Goal: Task Accomplishment & Management: Use online tool/utility

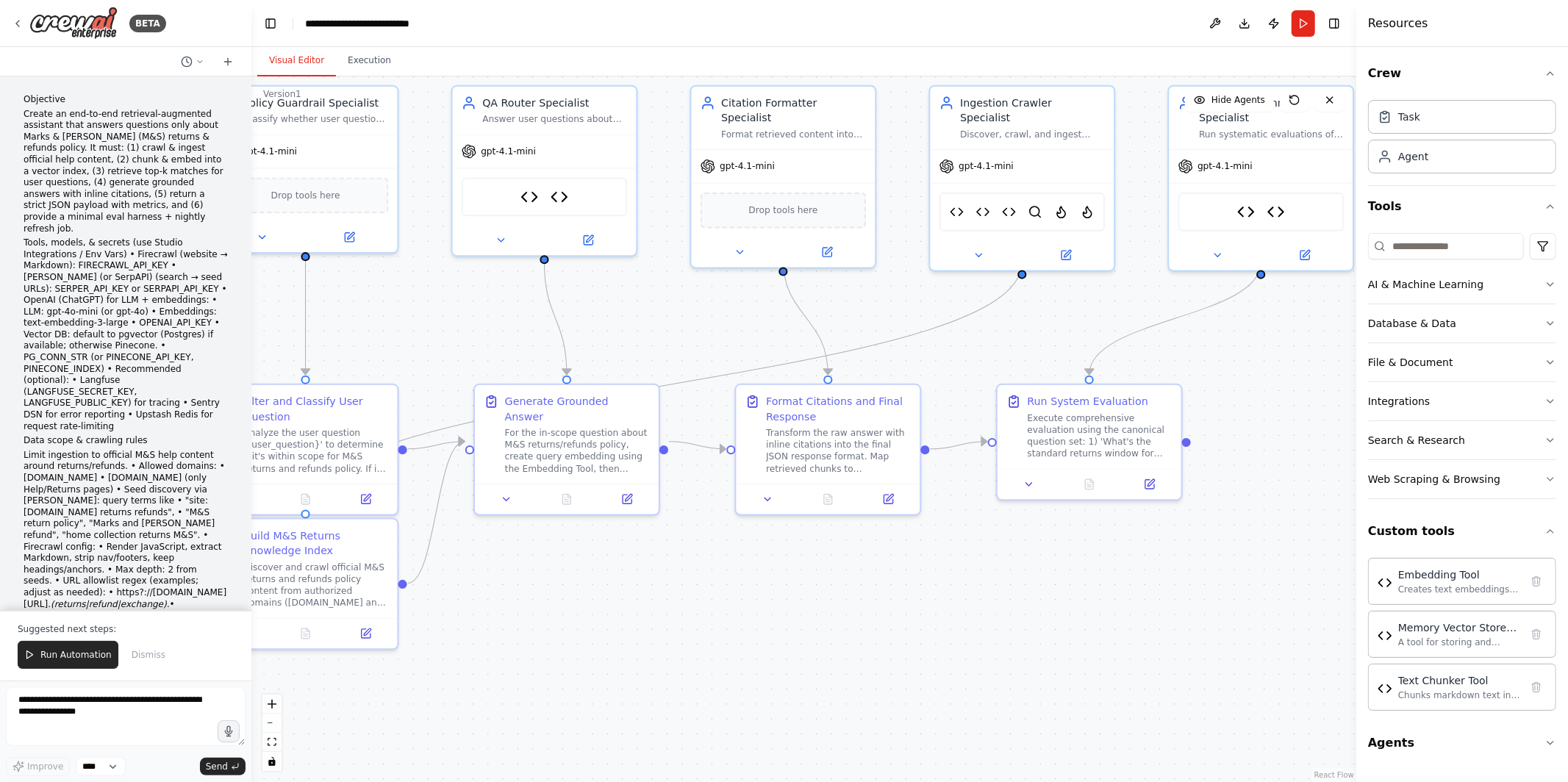
scroll to position [12369, 0]
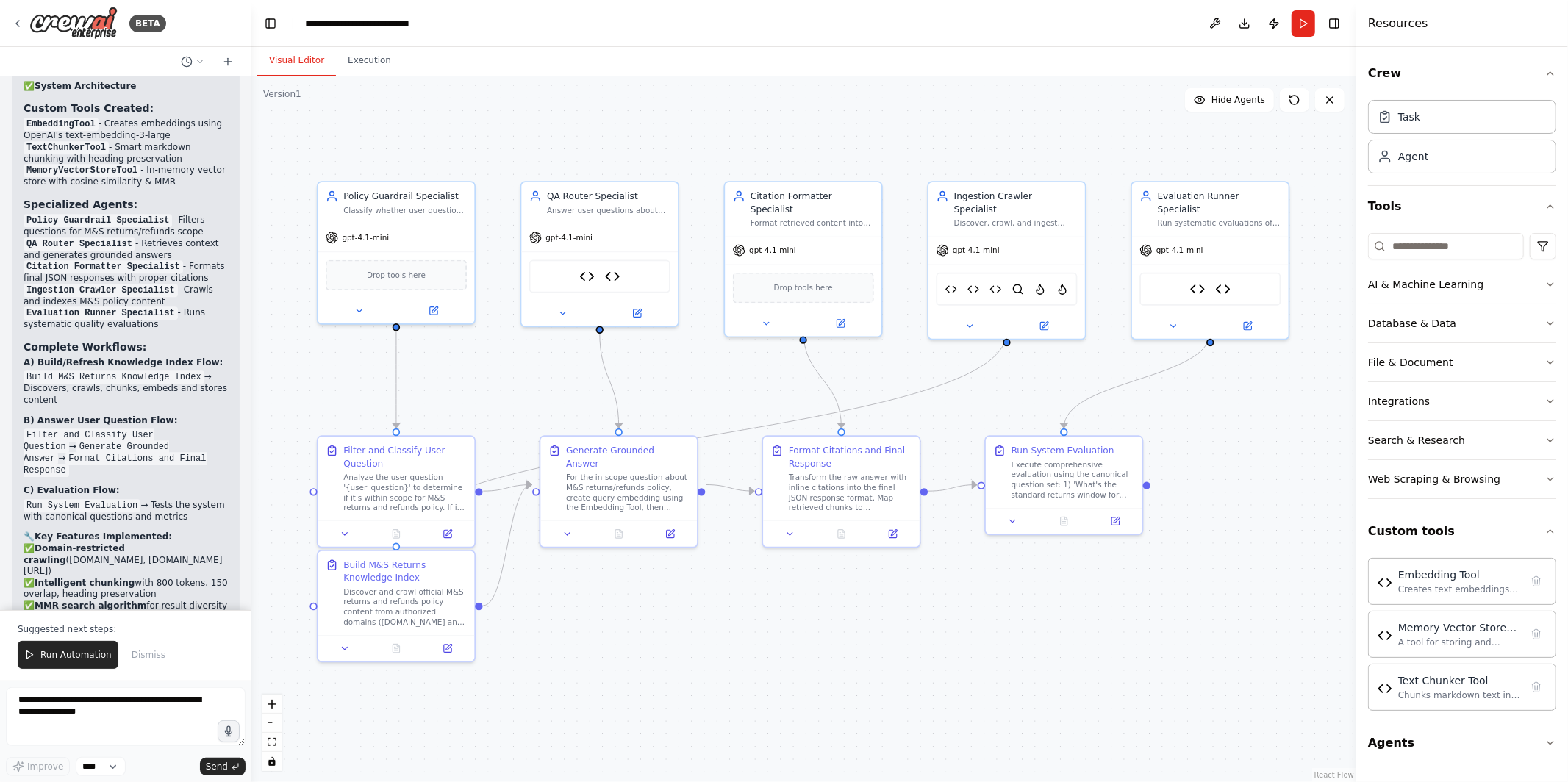
drag, startPoint x: 900, startPoint y: 614, endPoint x: 890, endPoint y: 632, distance: 20.6
click at [890, 632] on div ".deletable-edge-delete-btn { width: 20px; height: 20px; border: 0px solid #ffff…" at bounding box center [803, 429] width 1105 height 706
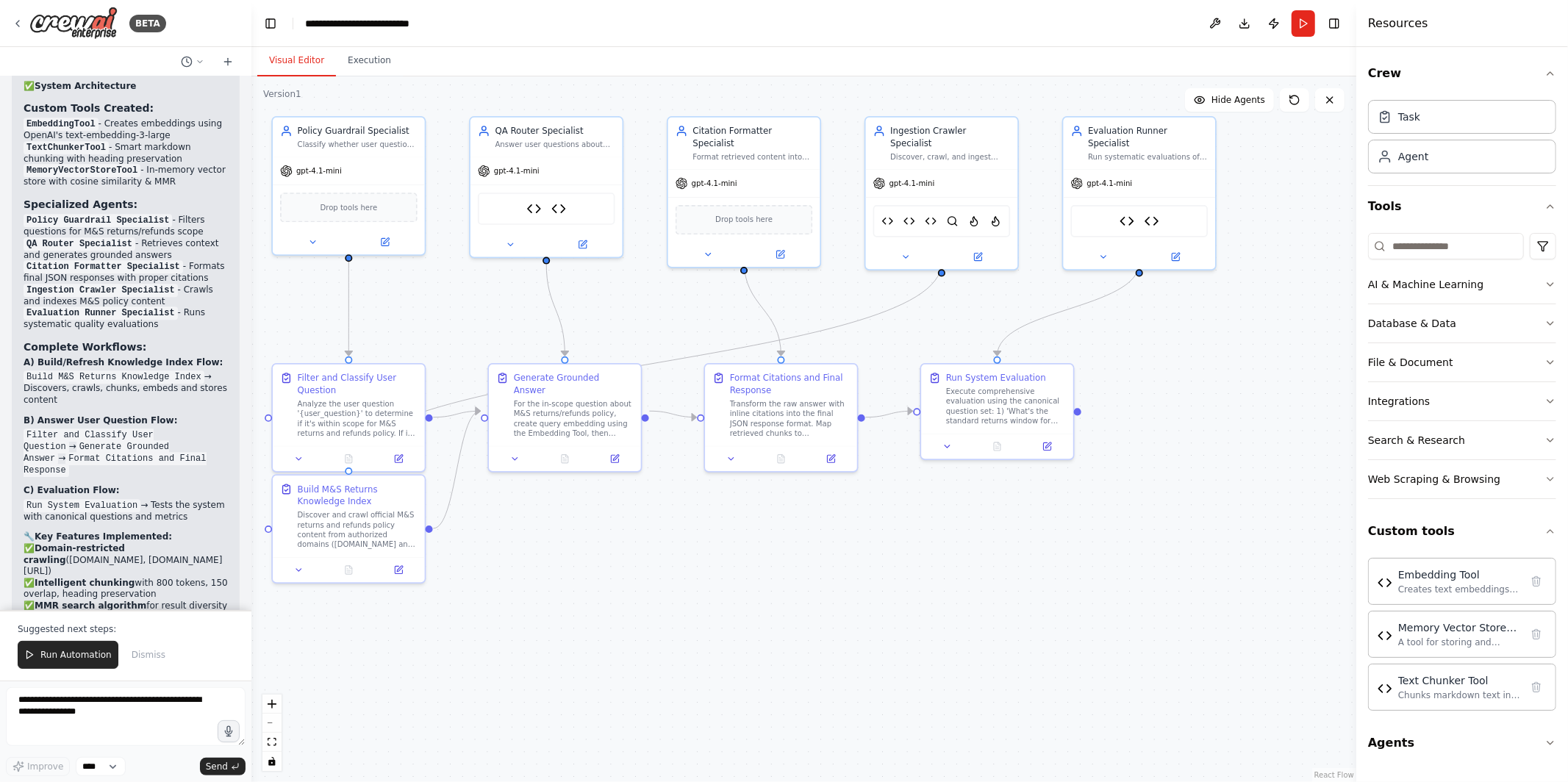
drag, startPoint x: 890, startPoint y: 632, endPoint x: 829, endPoint y: 554, distance: 99.0
click at [829, 554] on div ".deletable-edge-delete-btn { width: 20px; height: 20px; border: 0px solid #ffff…" at bounding box center [803, 429] width 1105 height 706
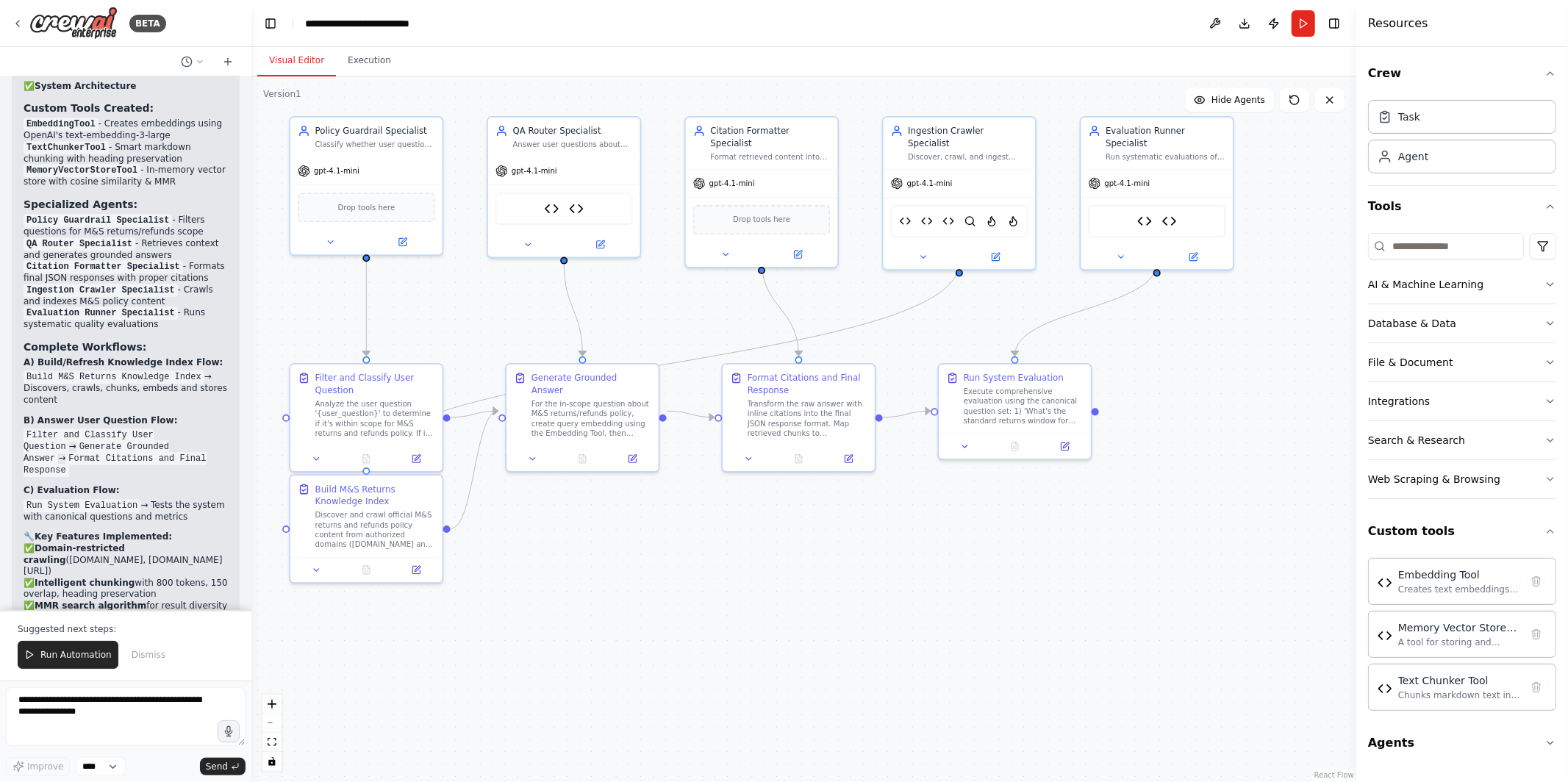
drag, startPoint x: 458, startPoint y: 310, endPoint x: 480, endPoint y: 310, distance: 22.0
click at [480, 310] on div ".deletable-edge-delete-btn { width: 20px; height: 20px; border: 0px solid #ffff…" at bounding box center [803, 429] width 1105 height 706
click at [392, 214] on div "Drop tools here" at bounding box center [372, 206] width 137 height 30
click at [400, 132] on div "Policy Guardrail Specialist" at bounding box center [381, 128] width 120 height 12
click at [398, 434] on div "Analyze the user question '{user_question}' to determine if it's within scope f…" at bounding box center [381, 415] width 120 height 39
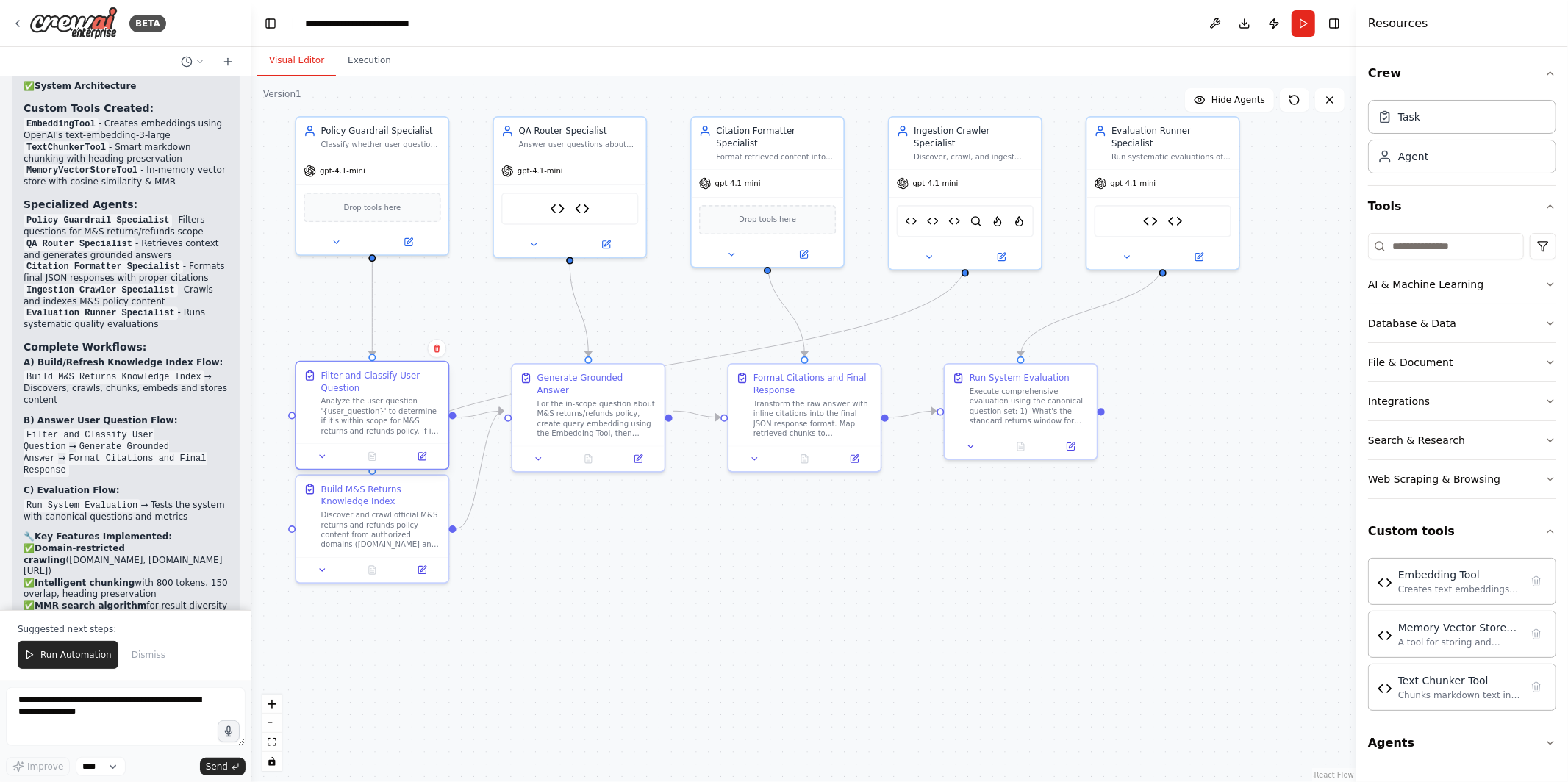
click at [402, 425] on div "Analyze the user question '{user_question}' to determine if it's within scope f…" at bounding box center [381, 415] width 120 height 39
click at [420, 453] on icon at bounding box center [422, 457] width 7 height 7
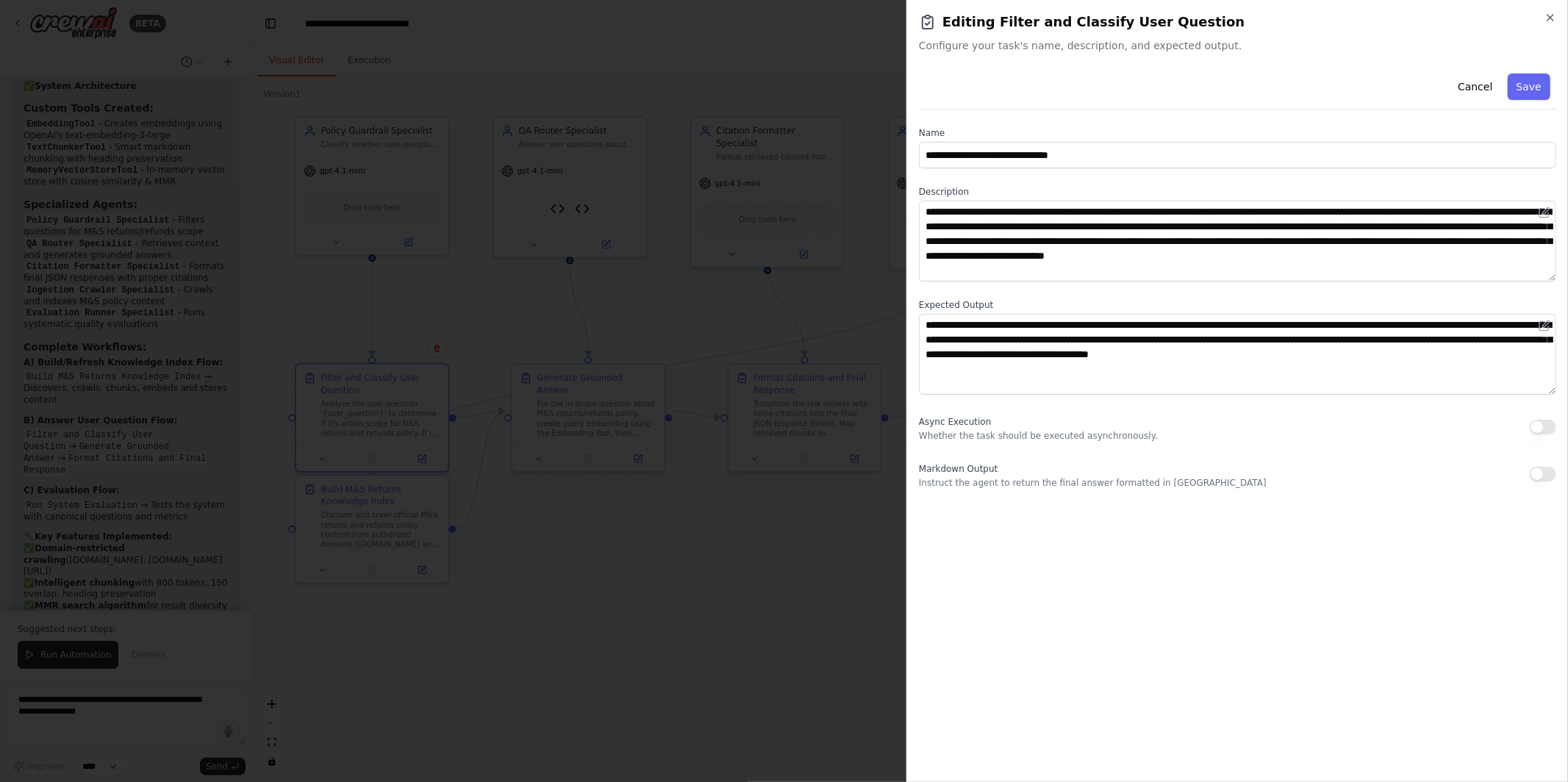
click at [775, 527] on div at bounding box center [784, 391] width 1568 height 782
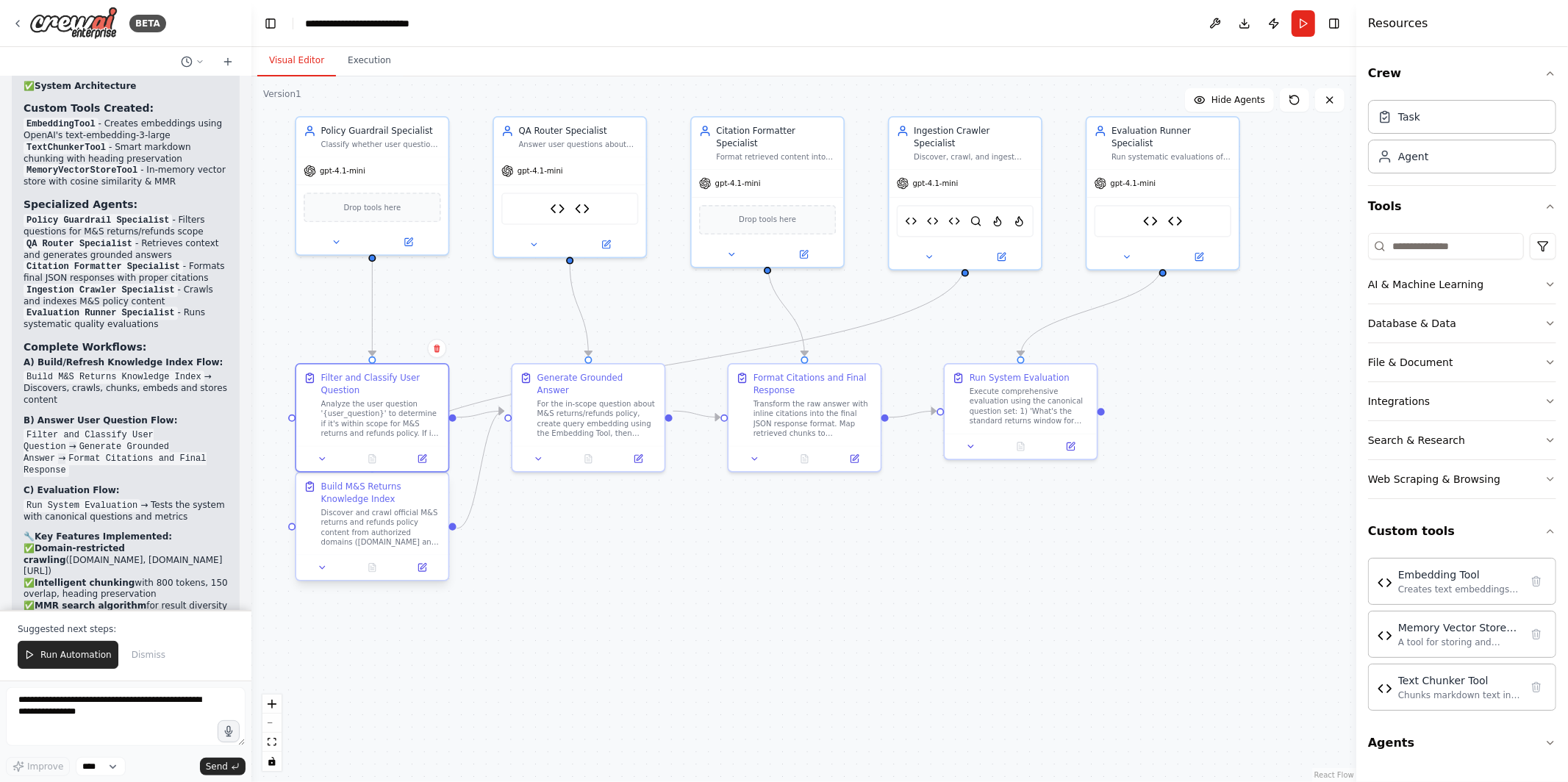
click at [368, 499] on div "Build M&S Returns Knowledge Index" at bounding box center [381, 492] width 120 height 25
click at [424, 569] on icon at bounding box center [422, 567] width 7 height 7
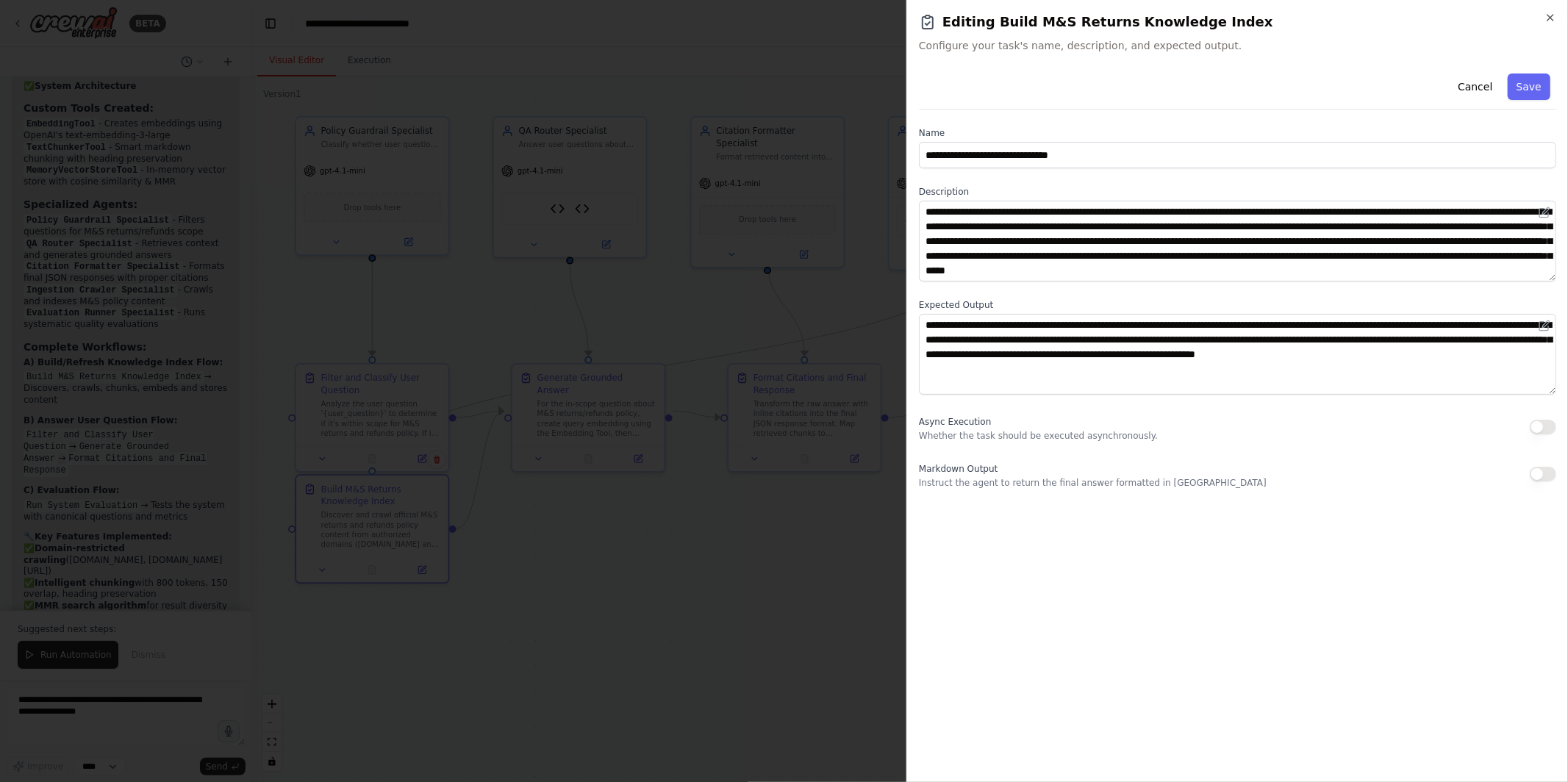
click at [1561, 11] on div "**********" at bounding box center [1237, 391] width 662 height 782
click at [1553, 17] on icon "button" at bounding box center [1550, 17] width 11 height 11
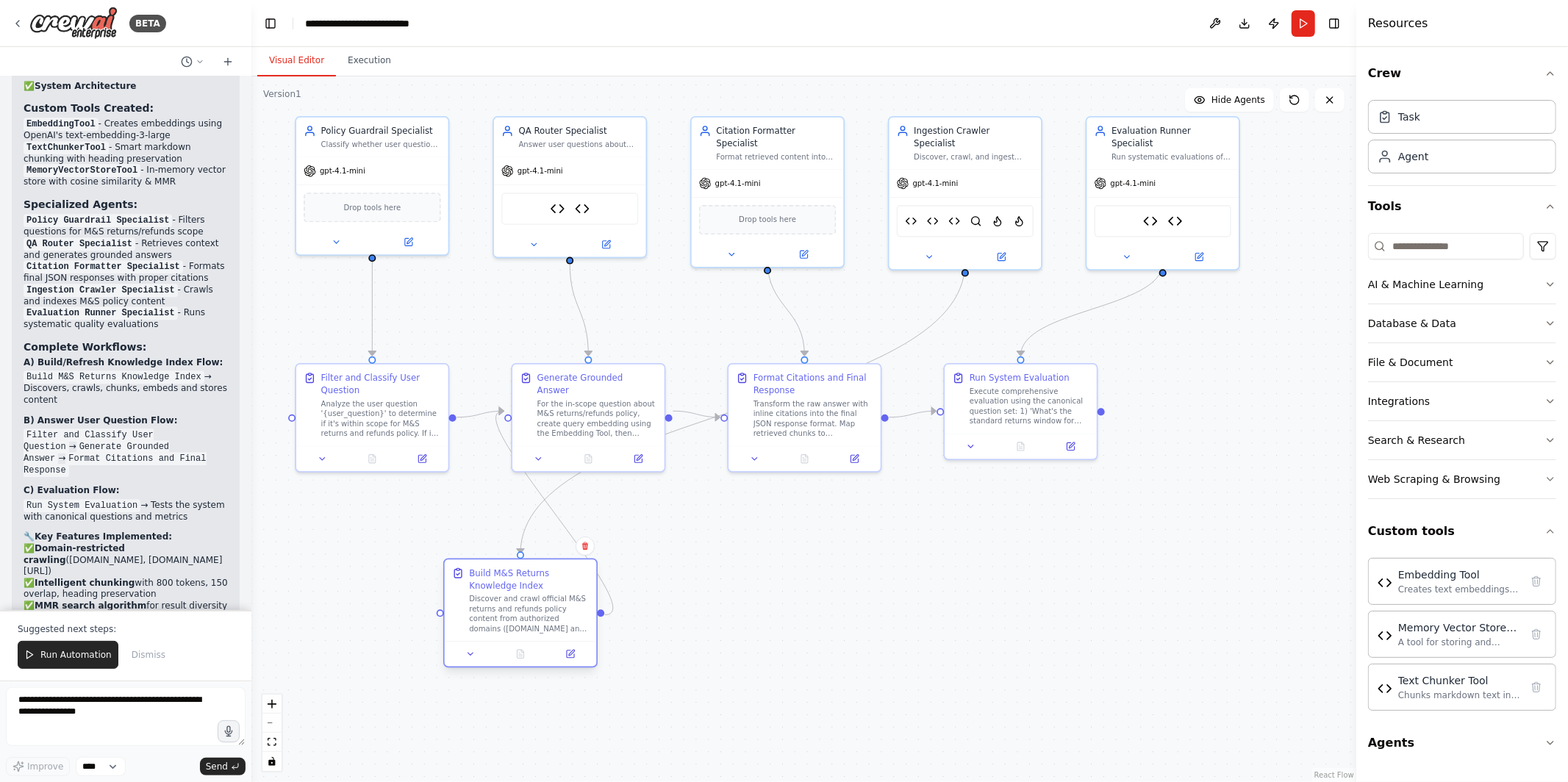
drag, startPoint x: 388, startPoint y: 534, endPoint x: 536, endPoint y: 623, distance: 172.7
click at [536, 623] on div "Discover and crawl official M&S returns and refunds policy content from authori…" at bounding box center [528, 613] width 120 height 39
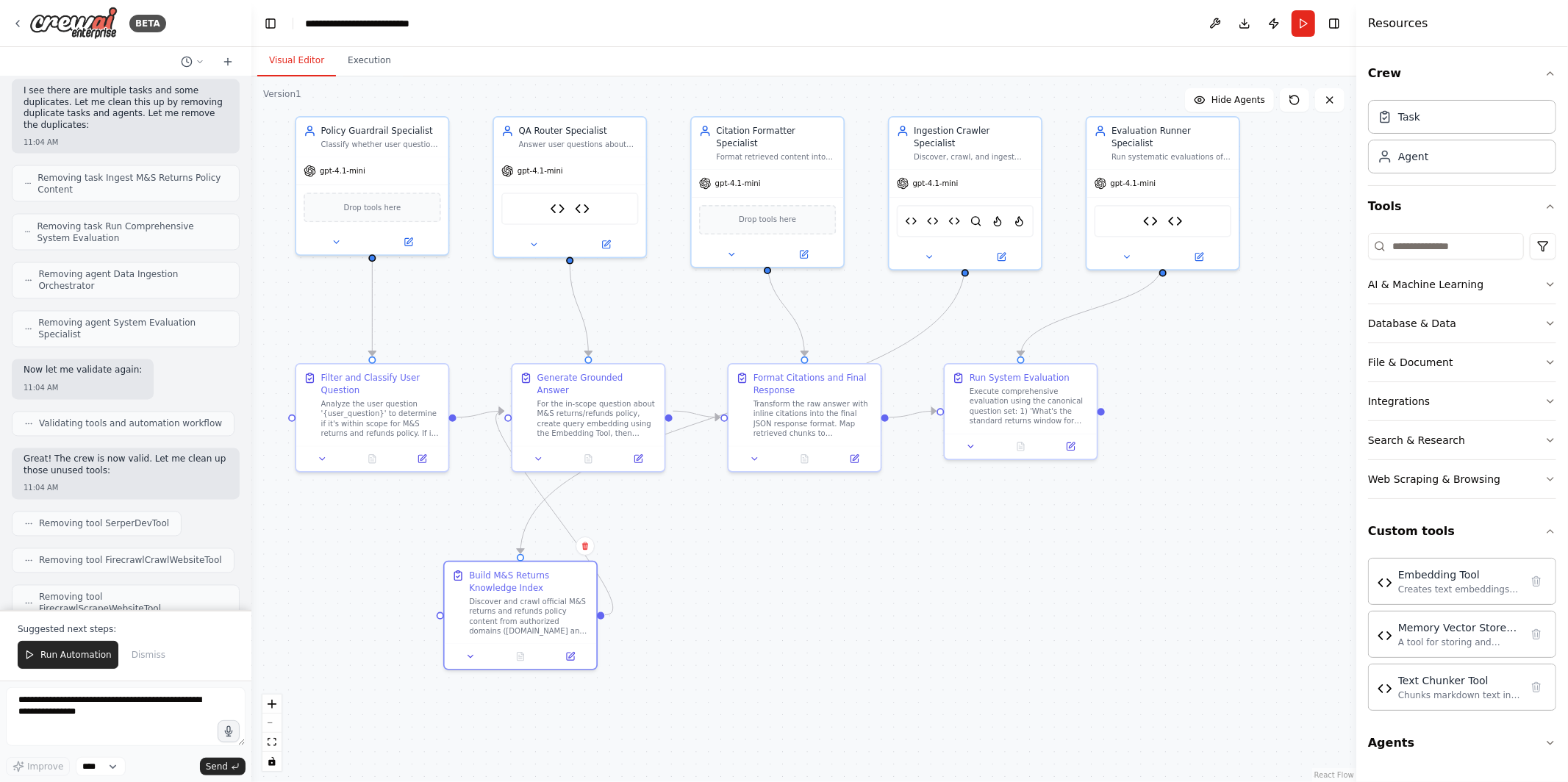
click at [503, 322] on div ".deletable-edge-delete-btn { width: 20px; height: 20px; border: 0px solid #ffff…" at bounding box center [803, 429] width 1105 height 706
click at [605, 245] on icon at bounding box center [606, 241] width 10 height 10
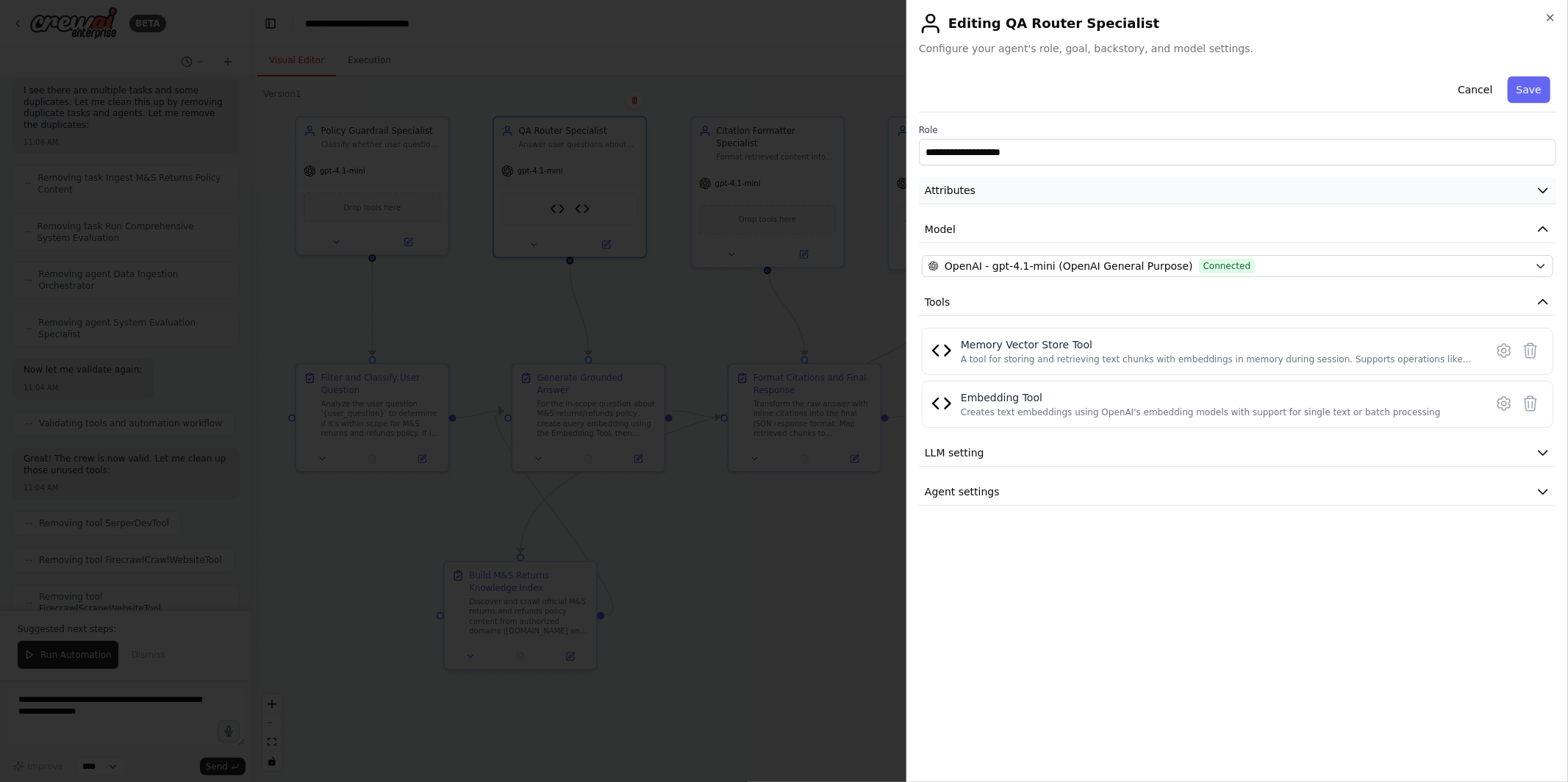
click at [1000, 186] on button "Attributes" at bounding box center [1237, 190] width 637 height 27
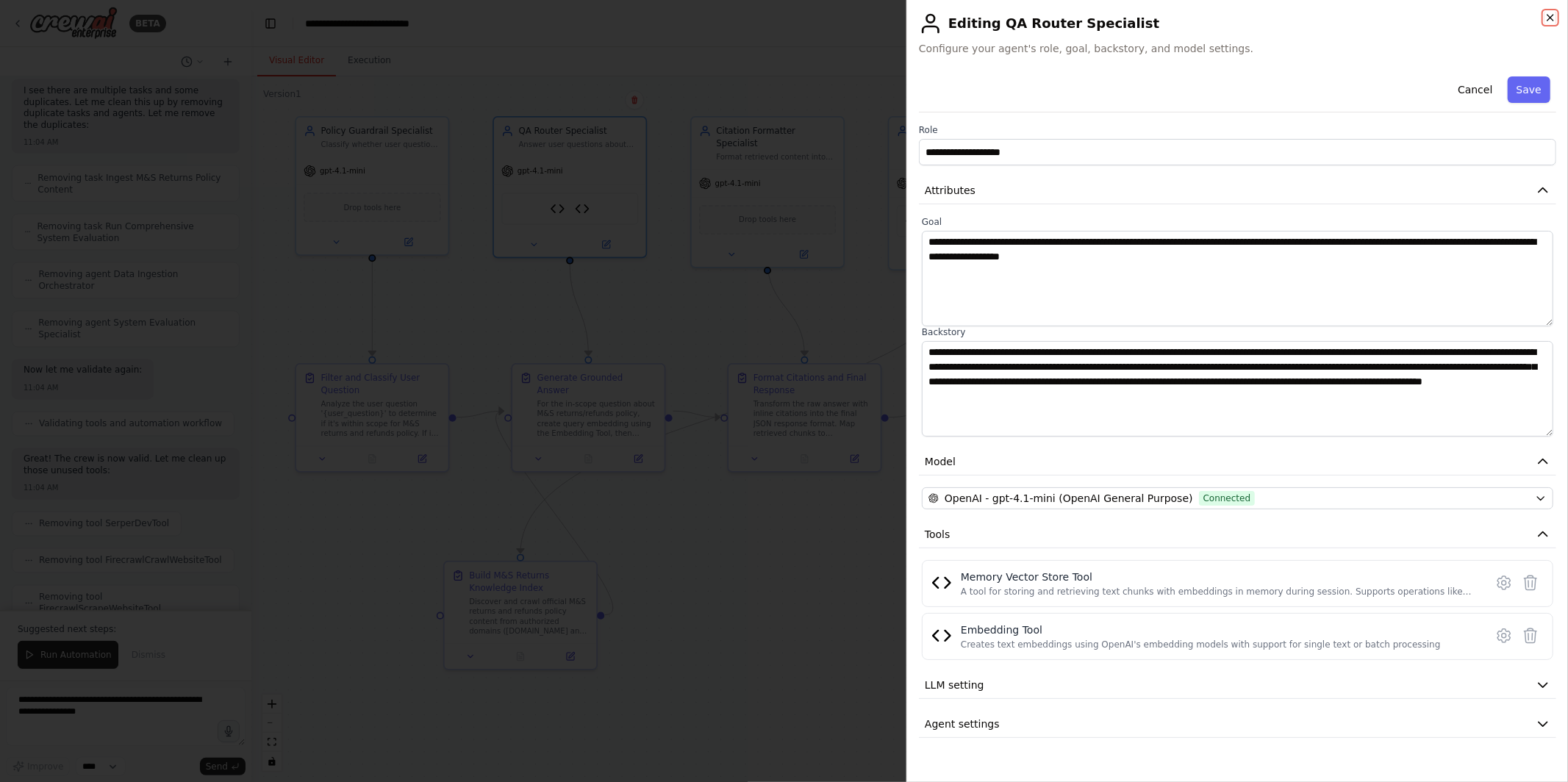
click at [1550, 15] on icon "button" at bounding box center [1550, 17] width 11 height 11
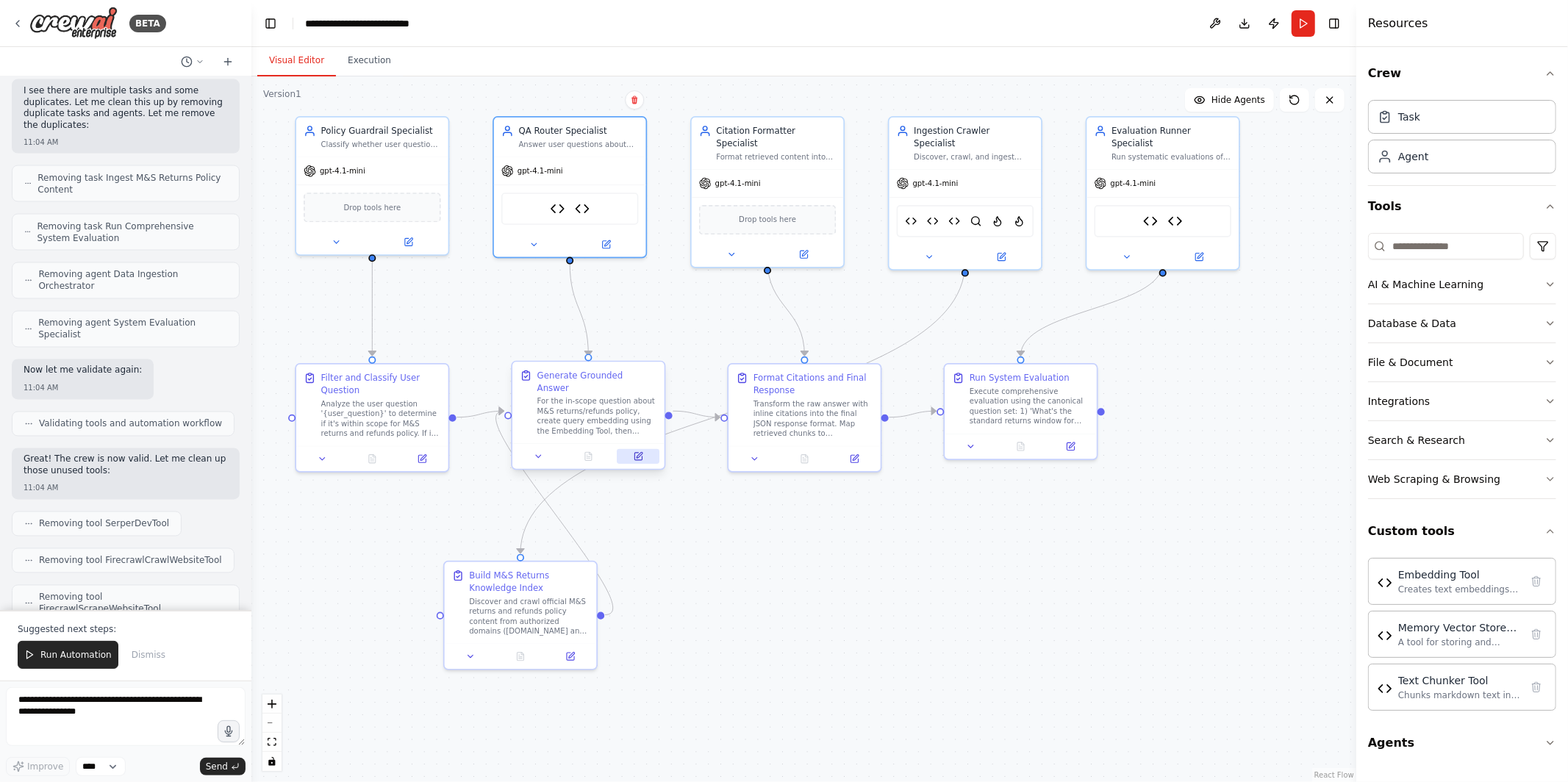
click at [637, 449] on button at bounding box center [638, 456] width 43 height 15
click at [644, 451] on icon at bounding box center [644, 456] width 10 height 10
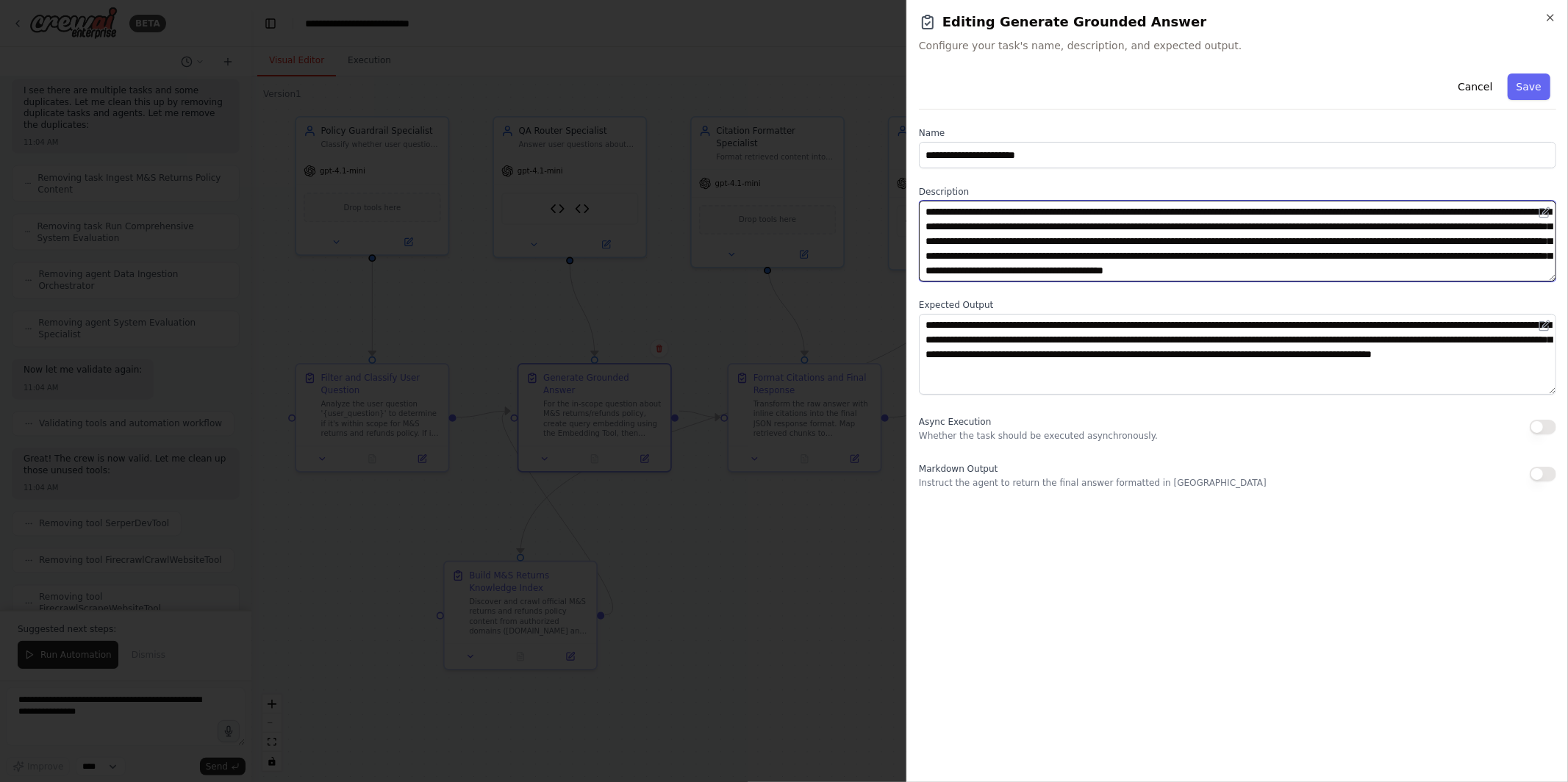
click at [1012, 249] on textarea "**********" at bounding box center [1237, 241] width 637 height 80
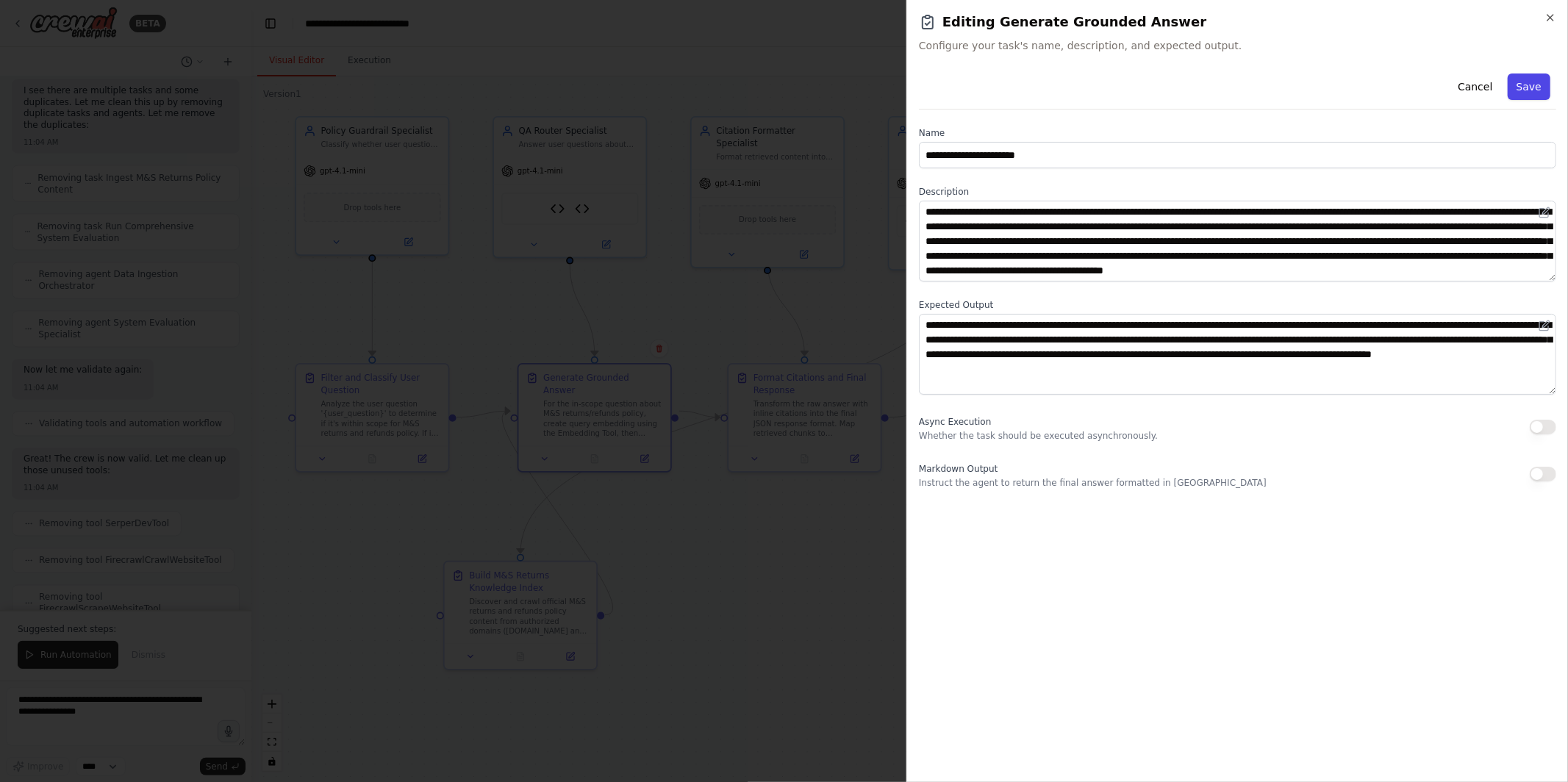
click at [1526, 84] on button "Save" at bounding box center [1529, 87] width 43 height 26
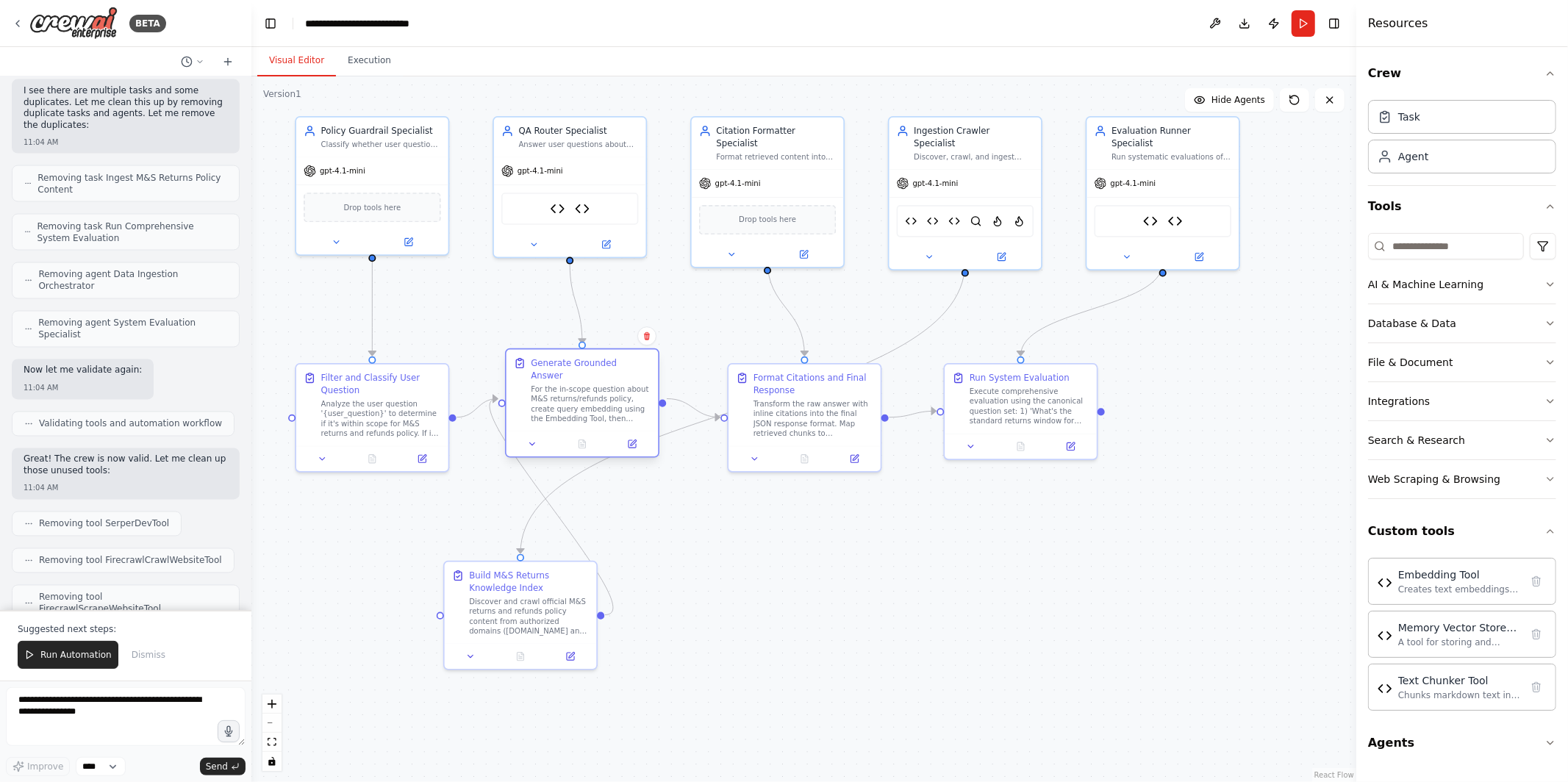
drag, startPoint x: 579, startPoint y: 414, endPoint x: 566, endPoint y: 394, distance: 23.9
click at [566, 394] on div "For the in-scope question about M&S returns/refunds policy, create query embedd…" at bounding box center [591, 403] width 120 height 39
drag, startPoint x: 535, startPoint y: 605, endPoint x: 631, endPoint y: 586, distance: 97.9
click at [631, 586] on div "Discover and crawl official M&S returns and refunds policy content from authori…" at bounding box center [627, 589] width 120 height 39
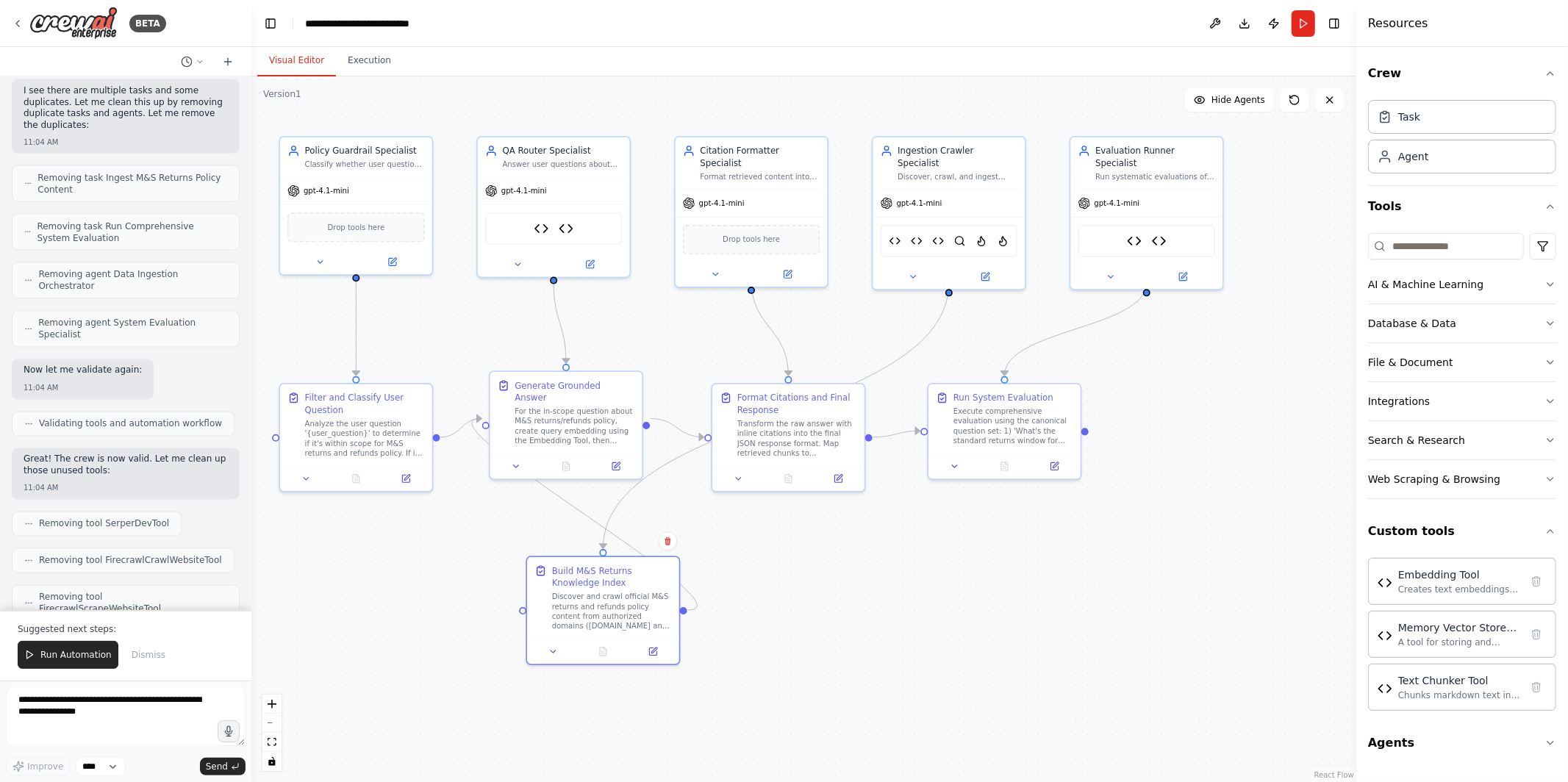
drag, startPoint x: 922, startPoint y: 588, endPoint x: 906, endPoint y: 608, distance: 25.6
click at [906, 608] on div ".deletable-edge-delete-btn { width: 20px; height: 20px; border: 0px solid #ffff…" at bounding box center [803, 429] width 1105 height 706
click at [946, 187] on div "gpt-4.1-mini" at bounding box center [949, 200] width 152 height 27
click at [1000, 267] on button at bounding box center [985, 274] width 70 height 15
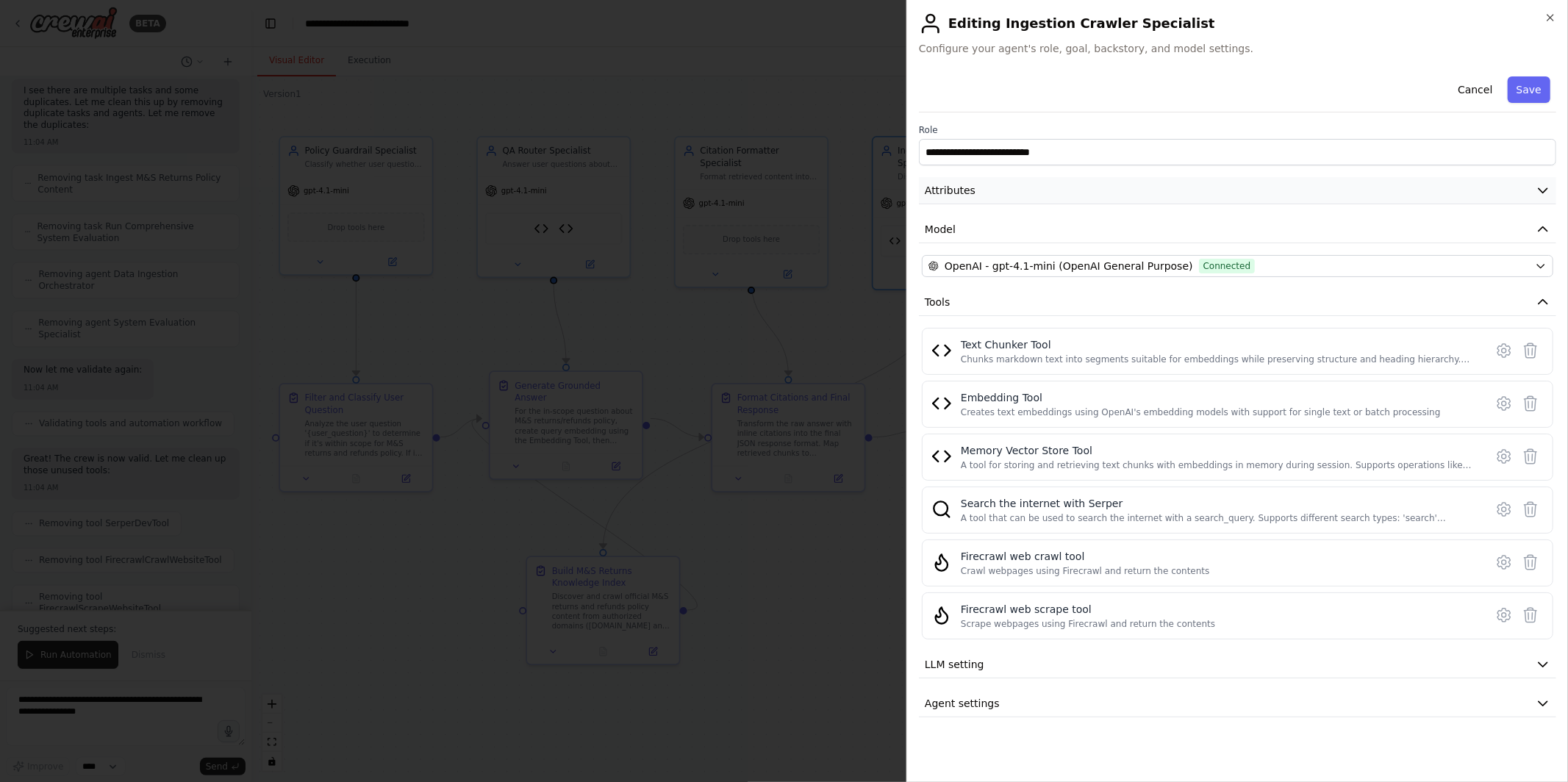
click at [1007, 192] on button "Attributes" at bounding box center [1237, 190] width 637 height 27
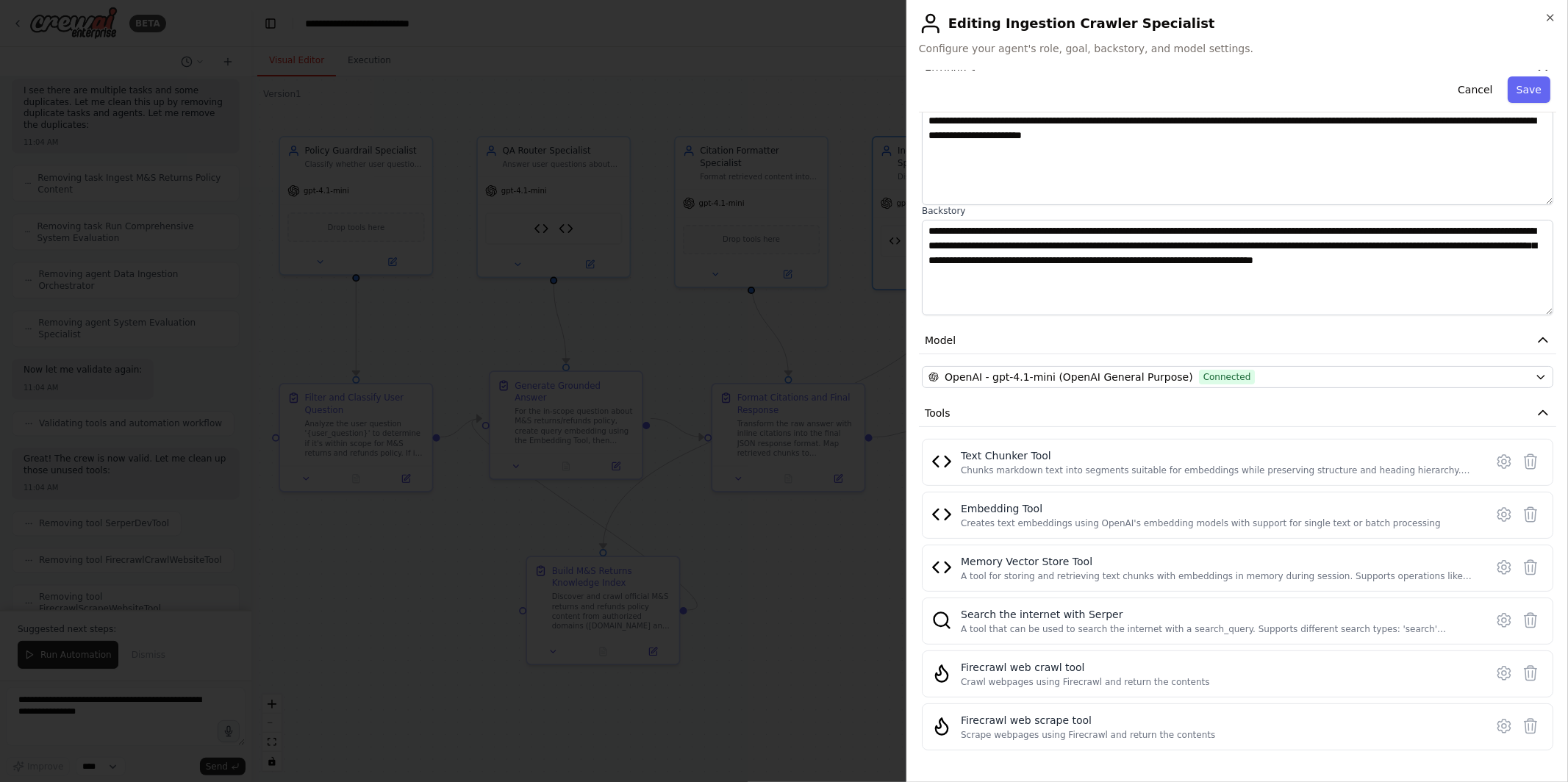
scroll to position [135, 0]
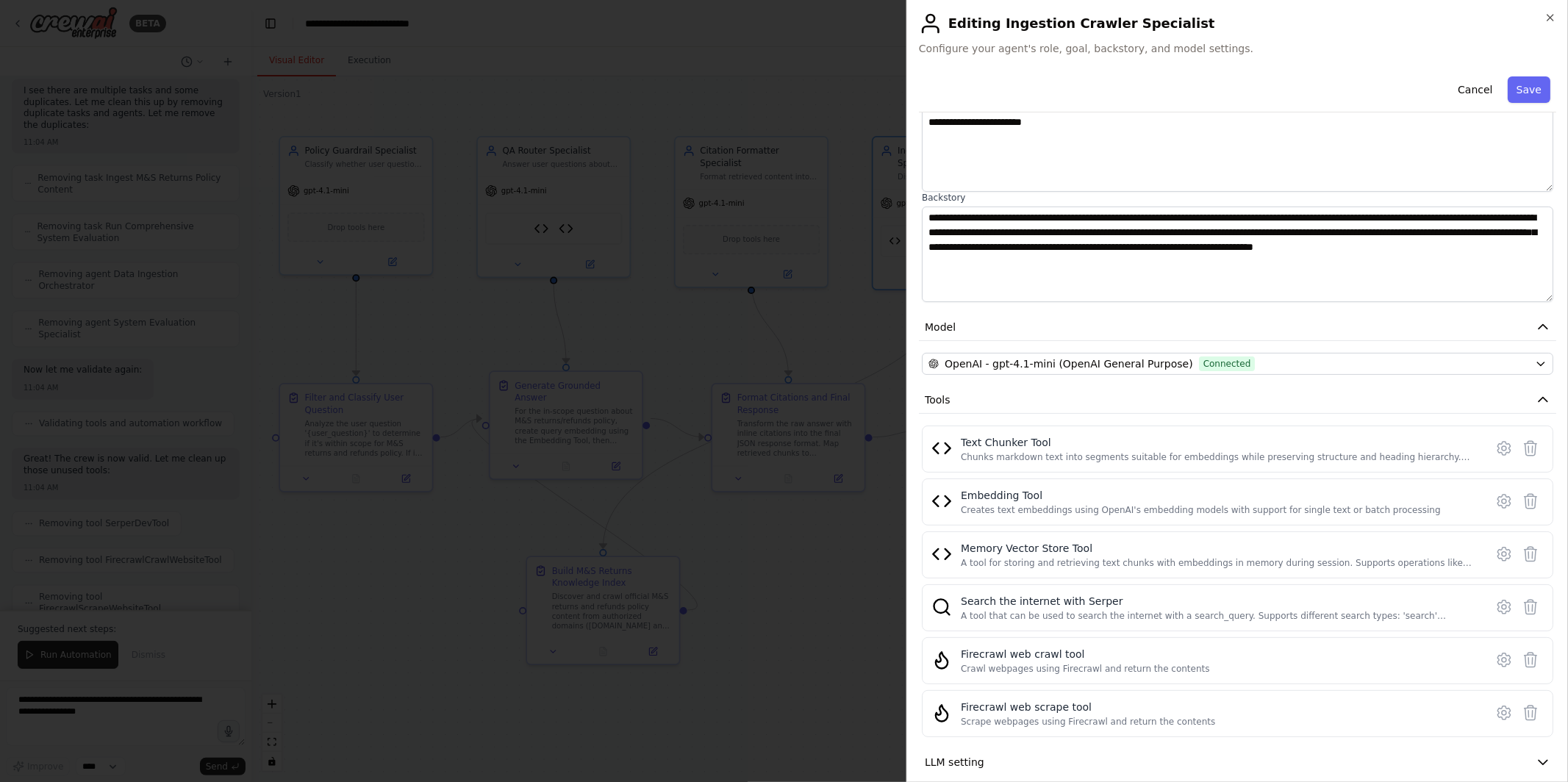
click at [876, 596] on div at bounding box center [784, 391] width 1568 height 782
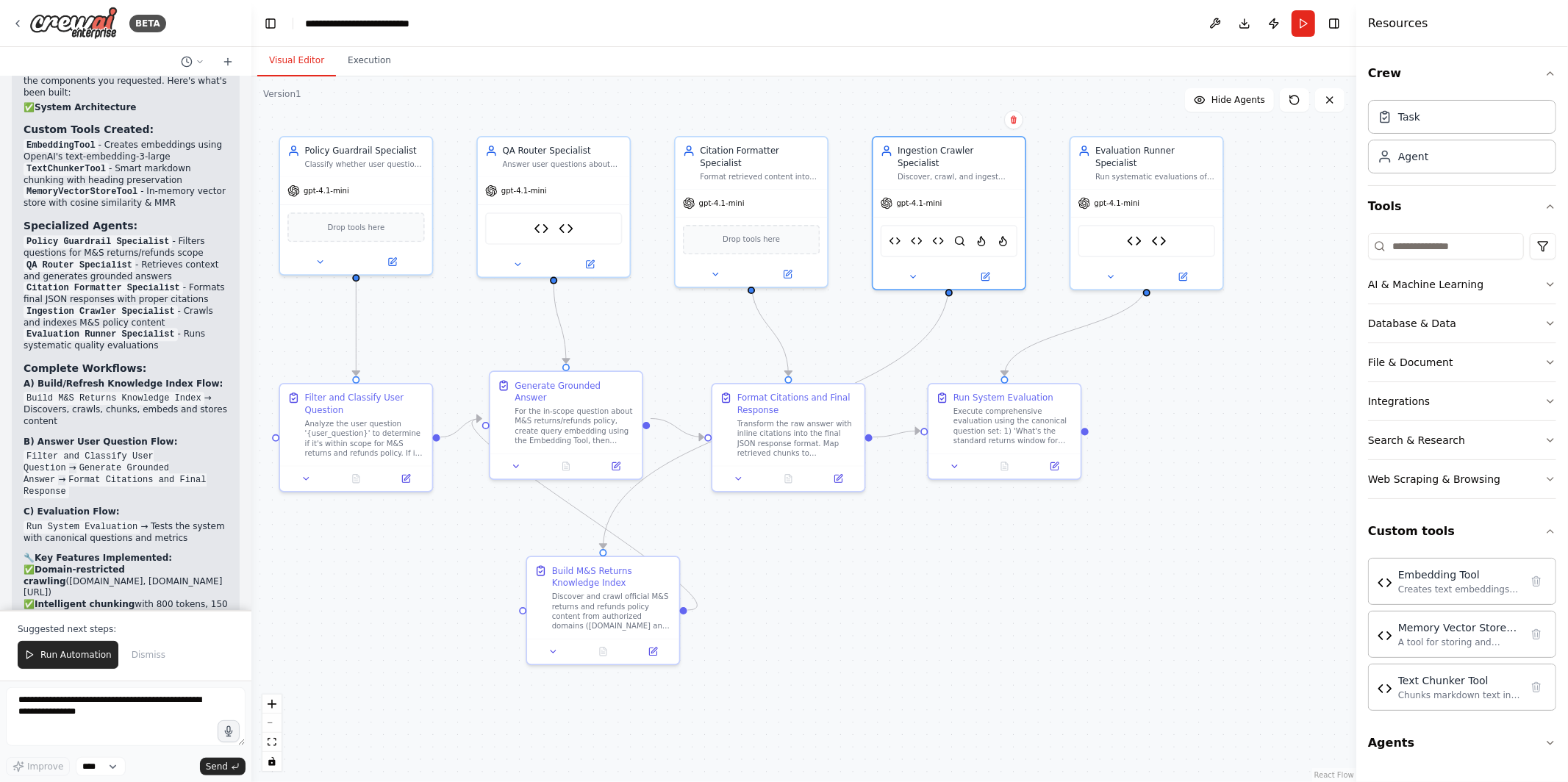
scroll to position [12369, 0]
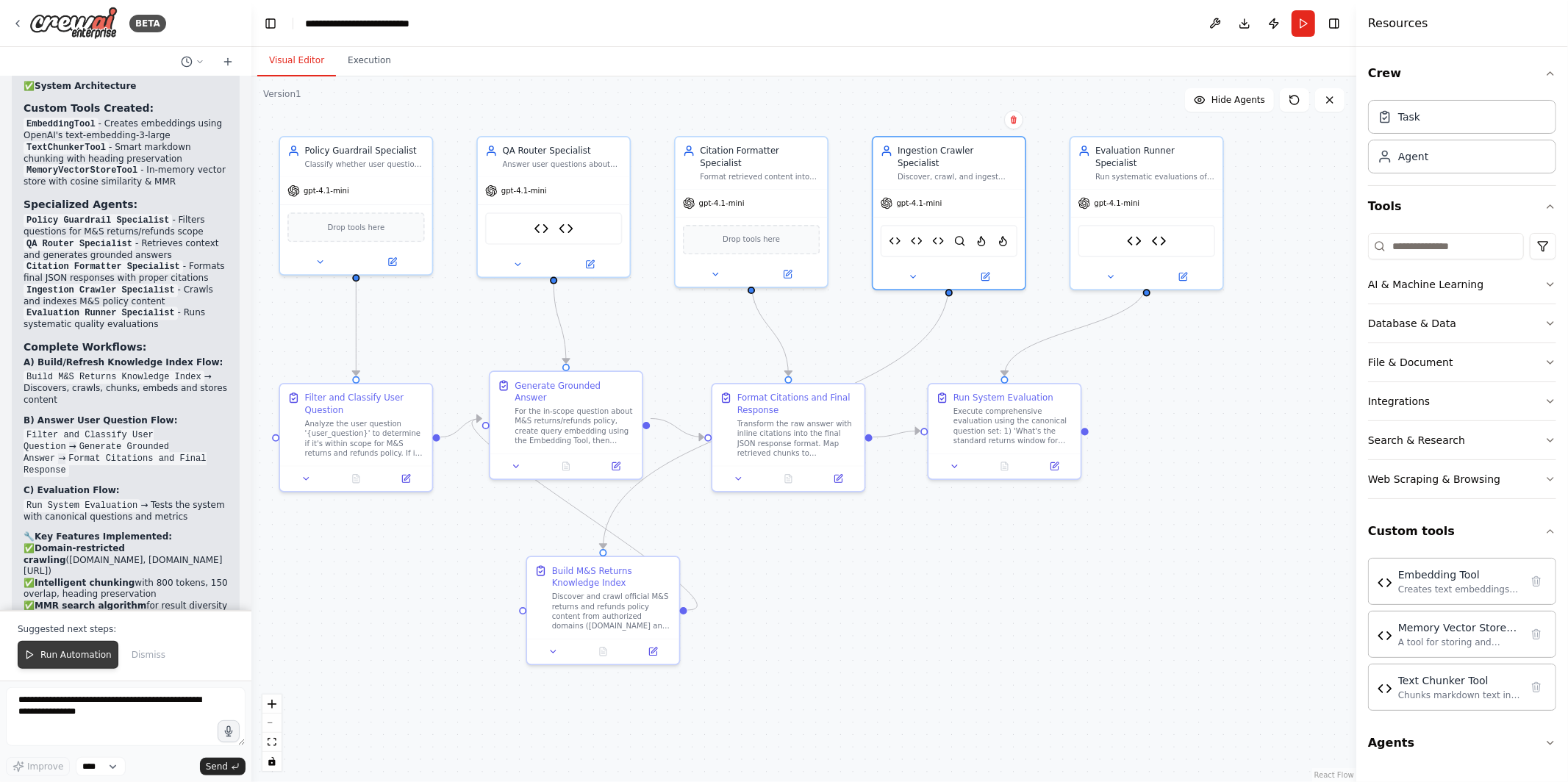
click at [79, 658] on span "Run Automation" at bounding box center [75, 654] width 71 height 11
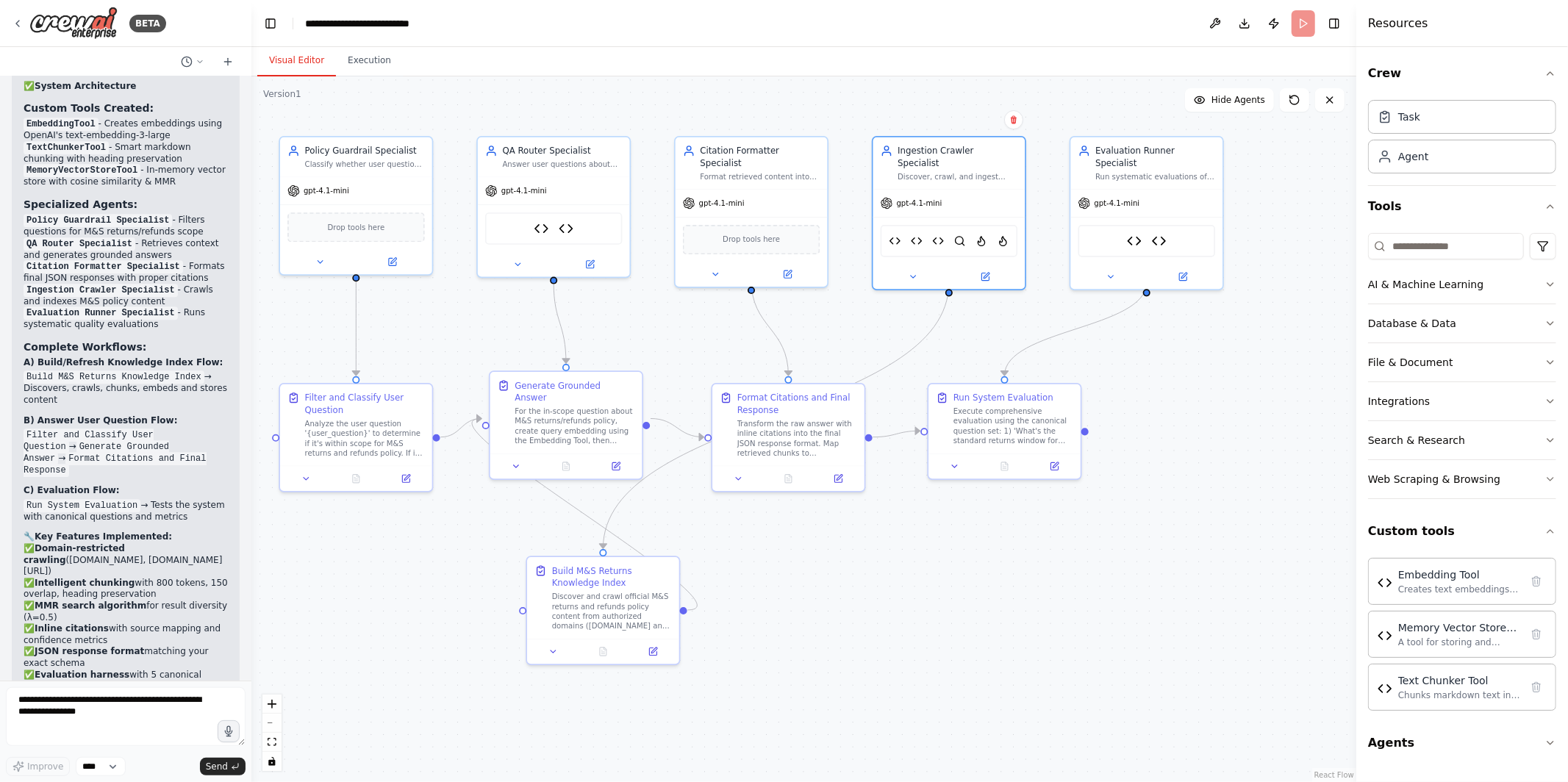
scroll to position [12298, 0]
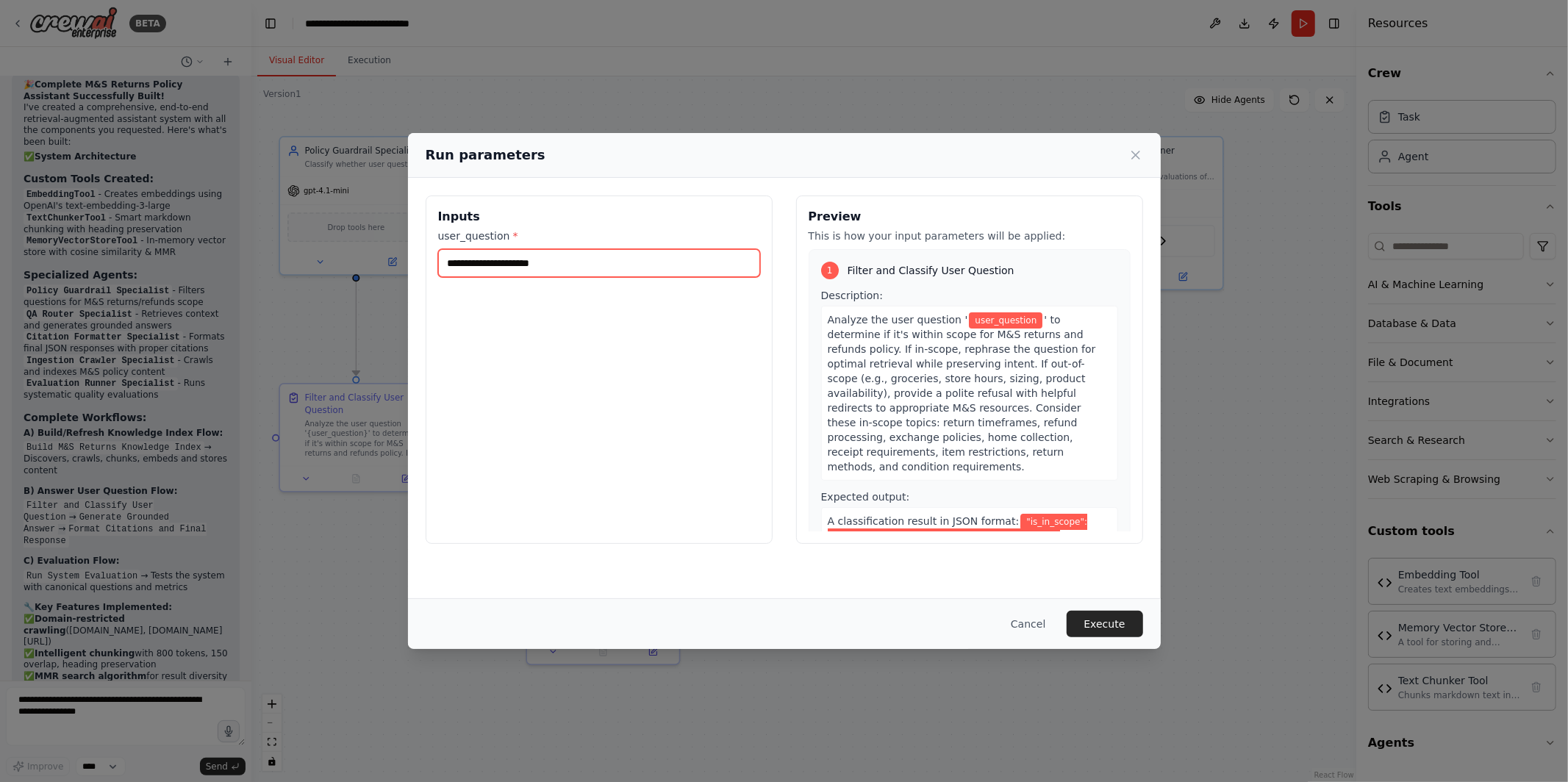
click at [586, 271] on input "user_question *" at bounding box center [599, 263] width 322 height 28
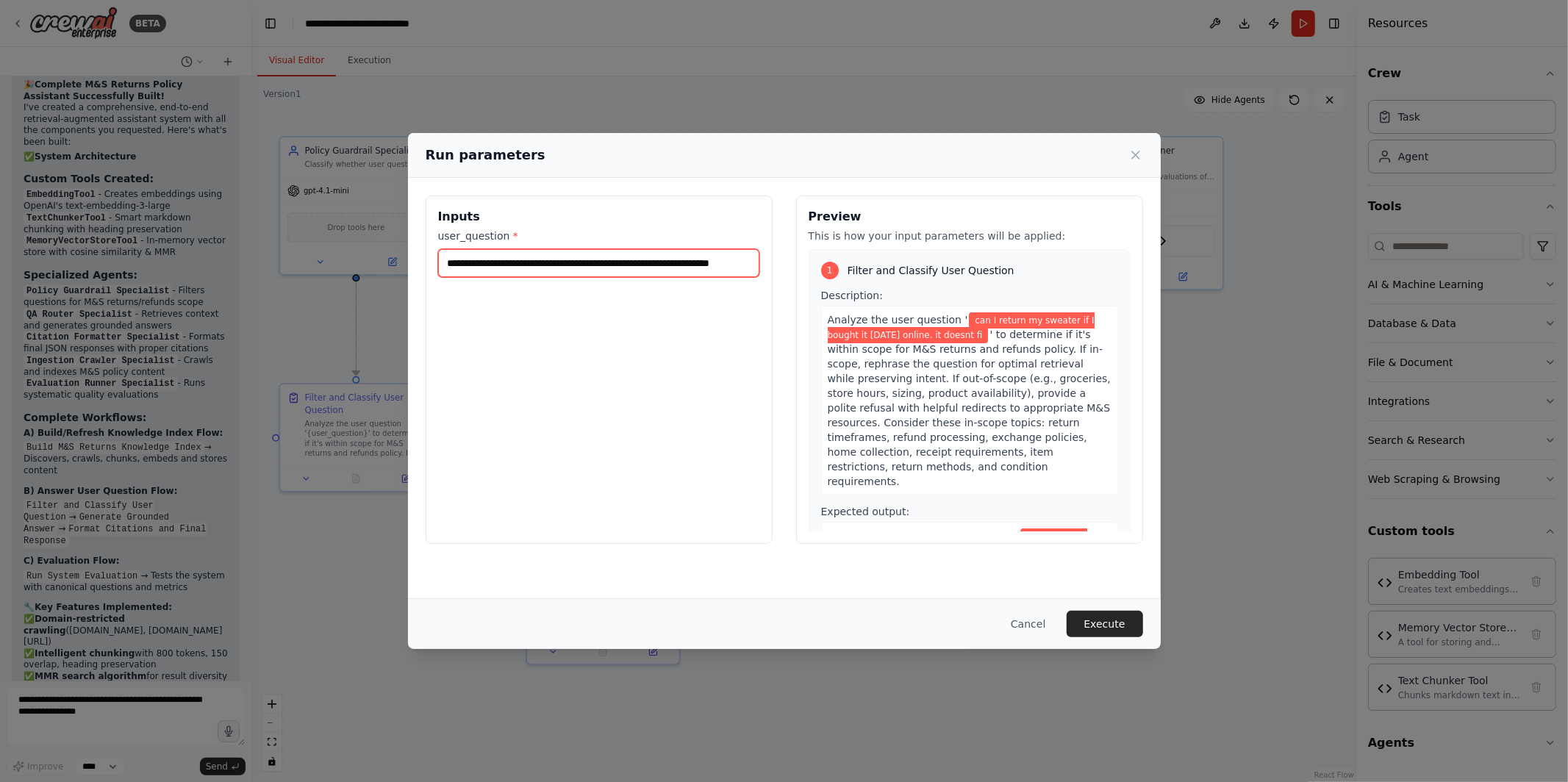
scroll to position [0, 13]
type input "**********"
click at [1106, 625] on button "Execute" at bounding box center [1104, 624] width 76 height 26
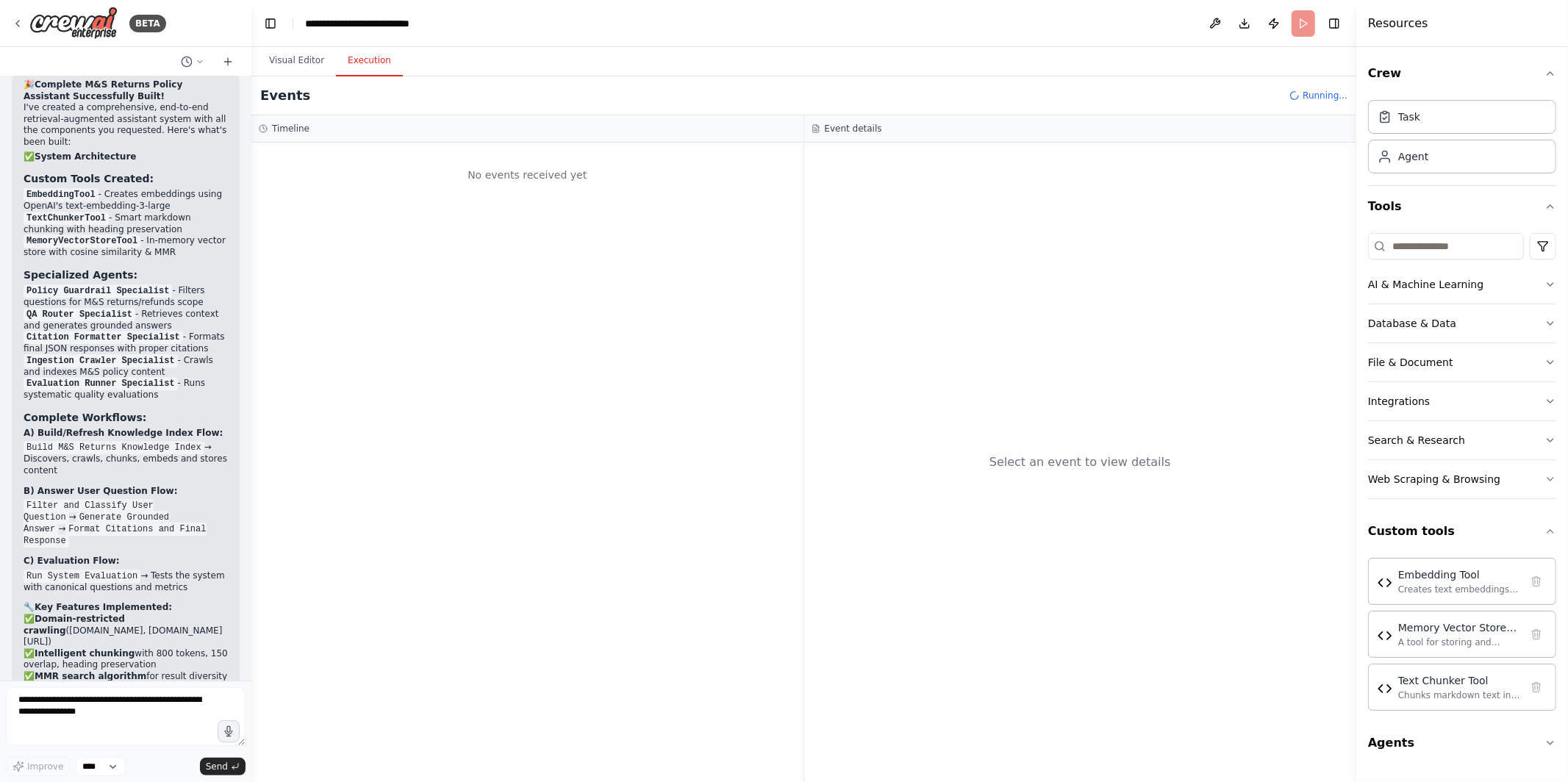
click at [385, 69] on button "Execution" at bounding box center [369, 60] width 66 height 31
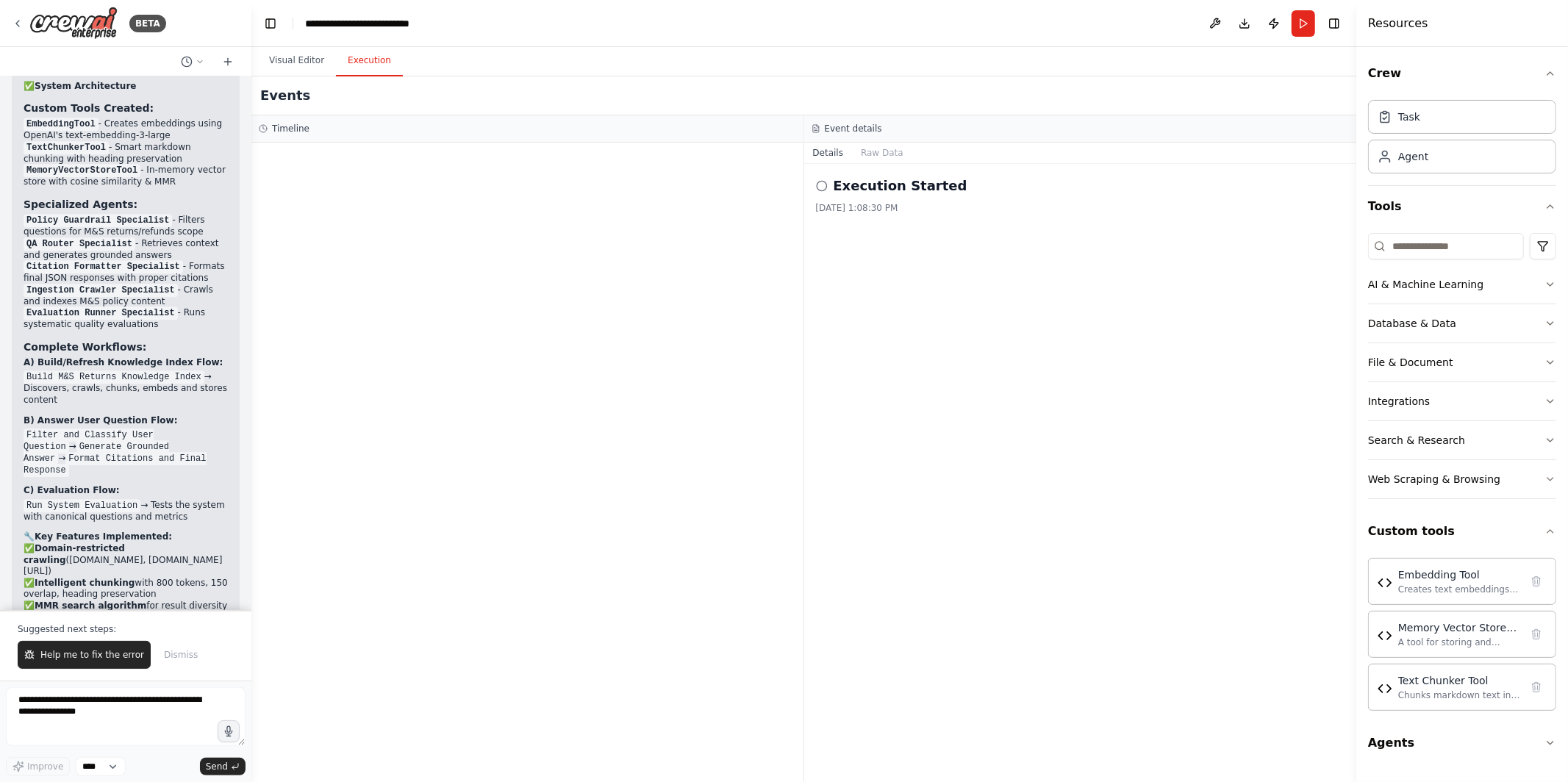
scroll to position [11586, 0]
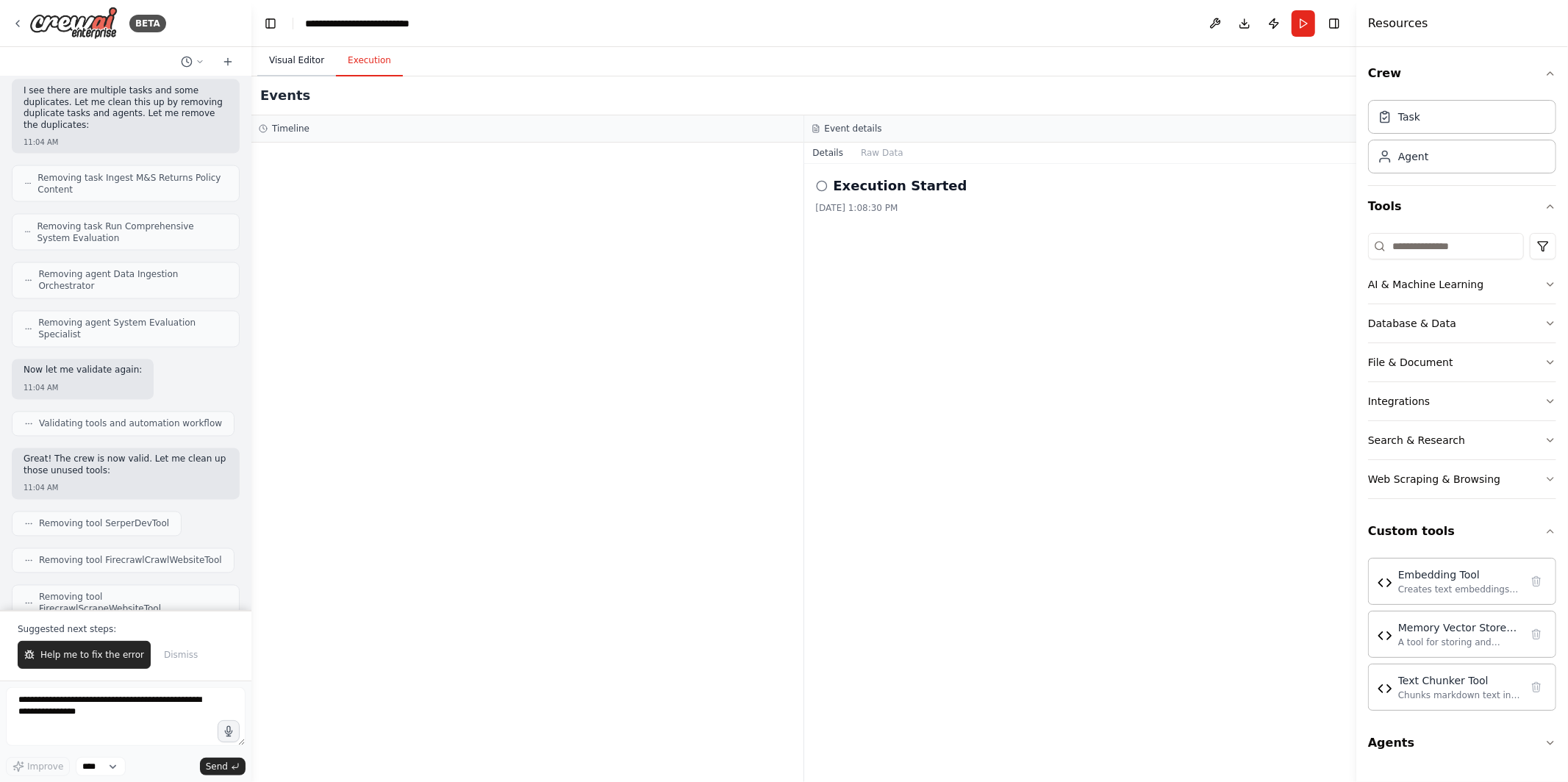
click at [301, 59] on button "Visual Editor" at bounding box center [297, 60] width 79 height 31
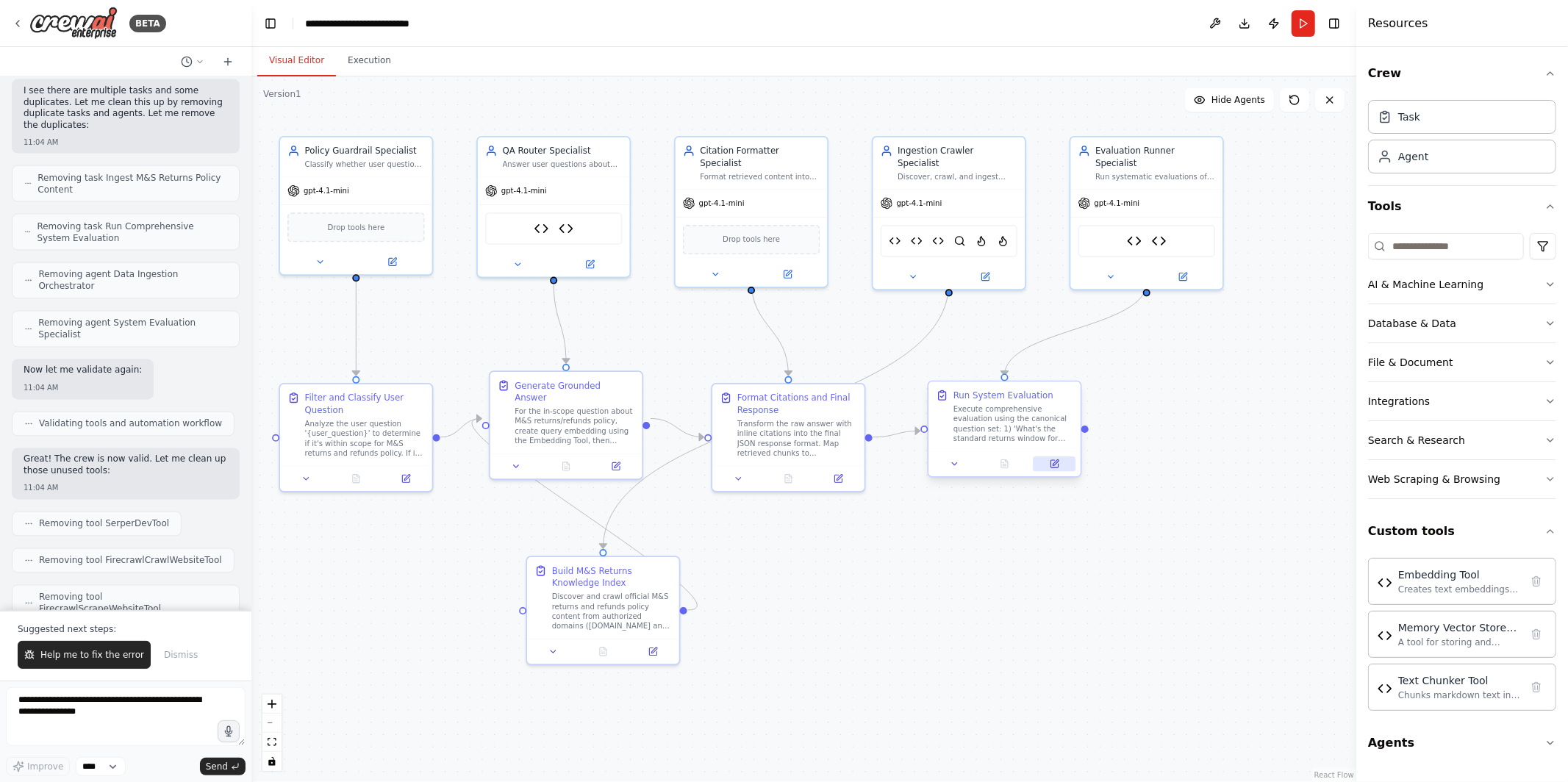
click at [1064, 466] on button at bounding box center [1054, 464] width 43 height 15
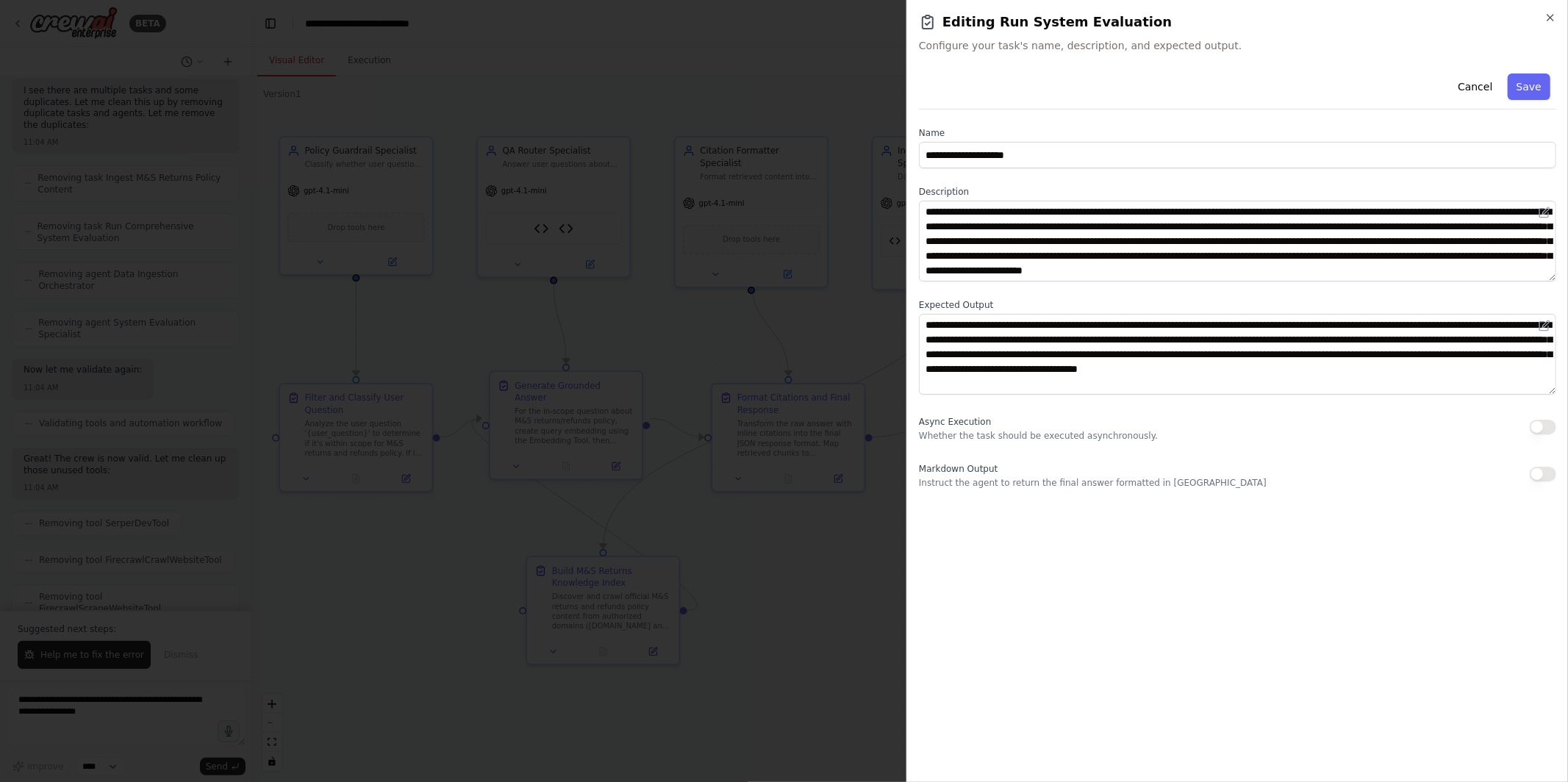
click at [854, 521] on div at bounding box center [784, 391] width 1568 height 782
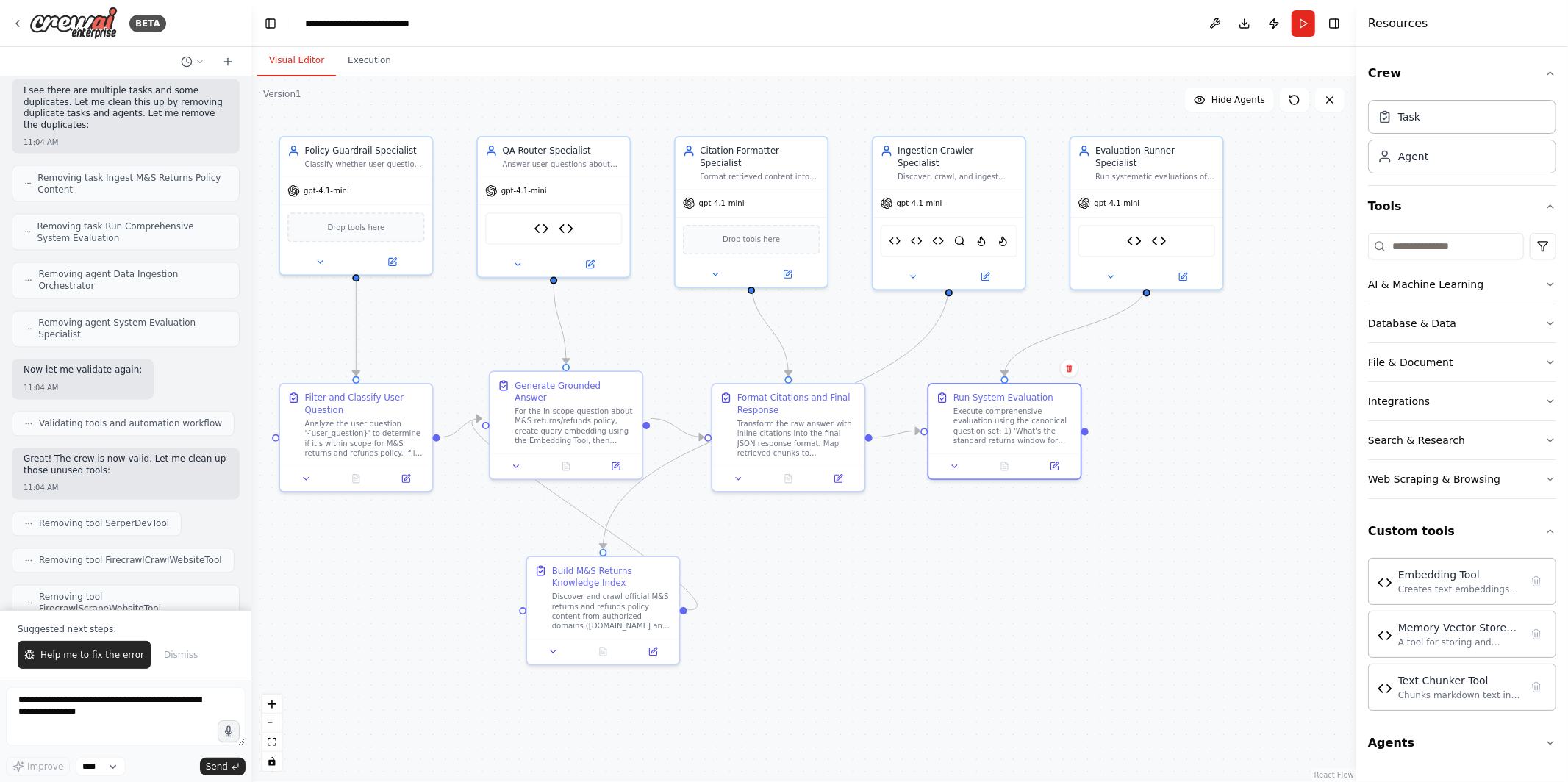
scroll to position [12369, 0]
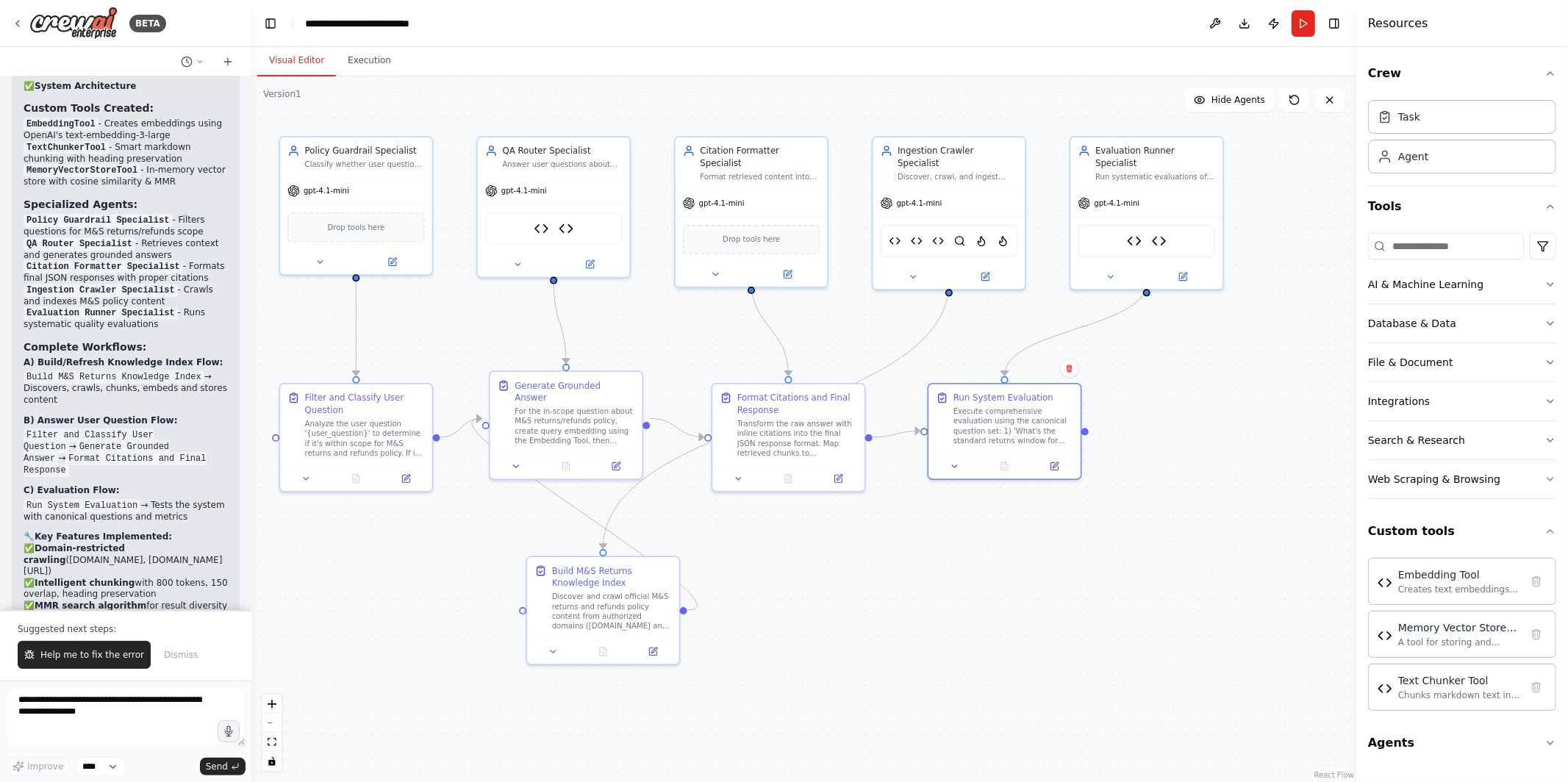
click at [94, 651] on span "Help me to fix the error" at bounding box center [92, 654] width 103 height 11
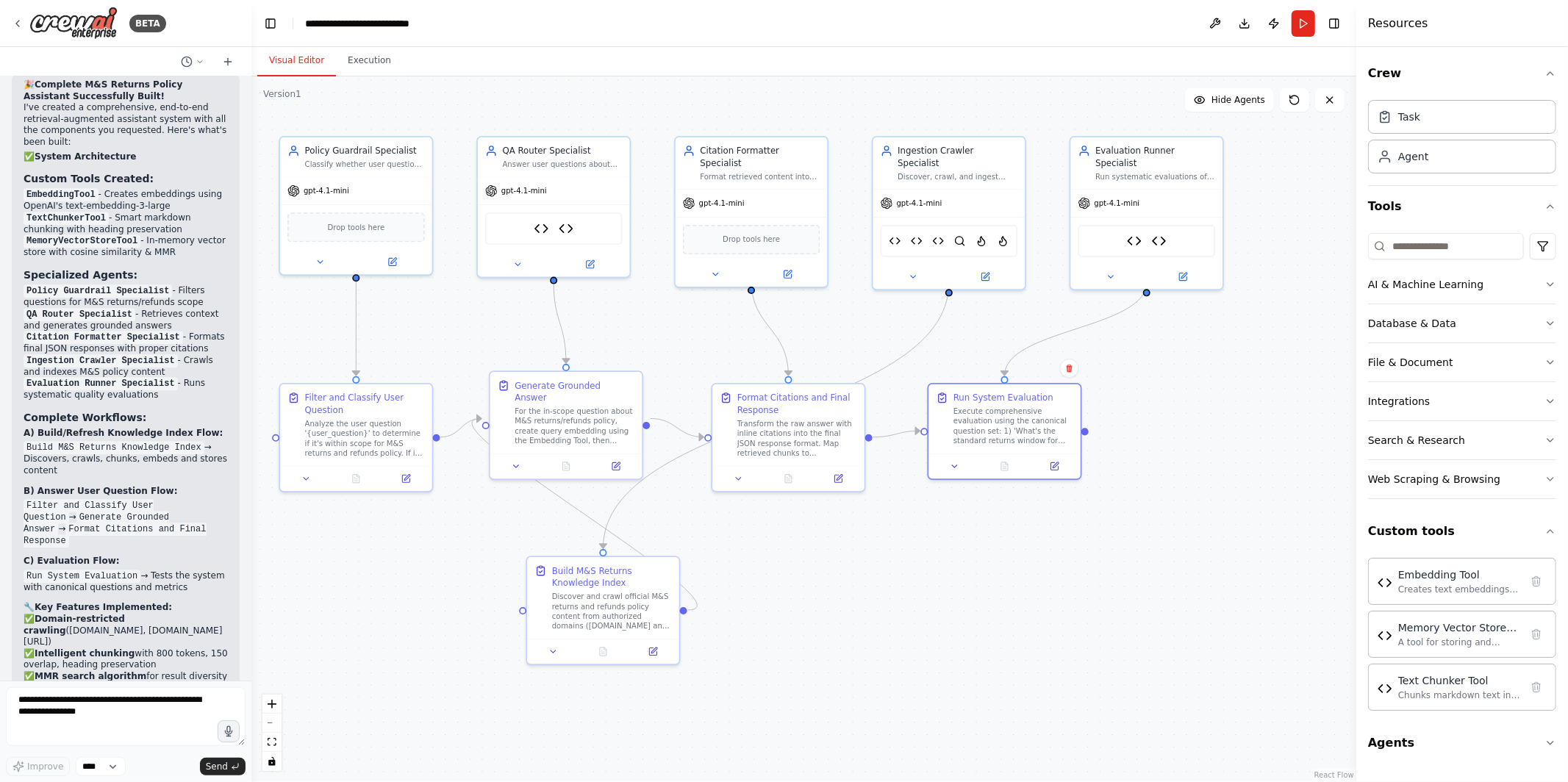
scroll to position [12335, 0]
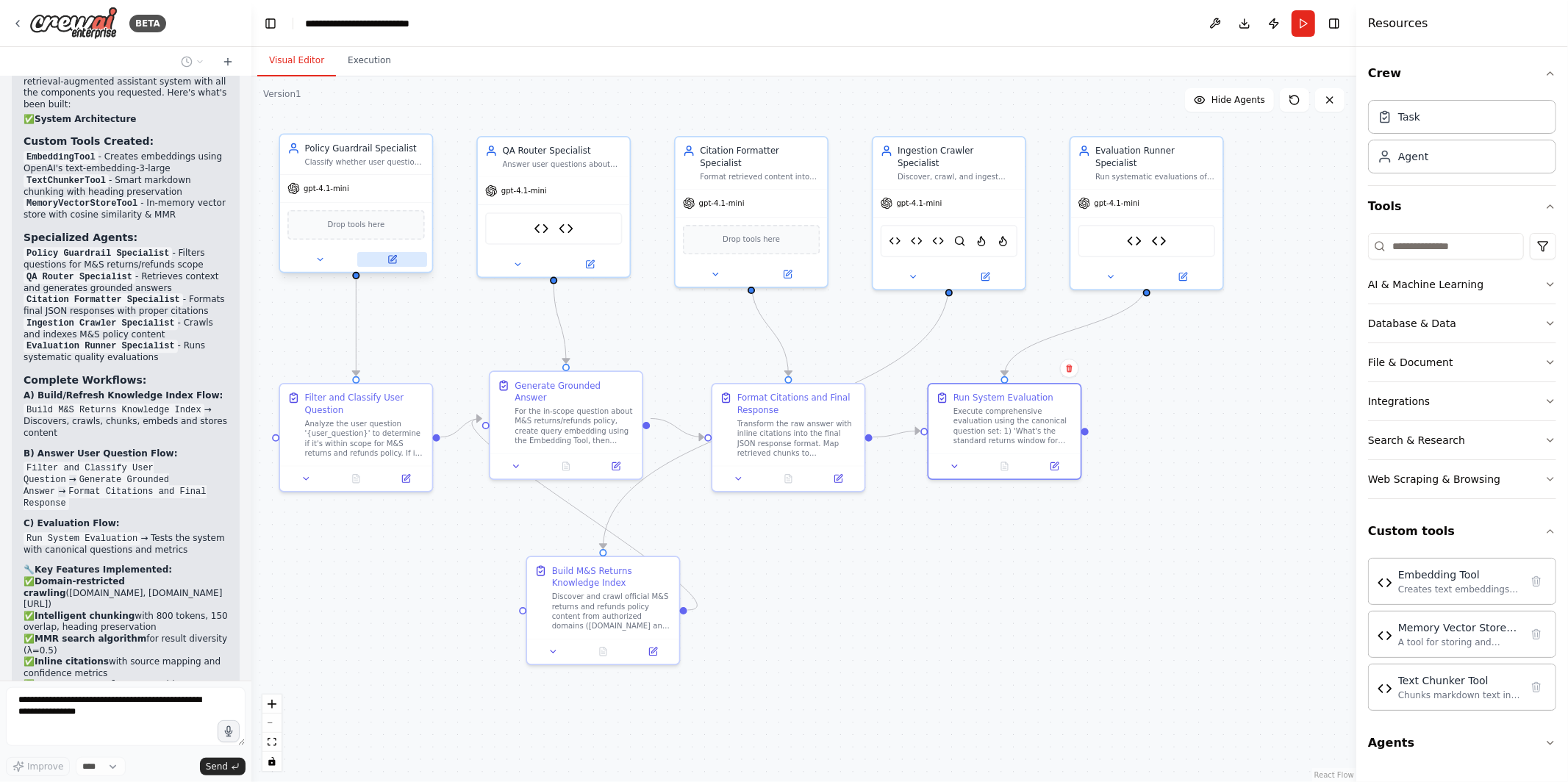
click at [388, 255] on icon at bounding box center [392, 259] width 7 height 7
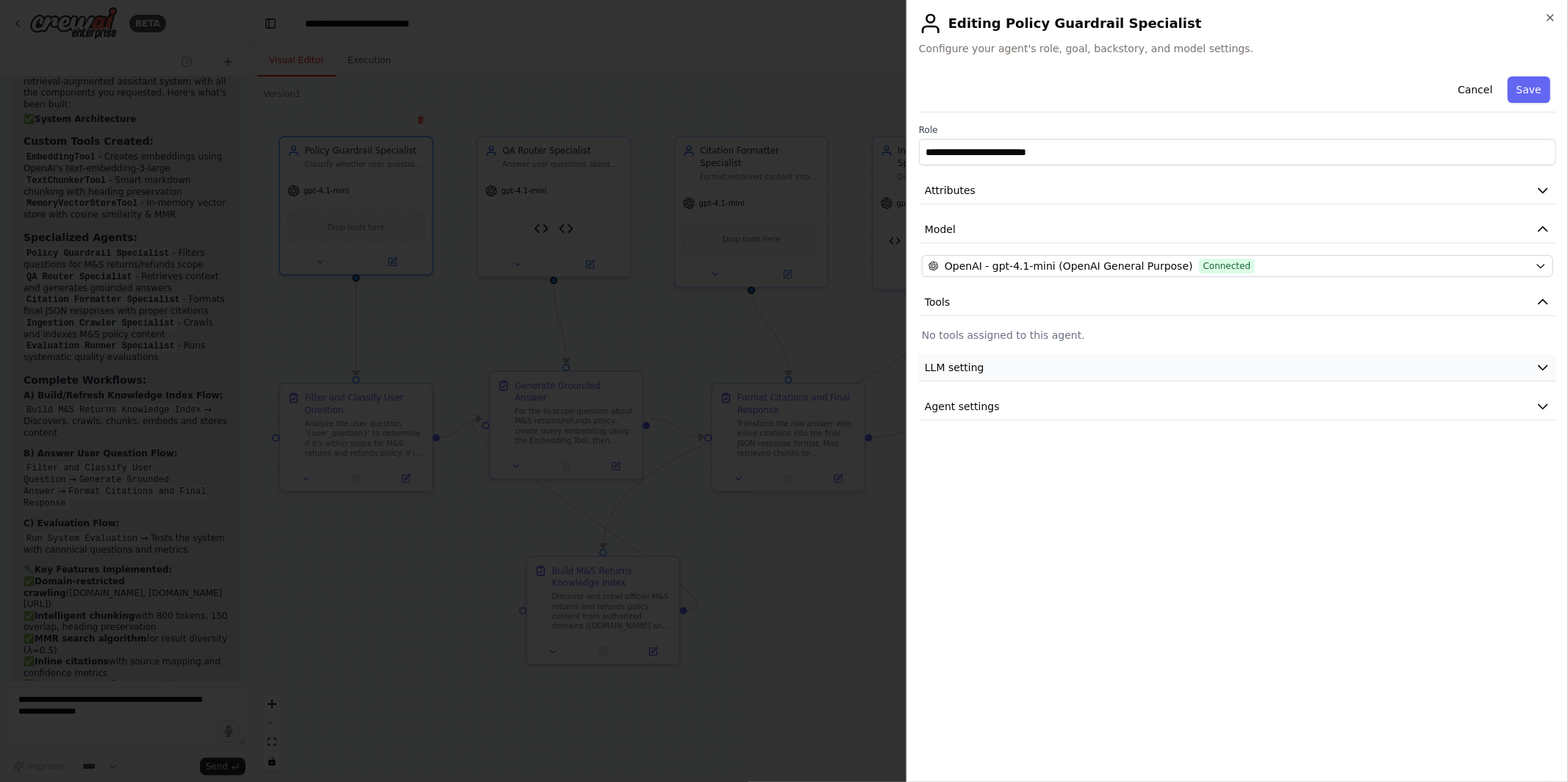
click at [960, 367] on span "LLM setting" at bounding box center [955, 367] width 60 height 15
click at [848, 593] on div at bounding box center [784, 391] width 1568 height 782
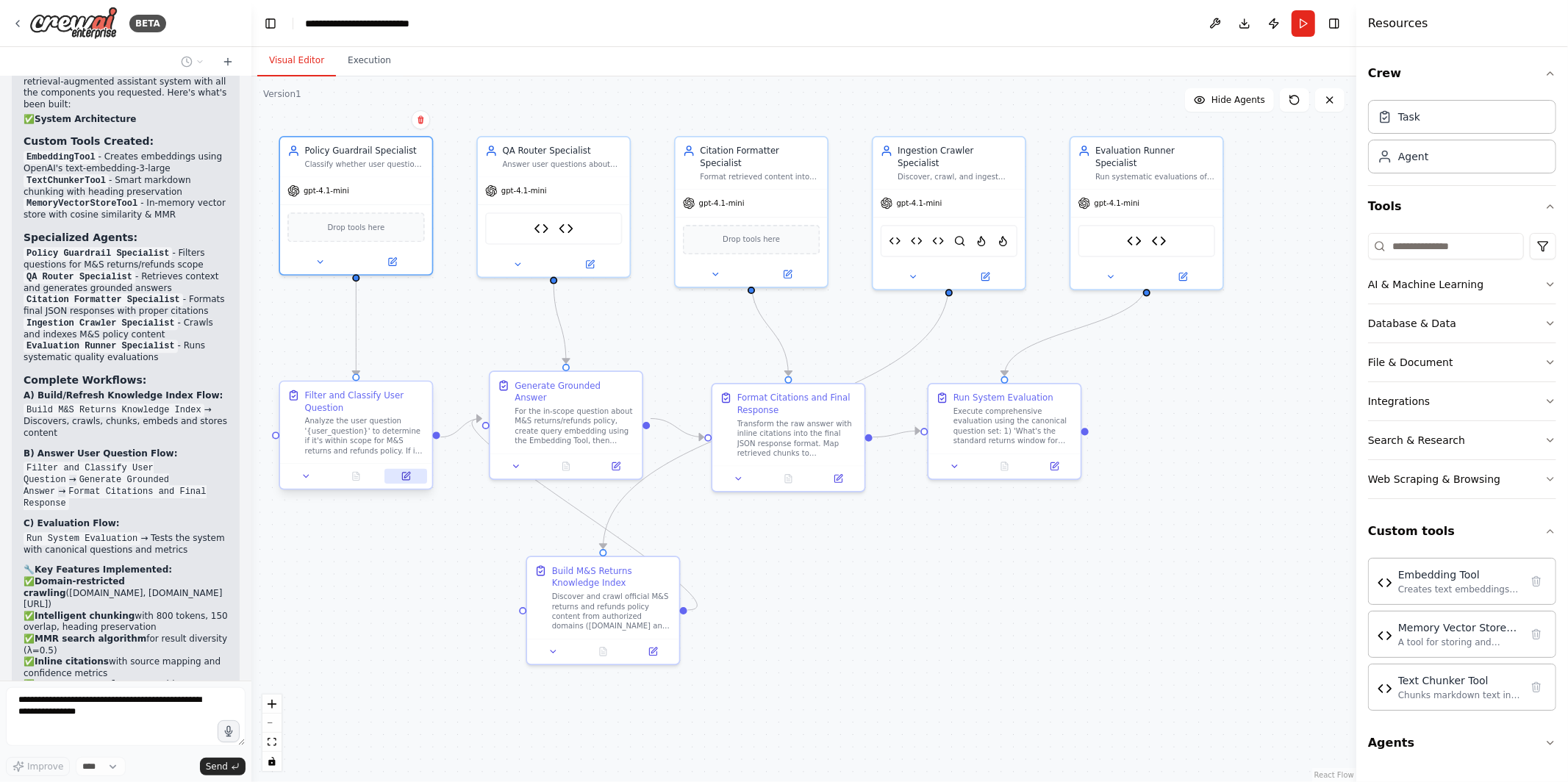
click at [415, 479] on button at bounding box center [405, 476] width 43 height 15
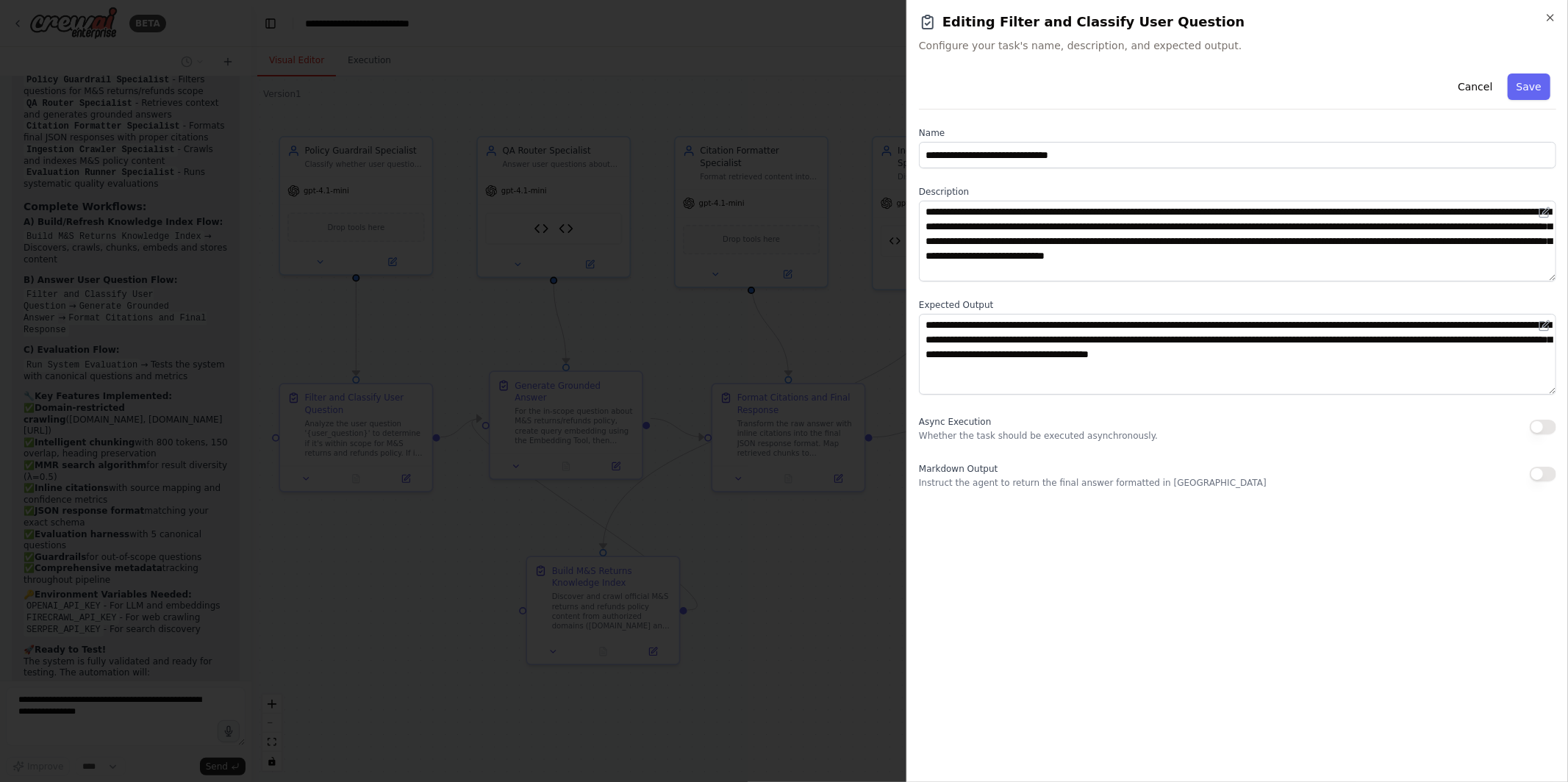
click at [802, 643] on div at bounding box center [784, 391] width 1568 height 782
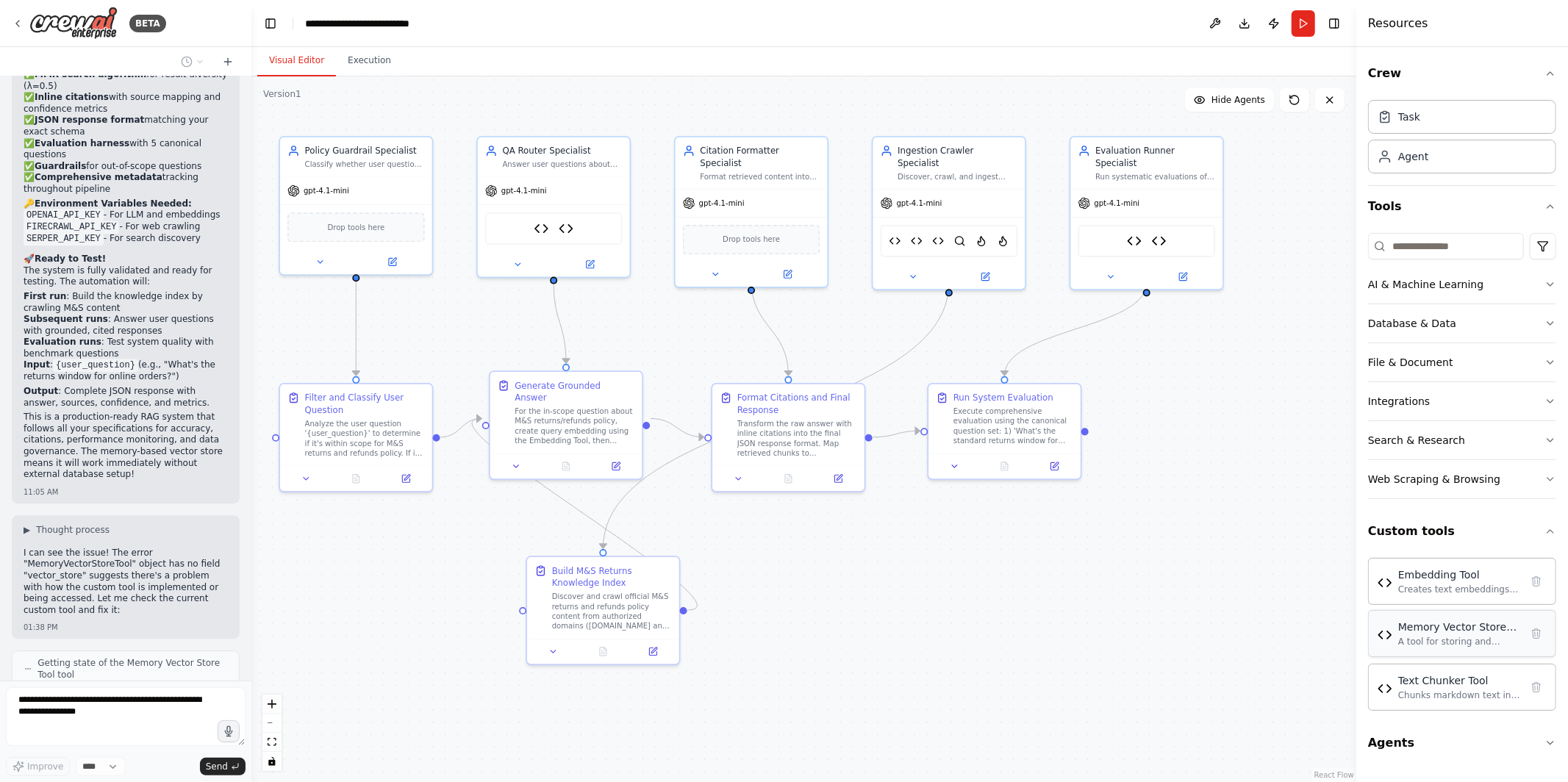
scroll to position [12949, 0]
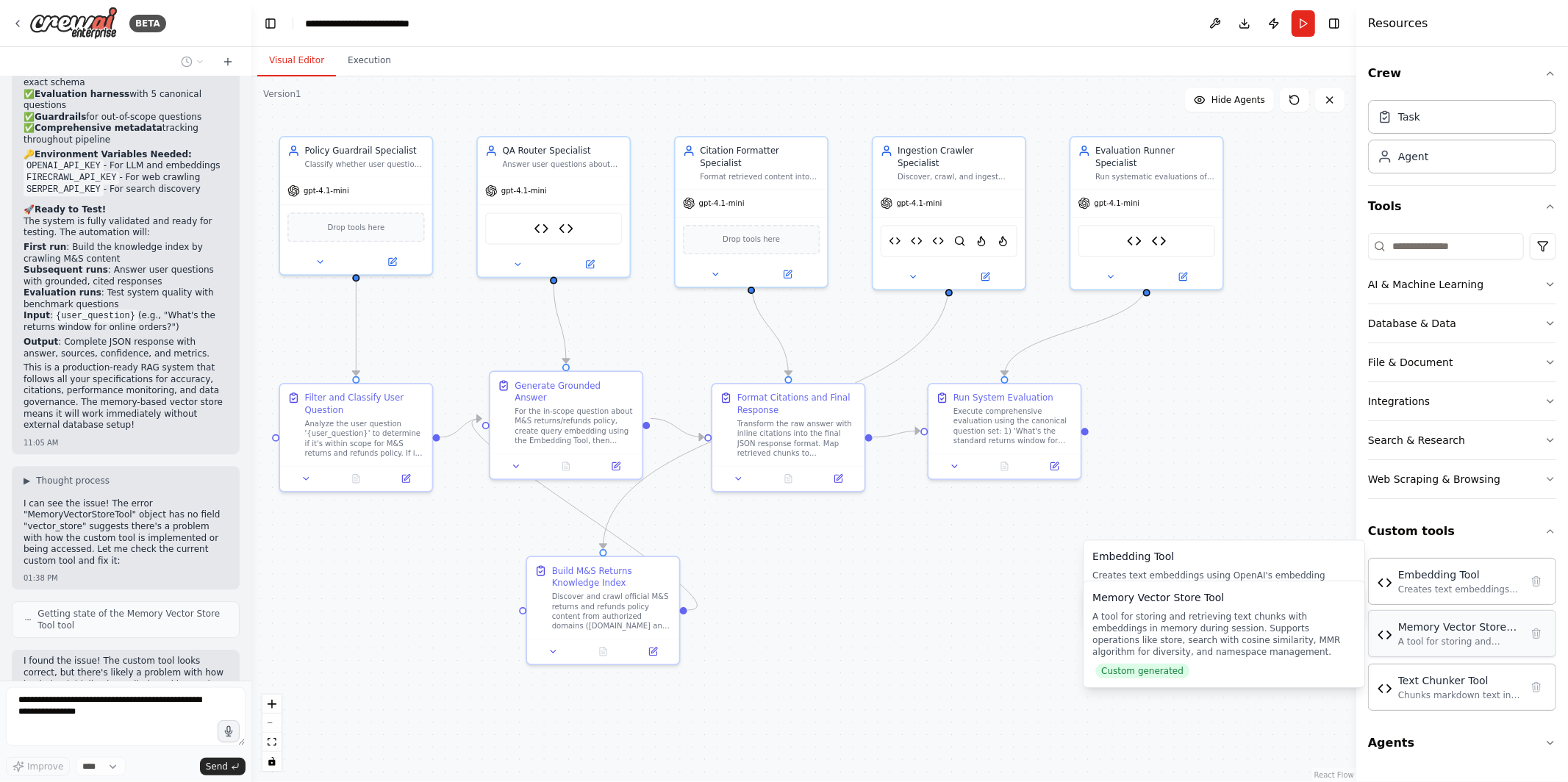
click at [1442, 640] on div "A tool for storing and retrieving text chunks with embeddings in memory during …" at bounding box center [1459, 641] width 122 height 11
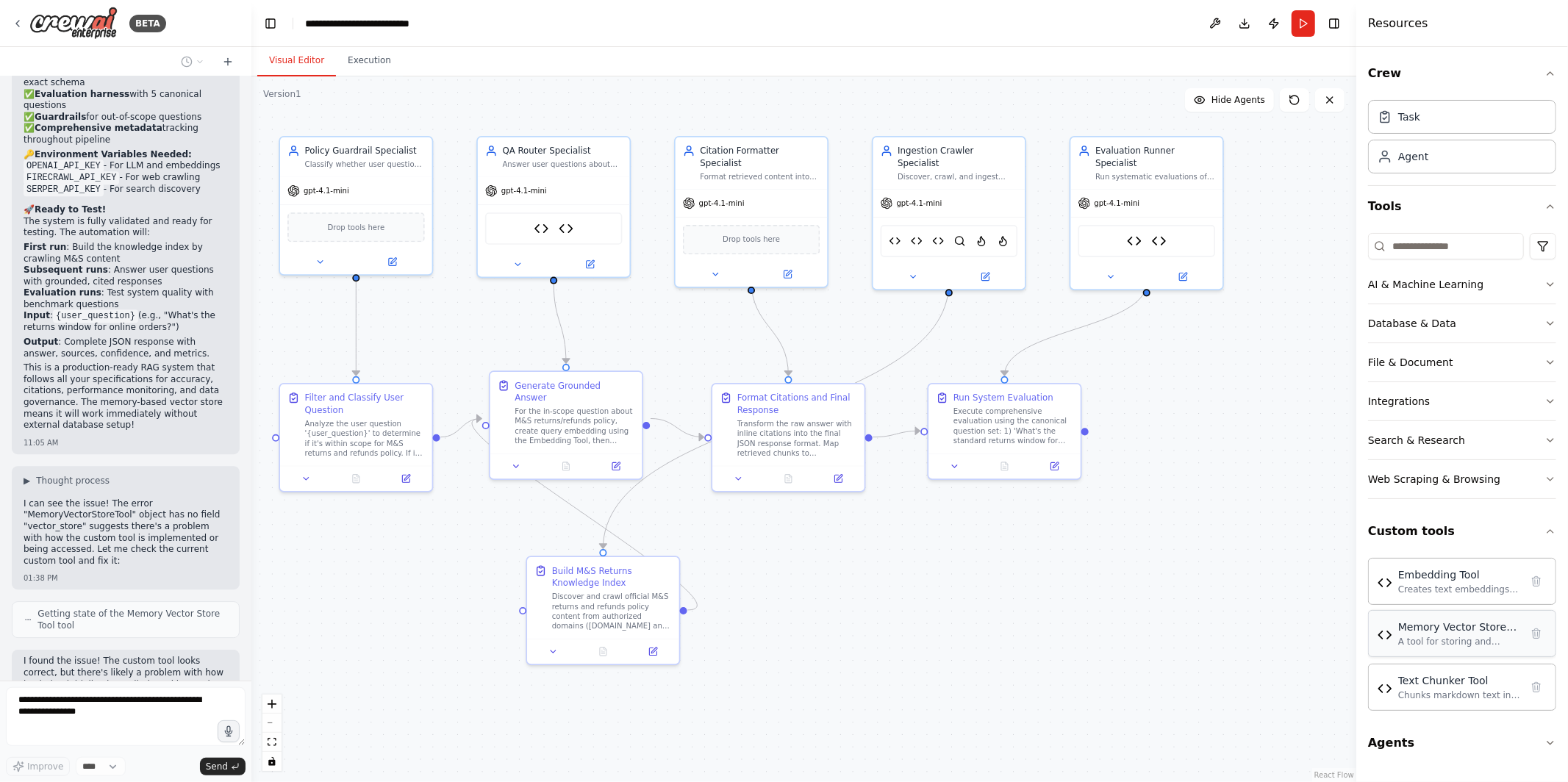
click at [1427, 628] on div "Memory Vector Store Tool" at bounding box center [1459, 626] width 122 height 15
click at [1383, 641] on img at bounding box center [1384, 634] width 15 height 15
click at [1428, 640] on div "A tool for storing and retrieving text chunks with embeddings in memory during …" at bounding box center [1459, 641] width 122 height 11
click at [915, 231] on img at bounding box center [916, 238] width 11 height 15
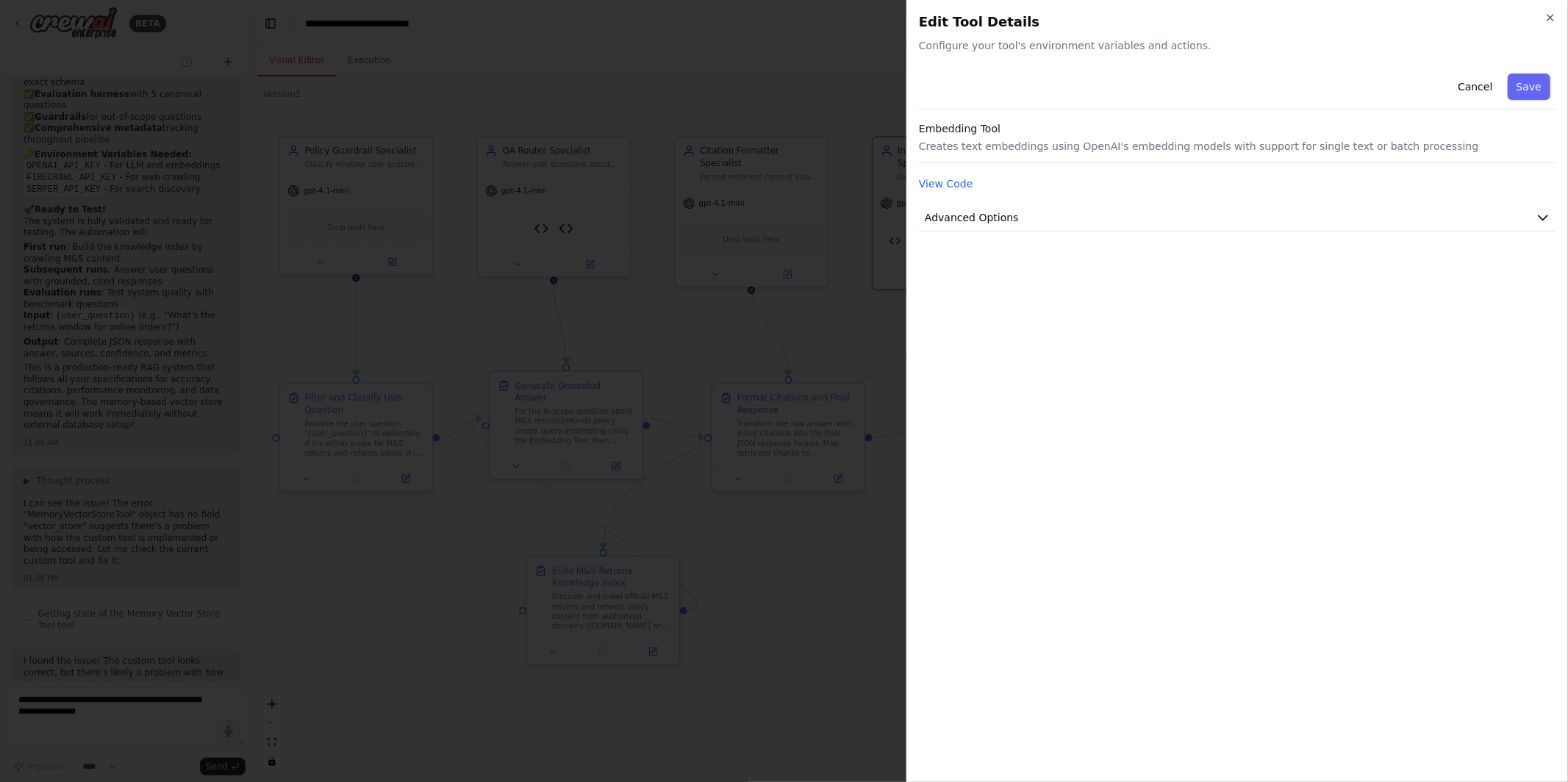
click at [891, 273] on div at bounding box center [784, 391] width 1568 height 782
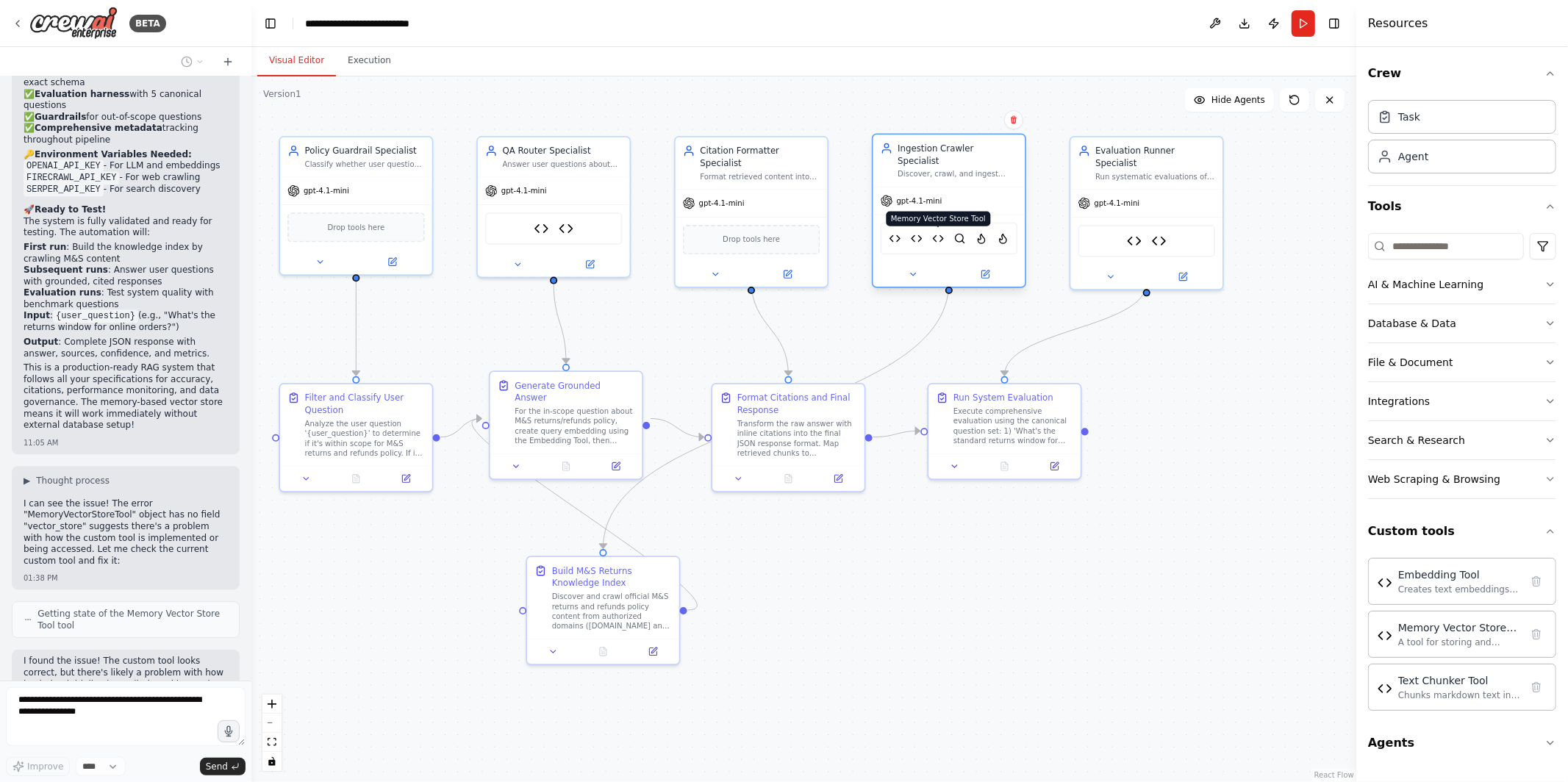
click at [937, 231] on img at bounding box center [937, 238] width 11 height 15
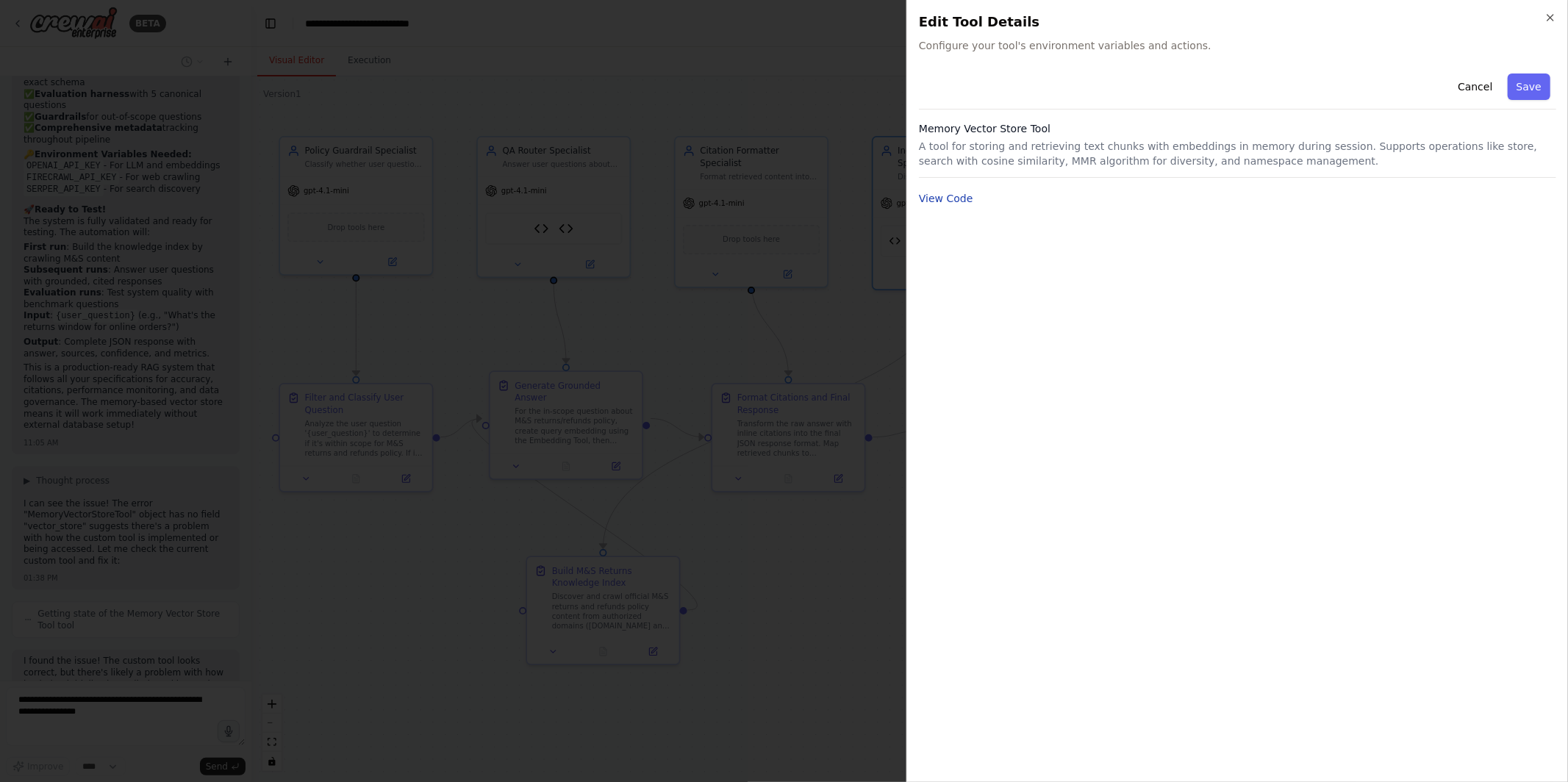
click at [959, 200] on button "View Code" at bounding box center [946, 198] width 54 height 15
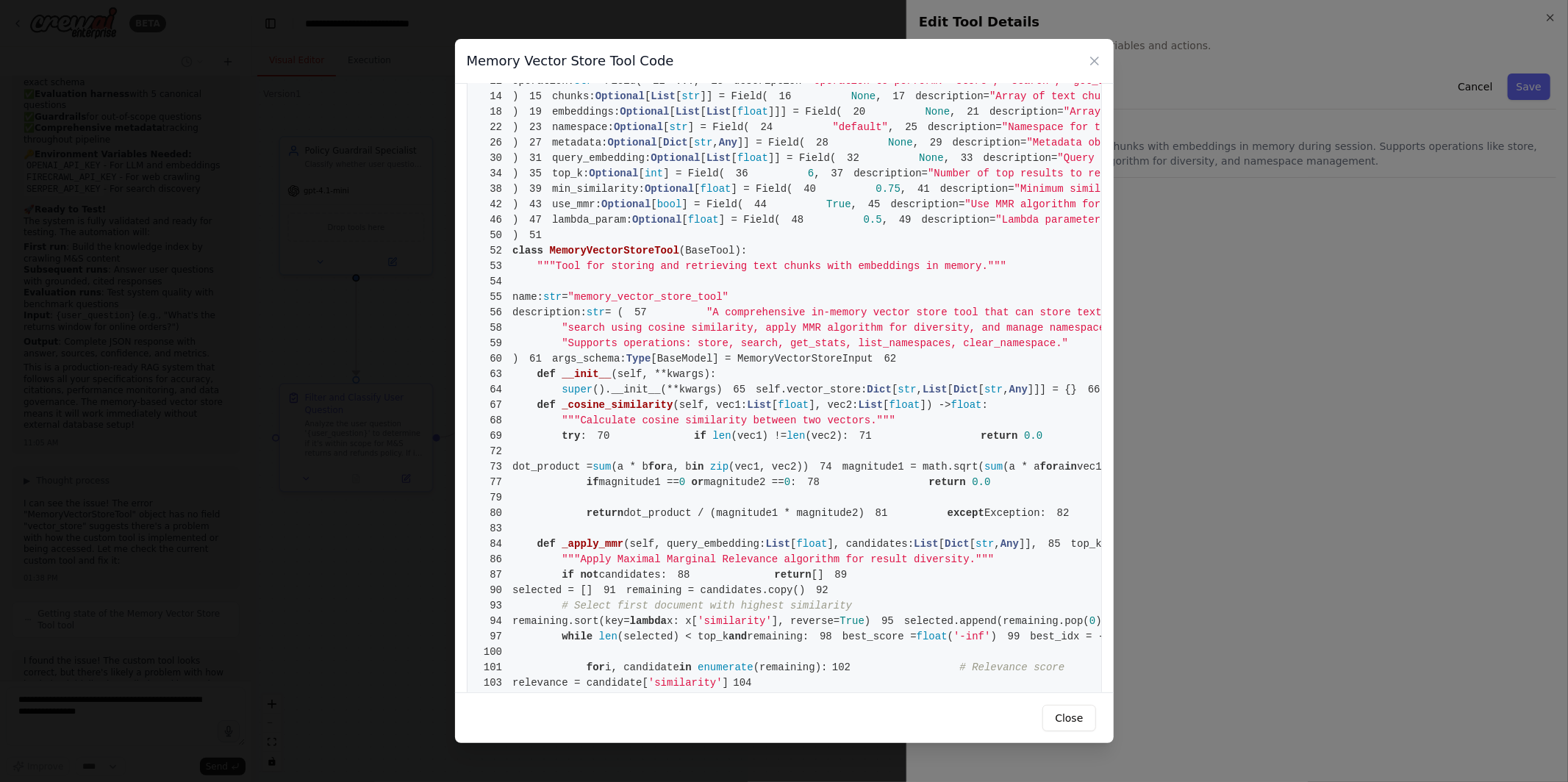
scroll to position [0, 0]
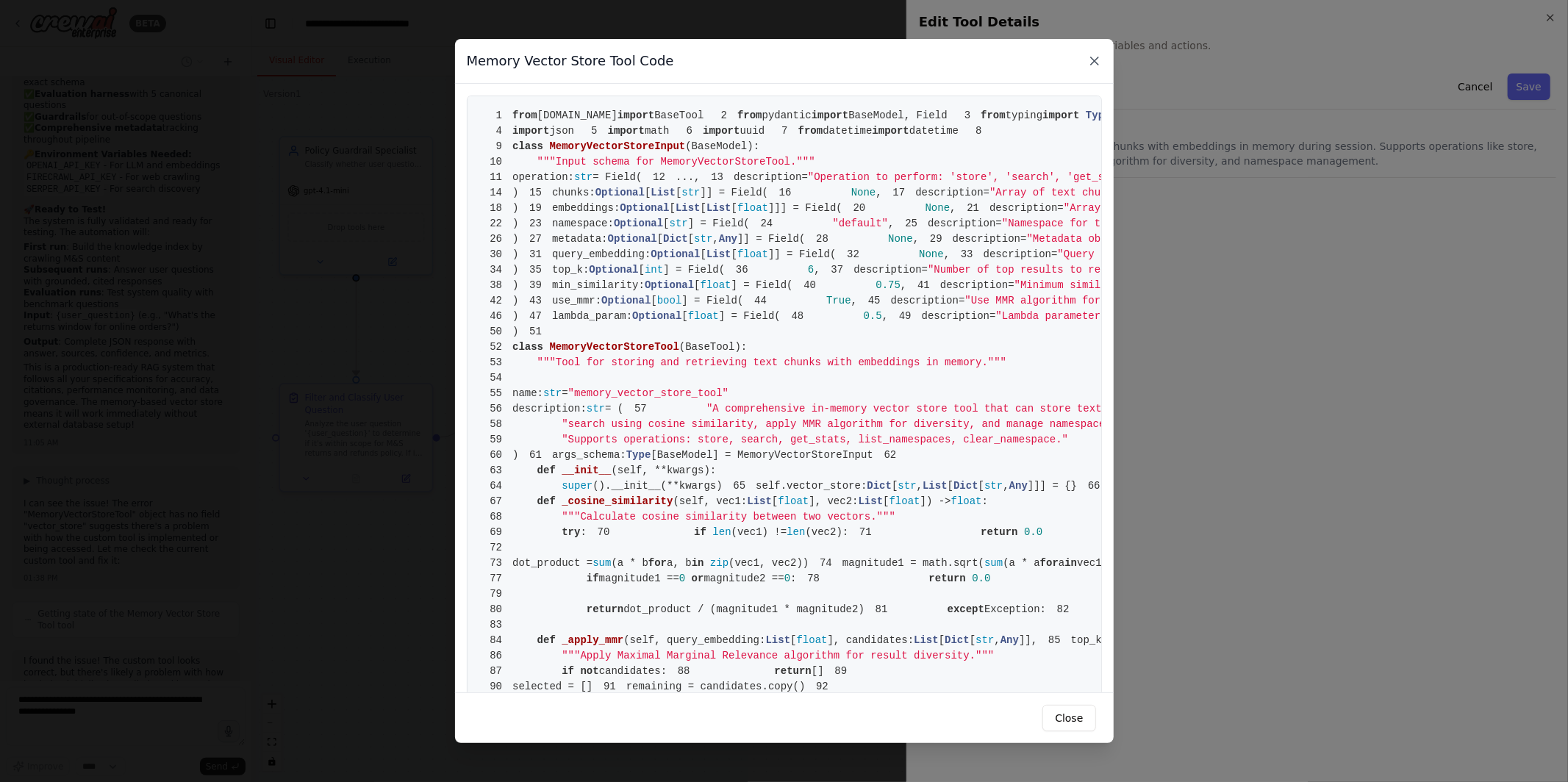
click at [1093, 56] on icon at bounding box center [1095, 60] width 15 height 15
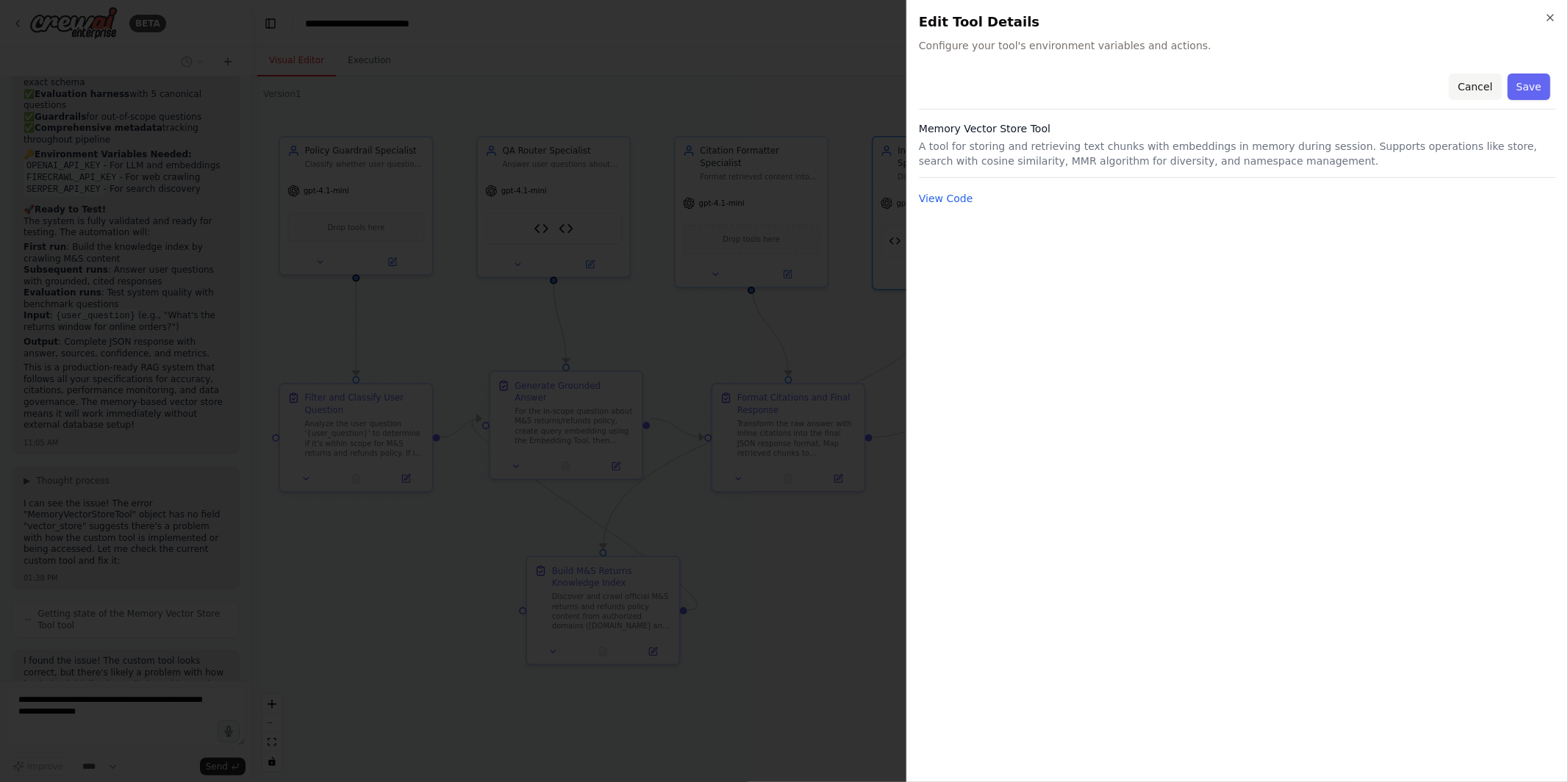
click at [1484, 81] on button "Cancel" at bounding box center [1475, 87] width 52 height 26
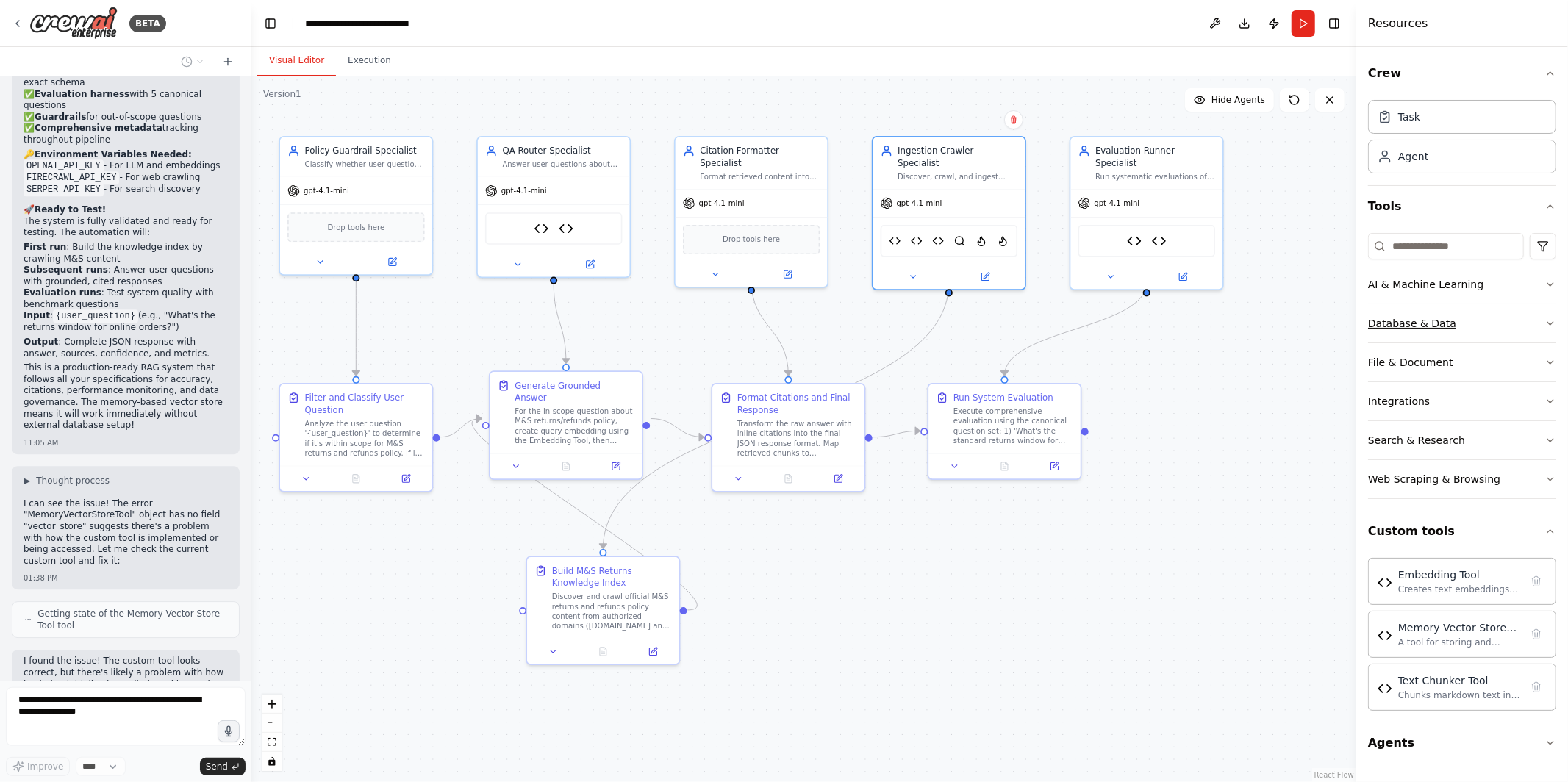
click at [1512, 318] on button "Database & Data" at bounding box center [1462, 324] width 188 height 38
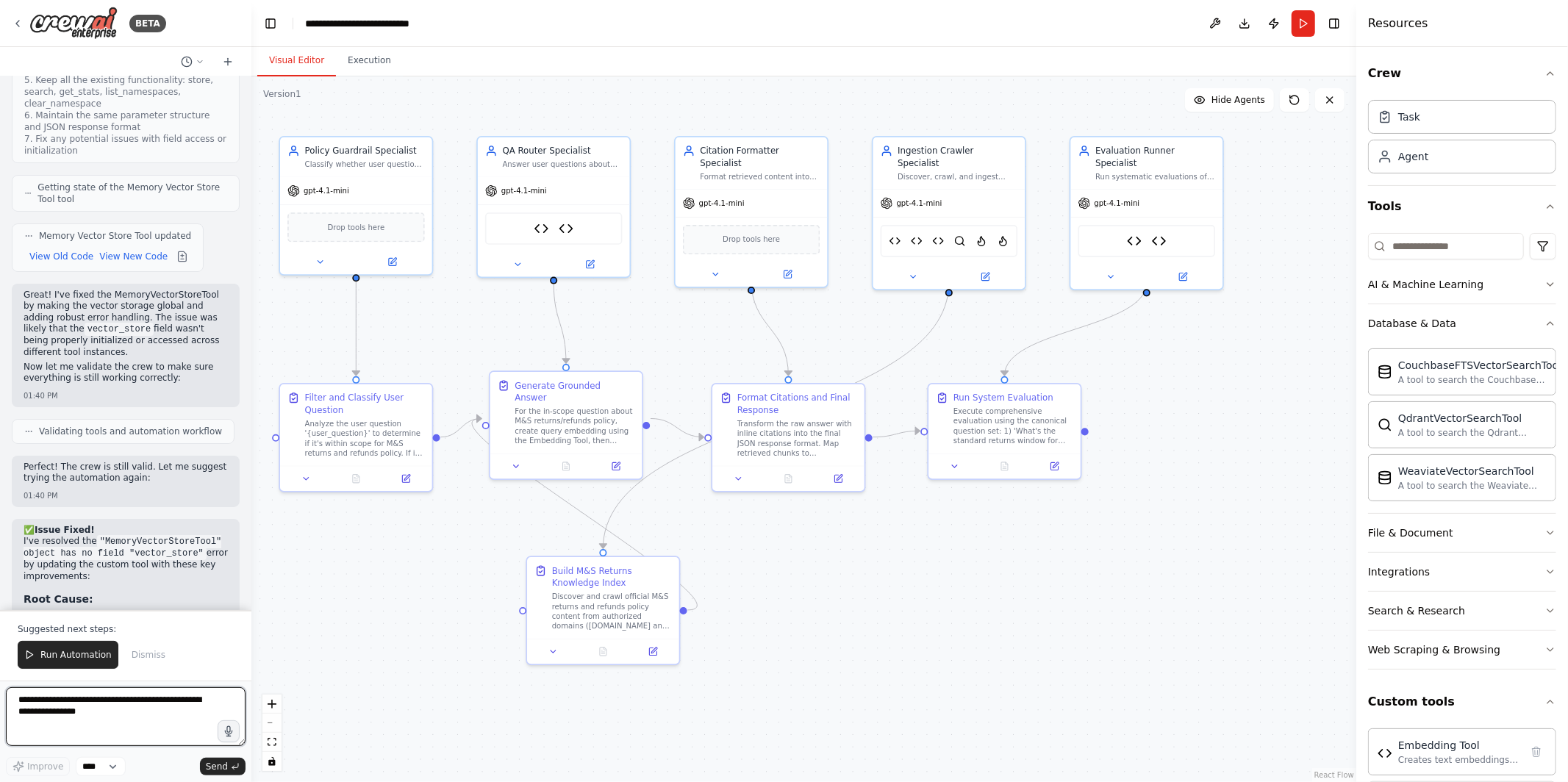
scroll to position [13836, 0]
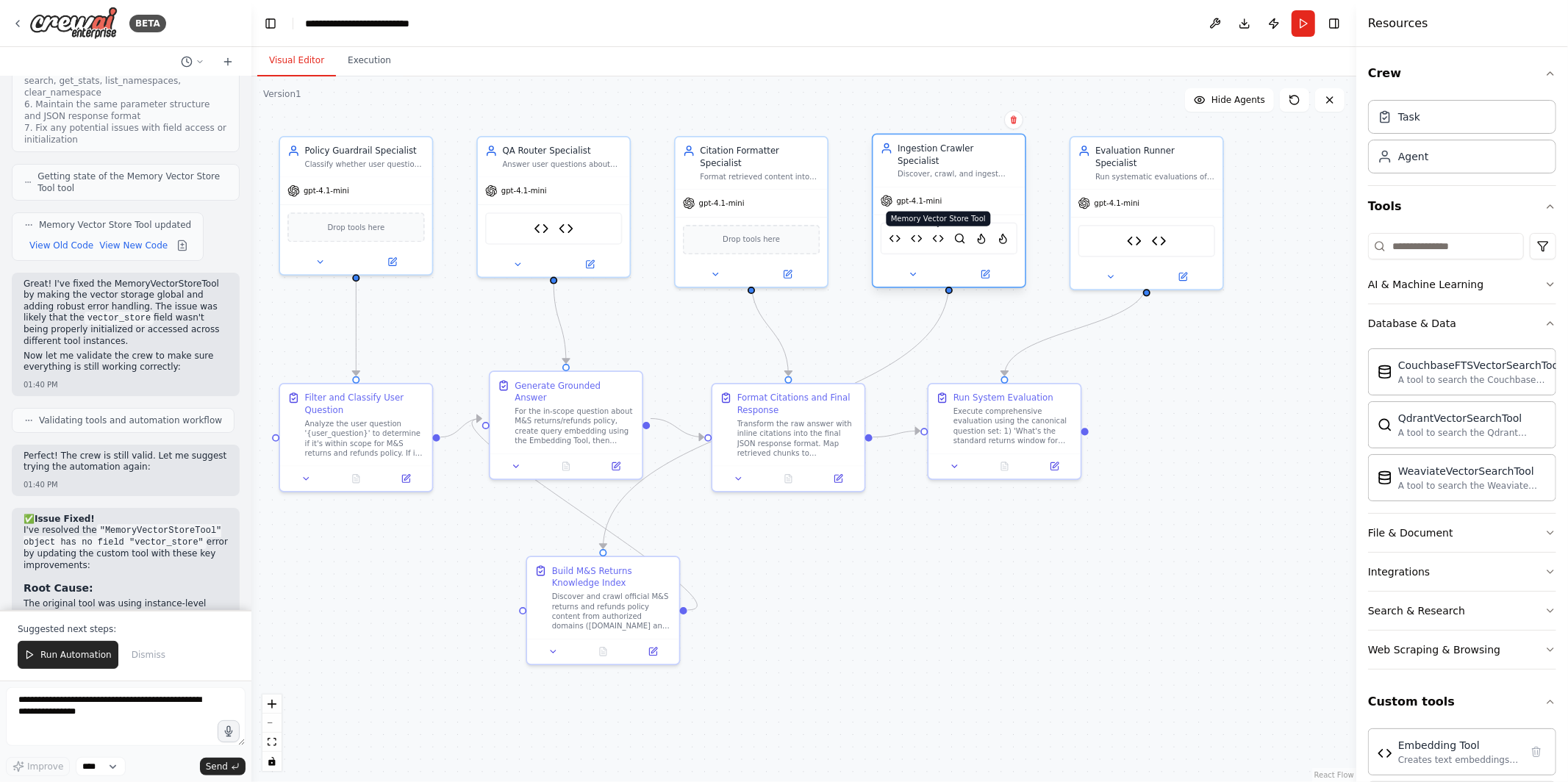
click at [937, 231] on img at bounding box center [937, 238] width 11 height 15
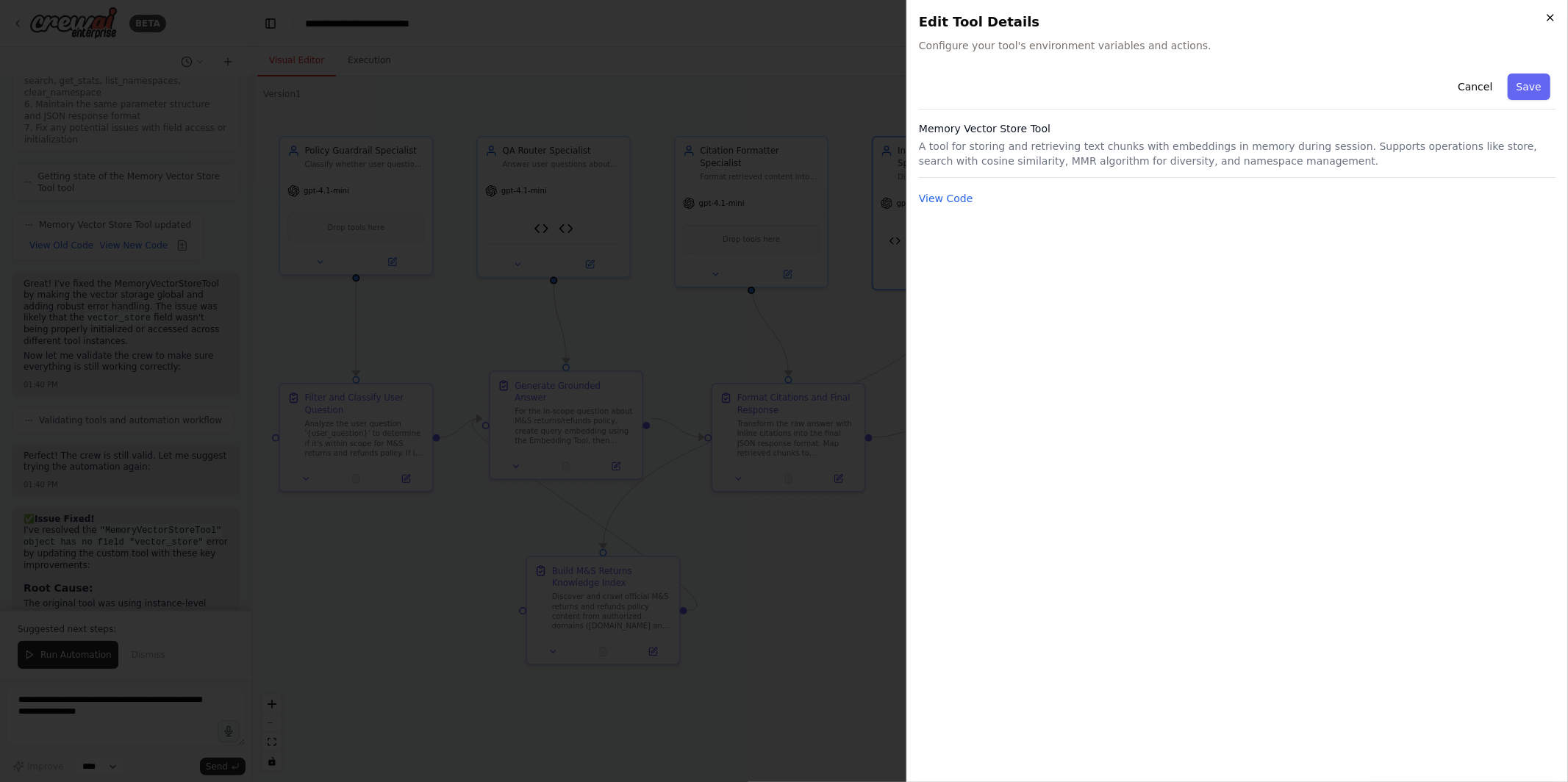
click at [1553, 17] on icon "button" at bounding box center [1550, 17] width 11 height 11
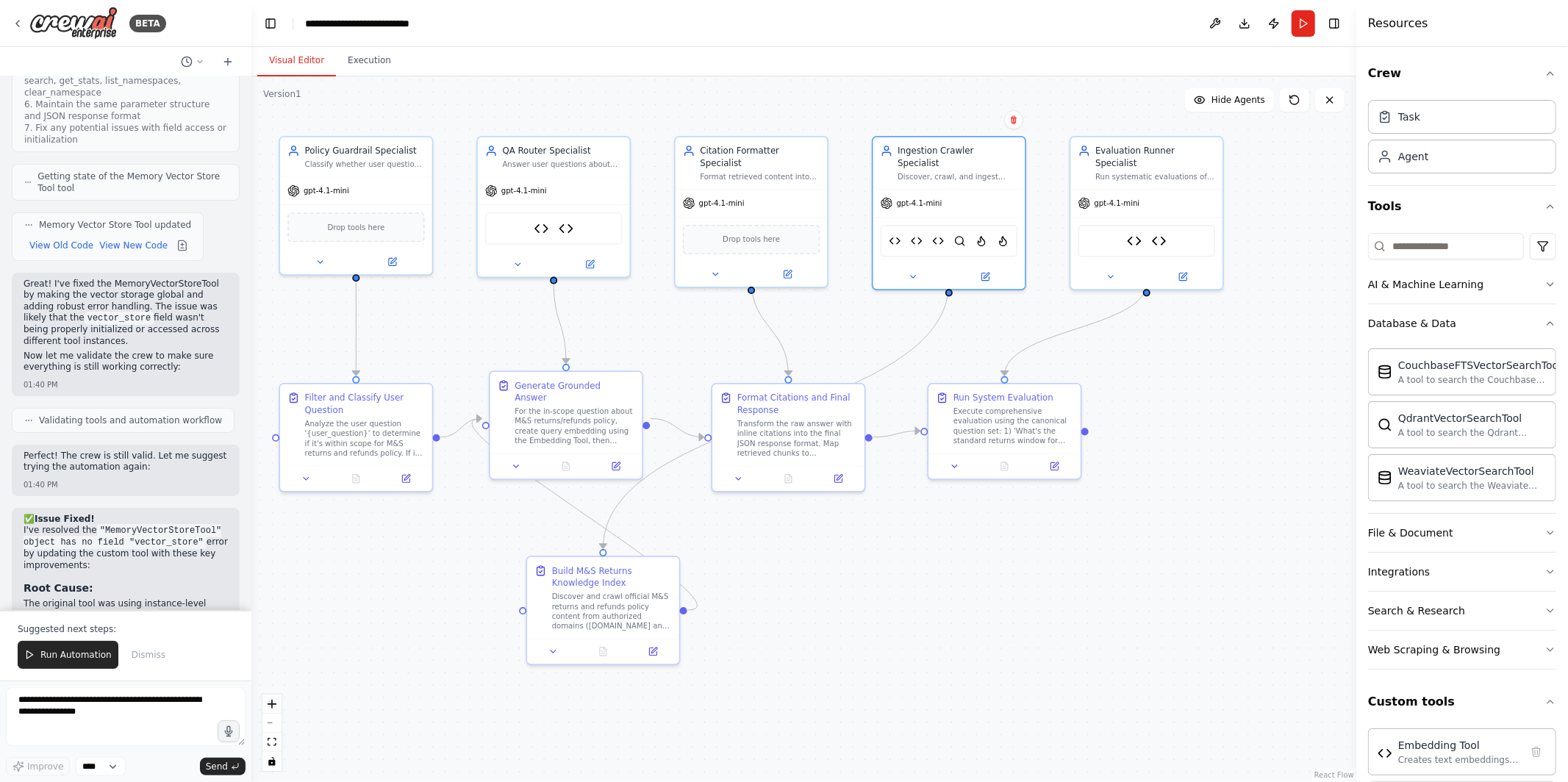
click at [66, 674] on div "Suggested next steps: Run Automation Dismiss" at bounding box center [125, 645] width 251 height 71
click at [69, 650] on span "Run Automation" at bounding box center [75, 654] width 71 height 11
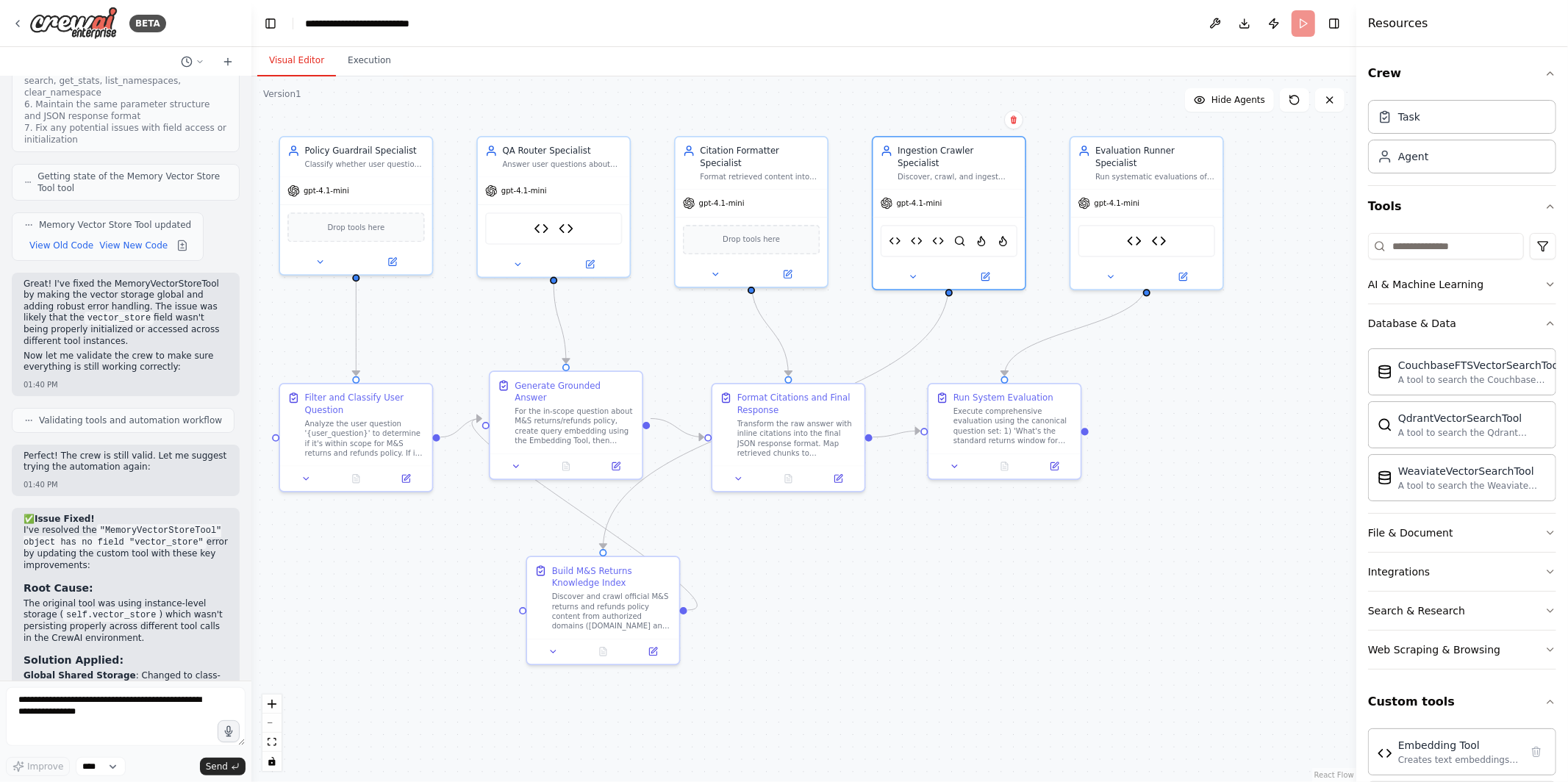
scroll to position [13767, 0]
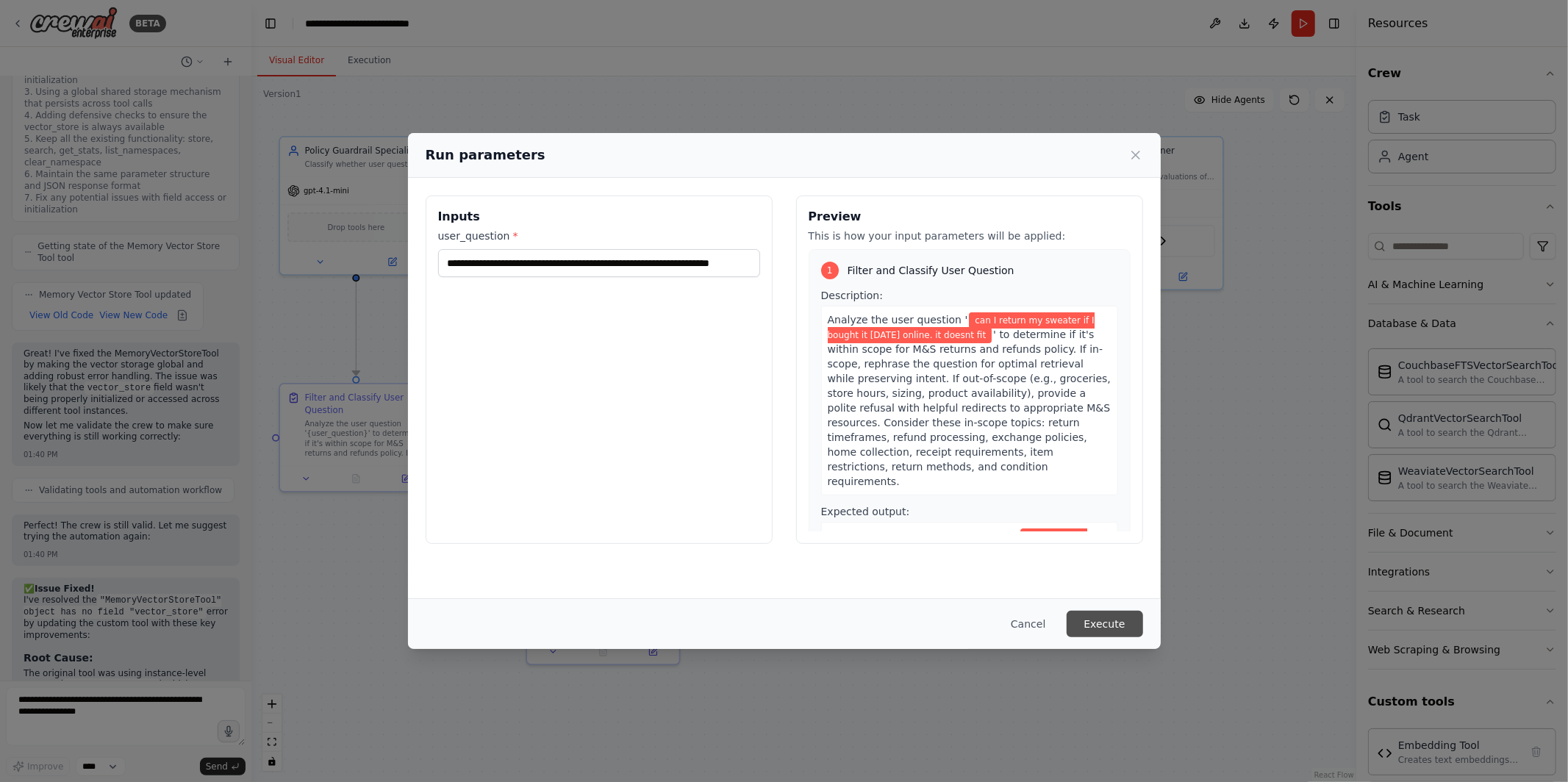
click at [1121, 627] on button "Execute" at bounding box center [1104, 624] width 76 height 26
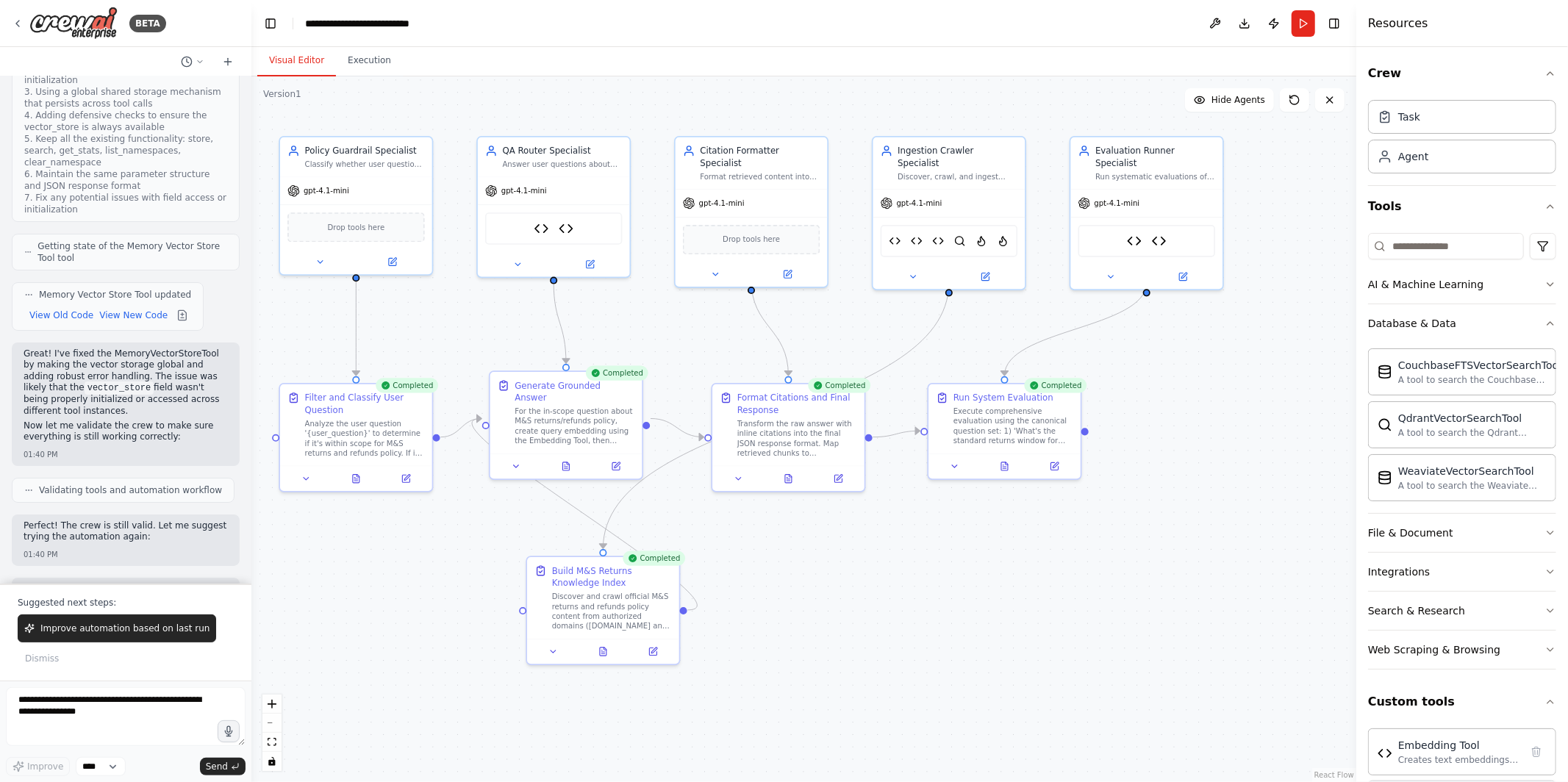
scroll to position [13082, 0]
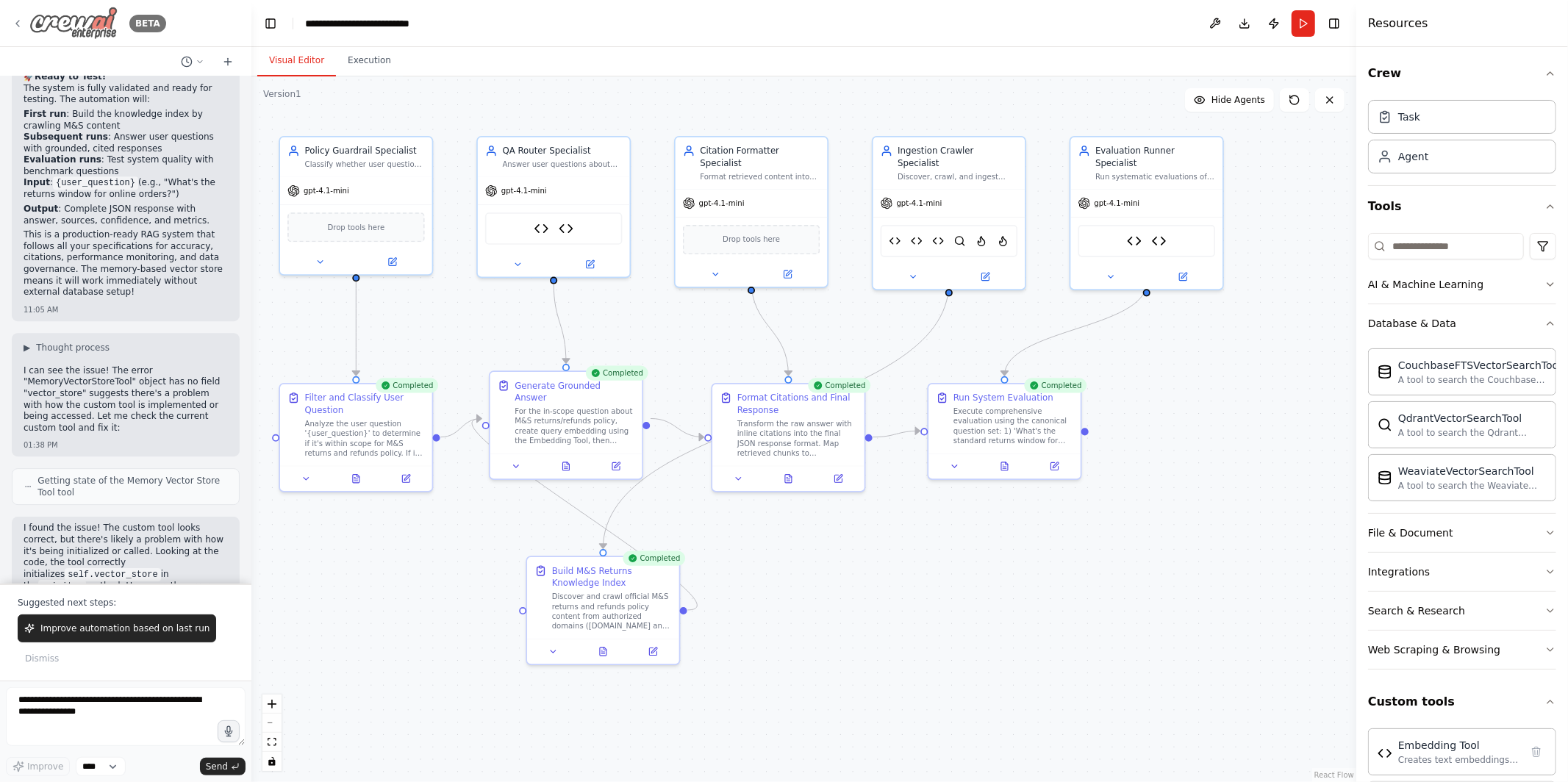
click at [18, 21] on icon at bounding box center [17, 23] width 11 height 11
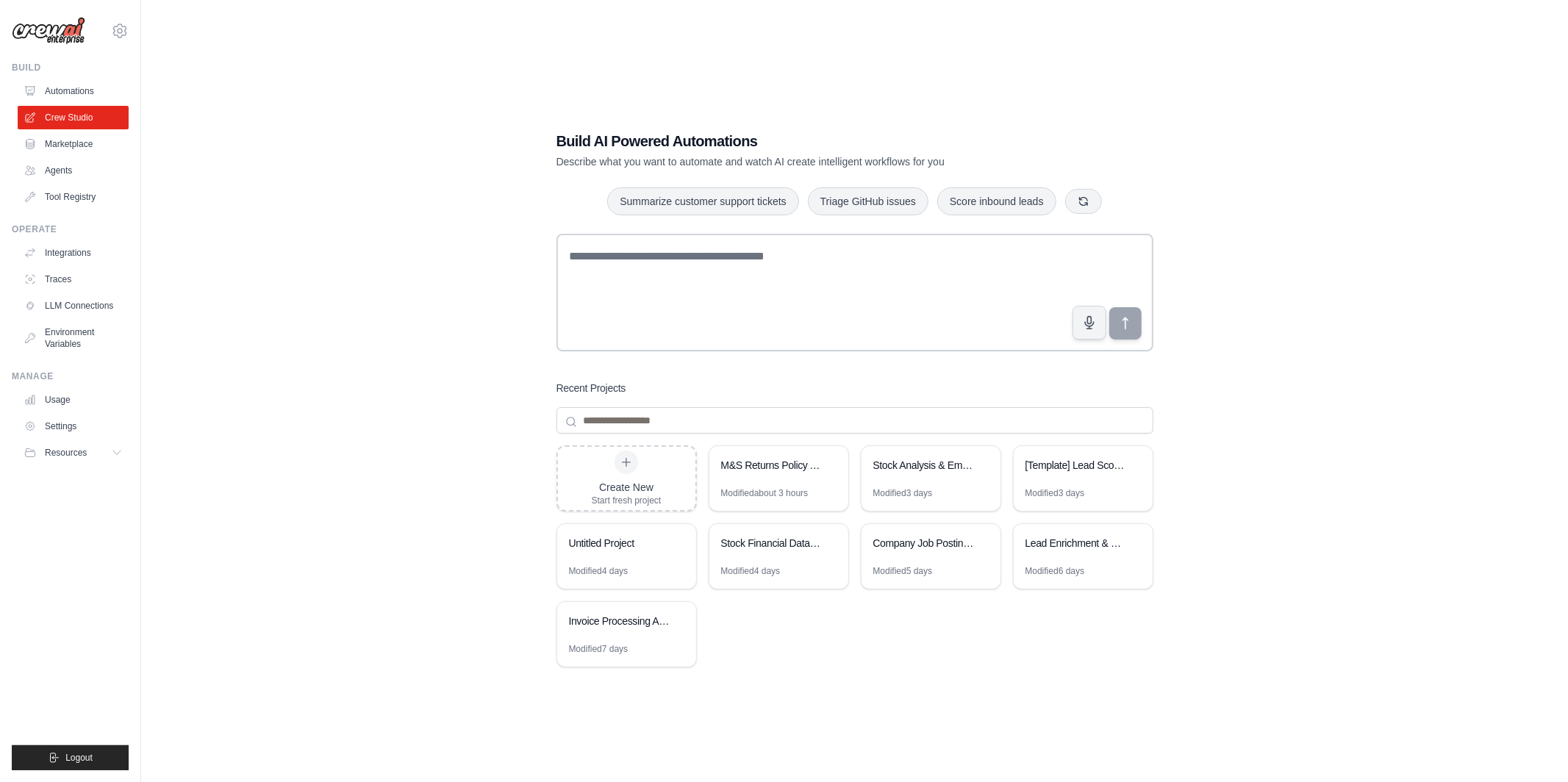
click at [332, 103] on div "Build AI Powered Automations Describe what you want to automate and watch AI cr…" at bounding box center [854, 406] width 1380 height 782
click at [293, 88] on div "Build AI Powered Automations Describe what you want to automate and watch AI cr…" at bounding box center [854, 406] width 1380 height 782
click at [77, 120] on link "Crew Studio" at bounding box center [74, 117] width 111 height 24
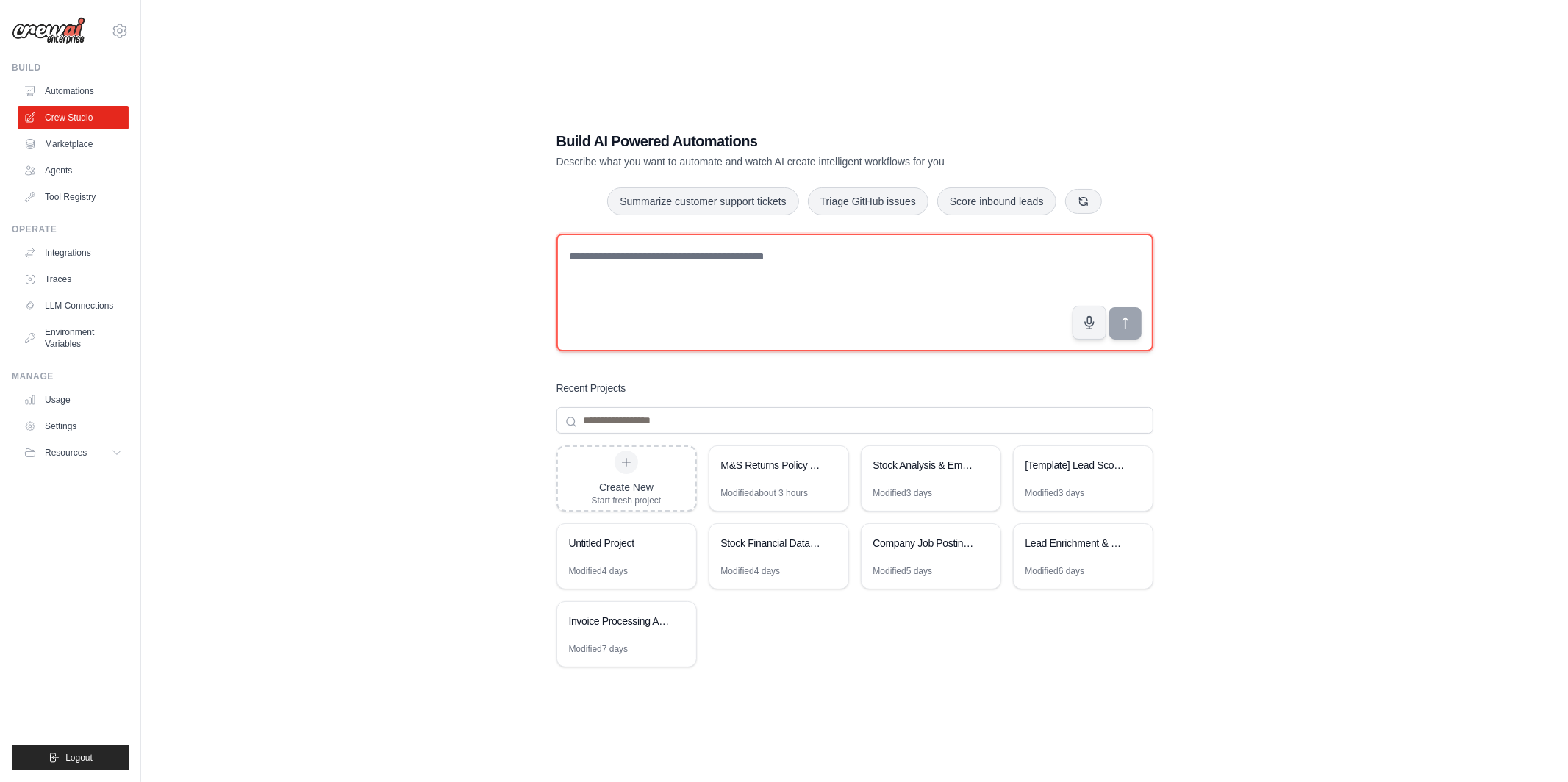
click at [759, 291] on textarea at bounding box center [855, 292] width 597 height 117
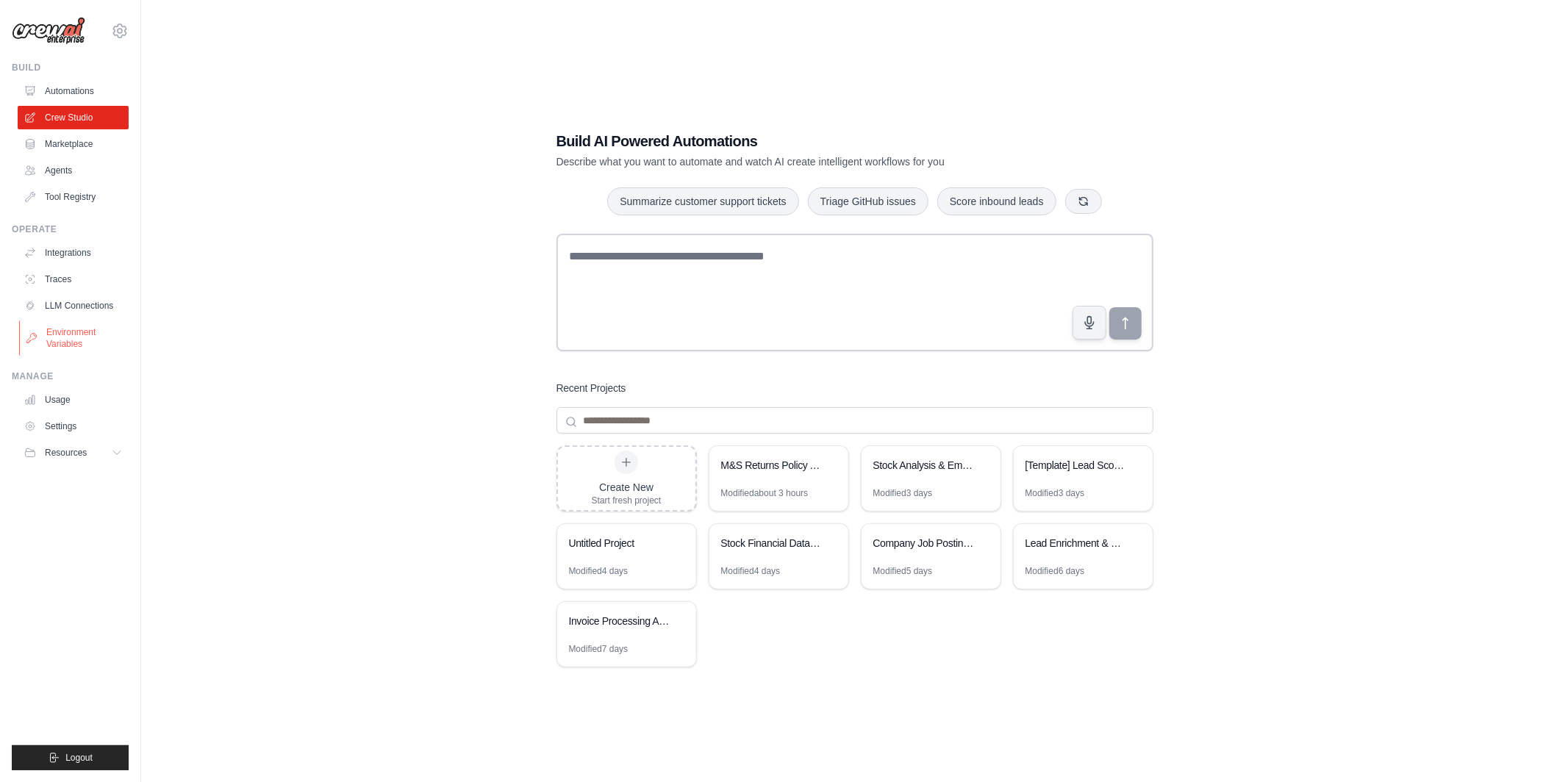
click at [66, 339] on link "Environment Variables" at bounding box center [74, 338] width 111 height 35
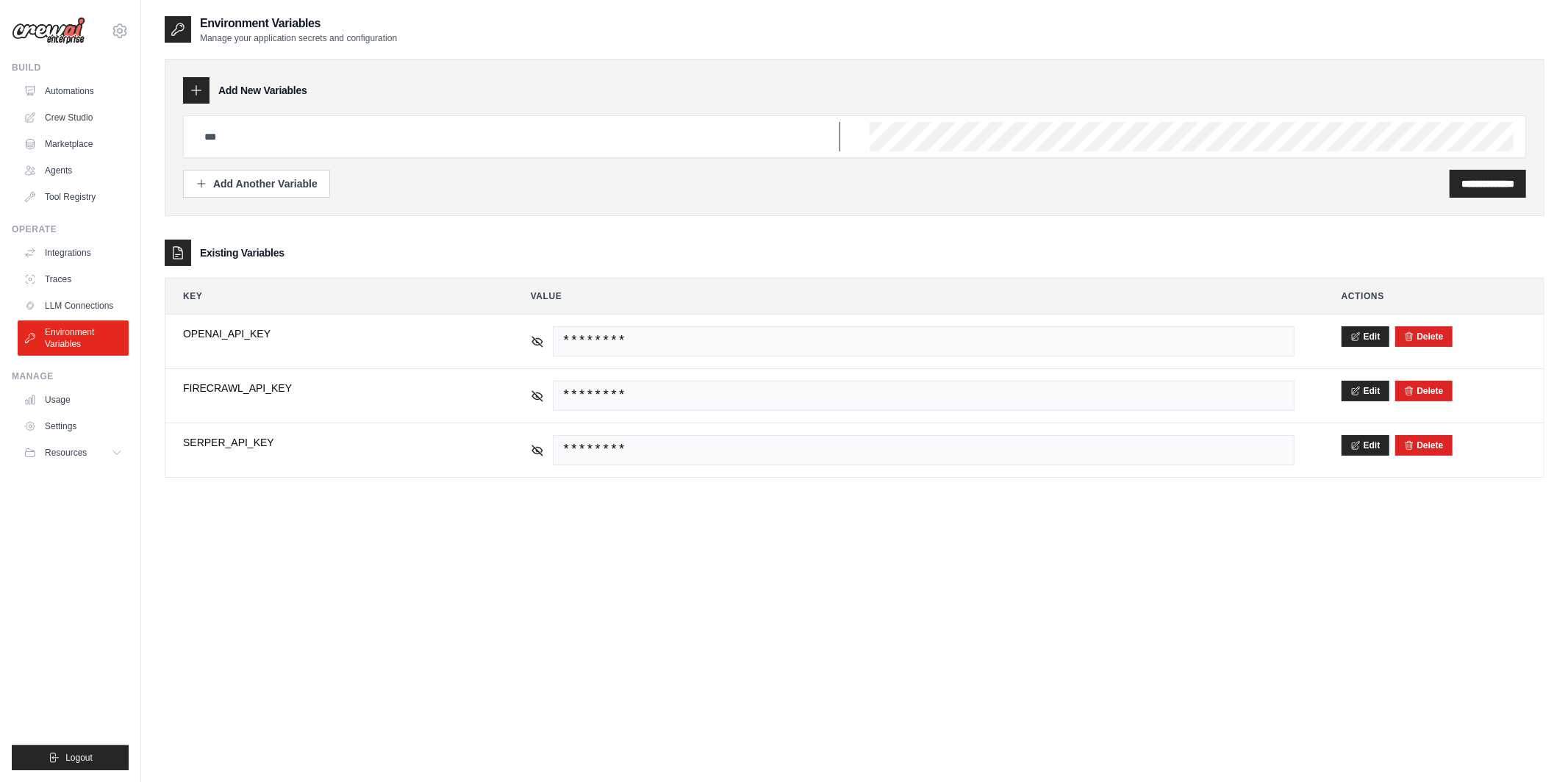
click at [527, 122] on input "text" at bounding box center [517, 136] width 645 height 30
type input "**********"
click at [527, 121] on div "**********" at bounding box center [854, 136] width 1343 height 43
click at [1474, 192] on div "**********" at bounding box center [1488, 184] width 76 height 28
click at [1465, 186] on input "**********" at bounding box center [1488, 184] width 52 height 15
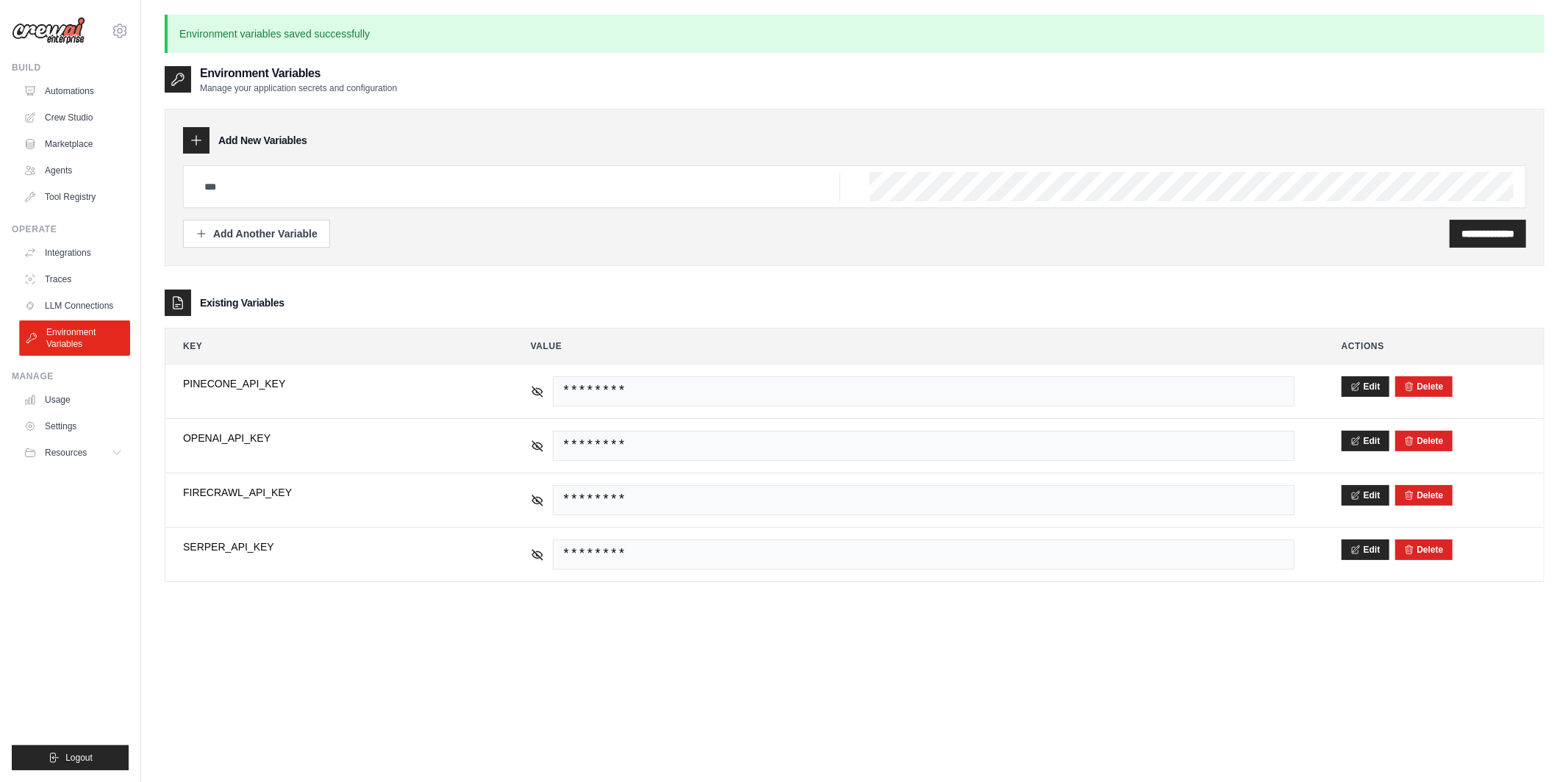
click at [71, 344] on link "Environment Variables" at bounding box center [74, 338] width 111 height 35
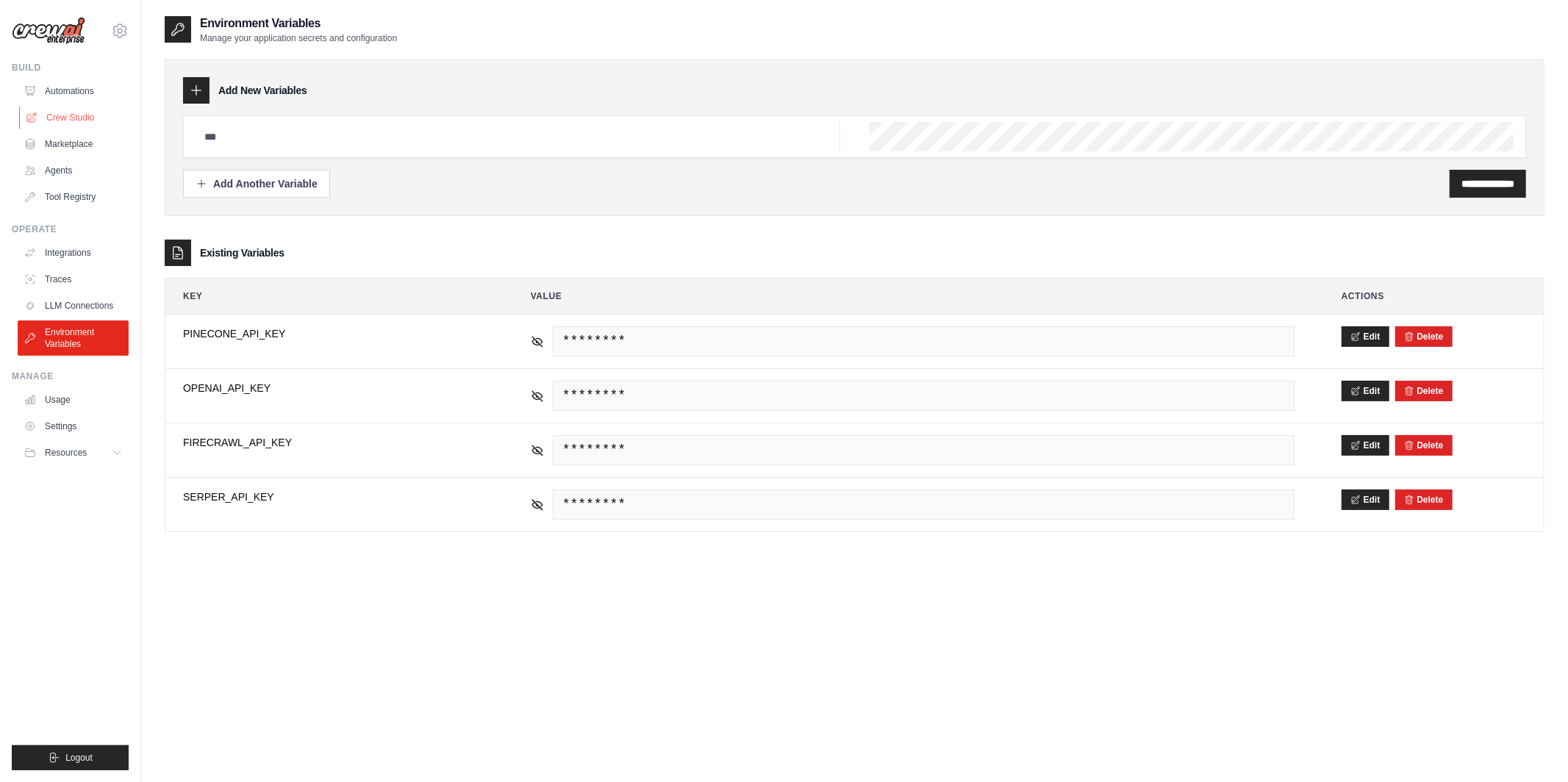
click at [83, 115] on link "Crew Studio" at bounding box center [74, 117] width 111 height 24
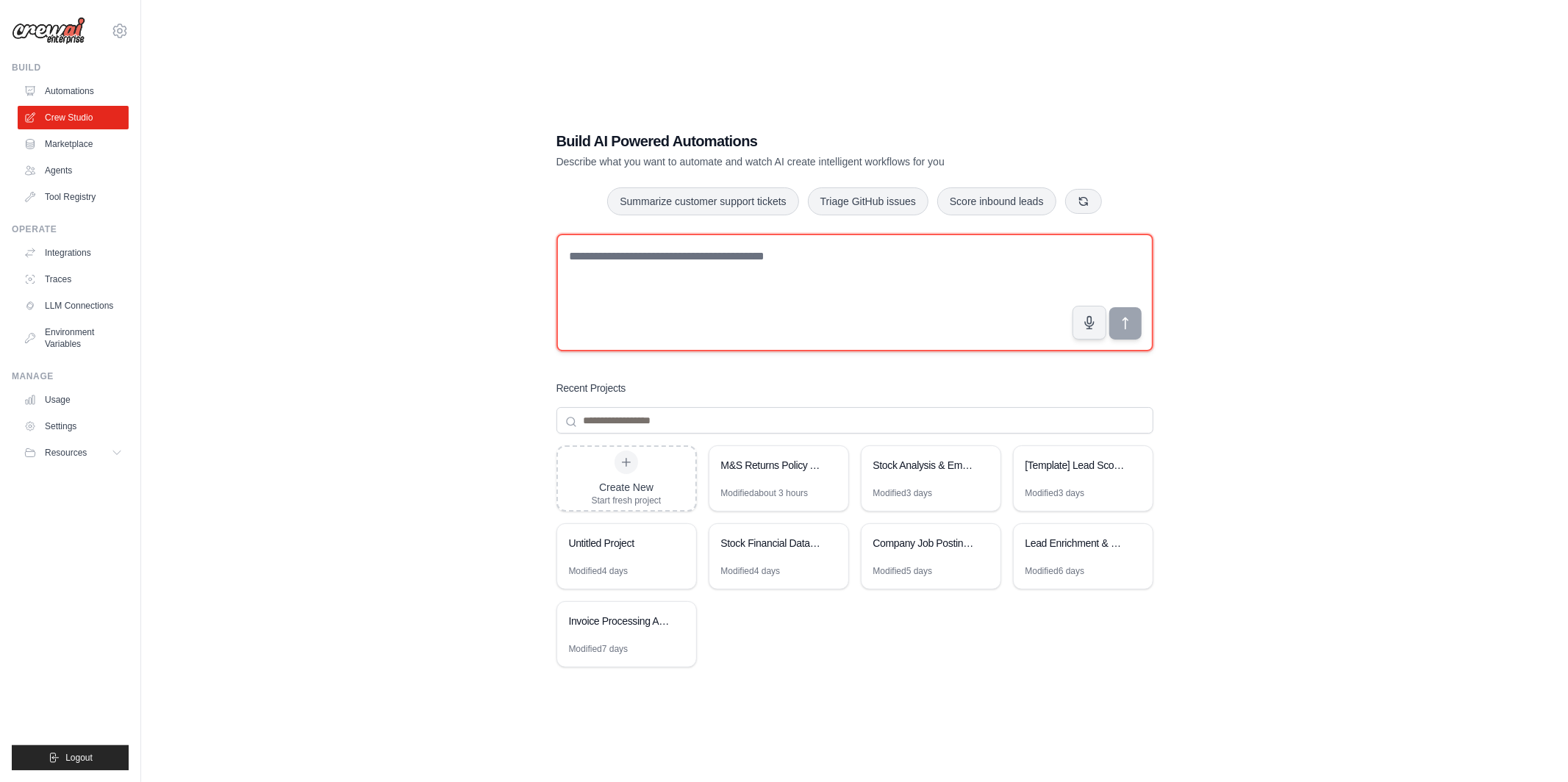
click at [733, 280] on textarea at bounding box center [855, 292] width 597 height 117
click at [671, 317] on textarea at bounding box center [855, 292] width 597 height 117
paste textarea "**********"
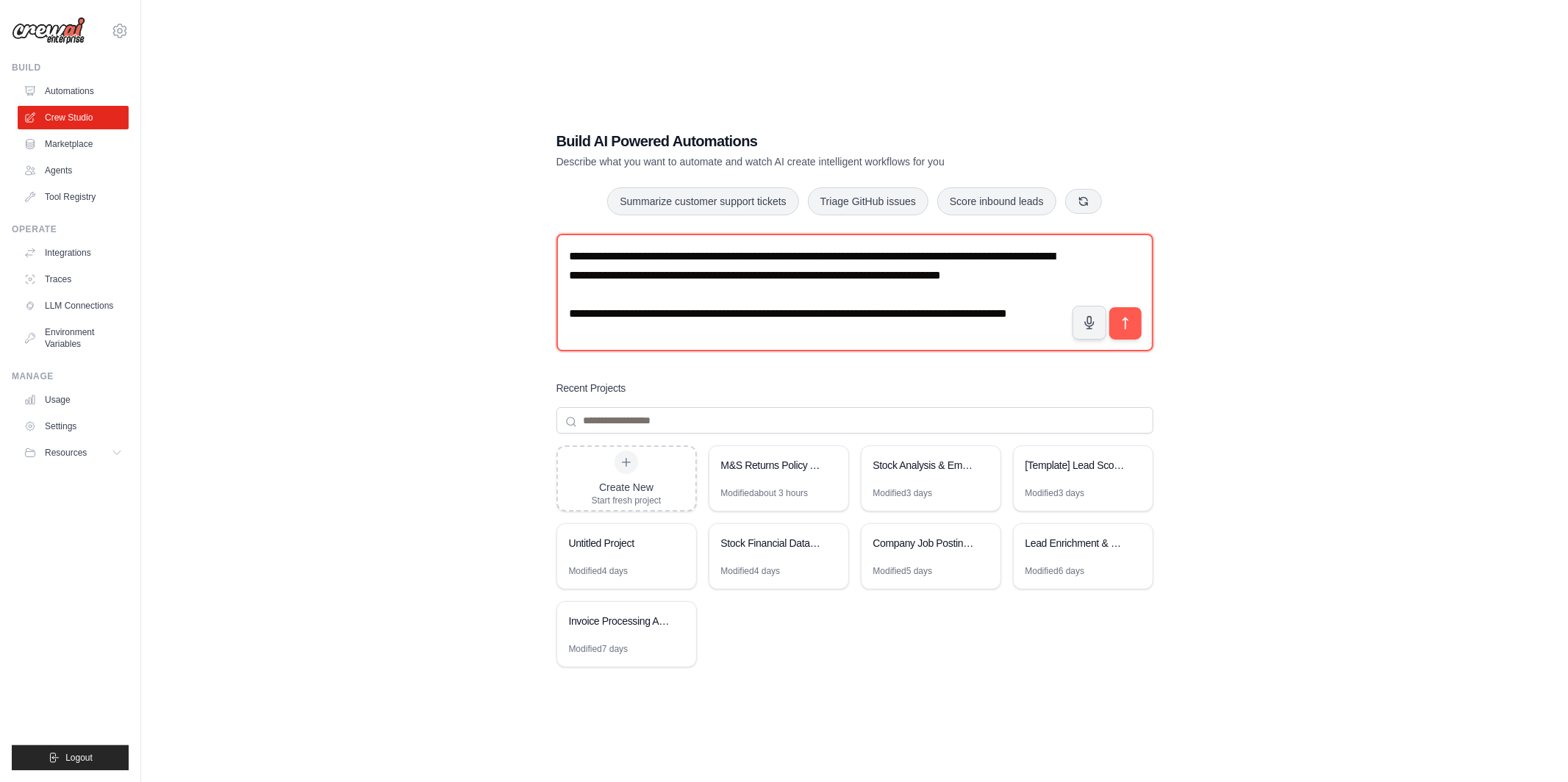
scroll to position [7, 0]
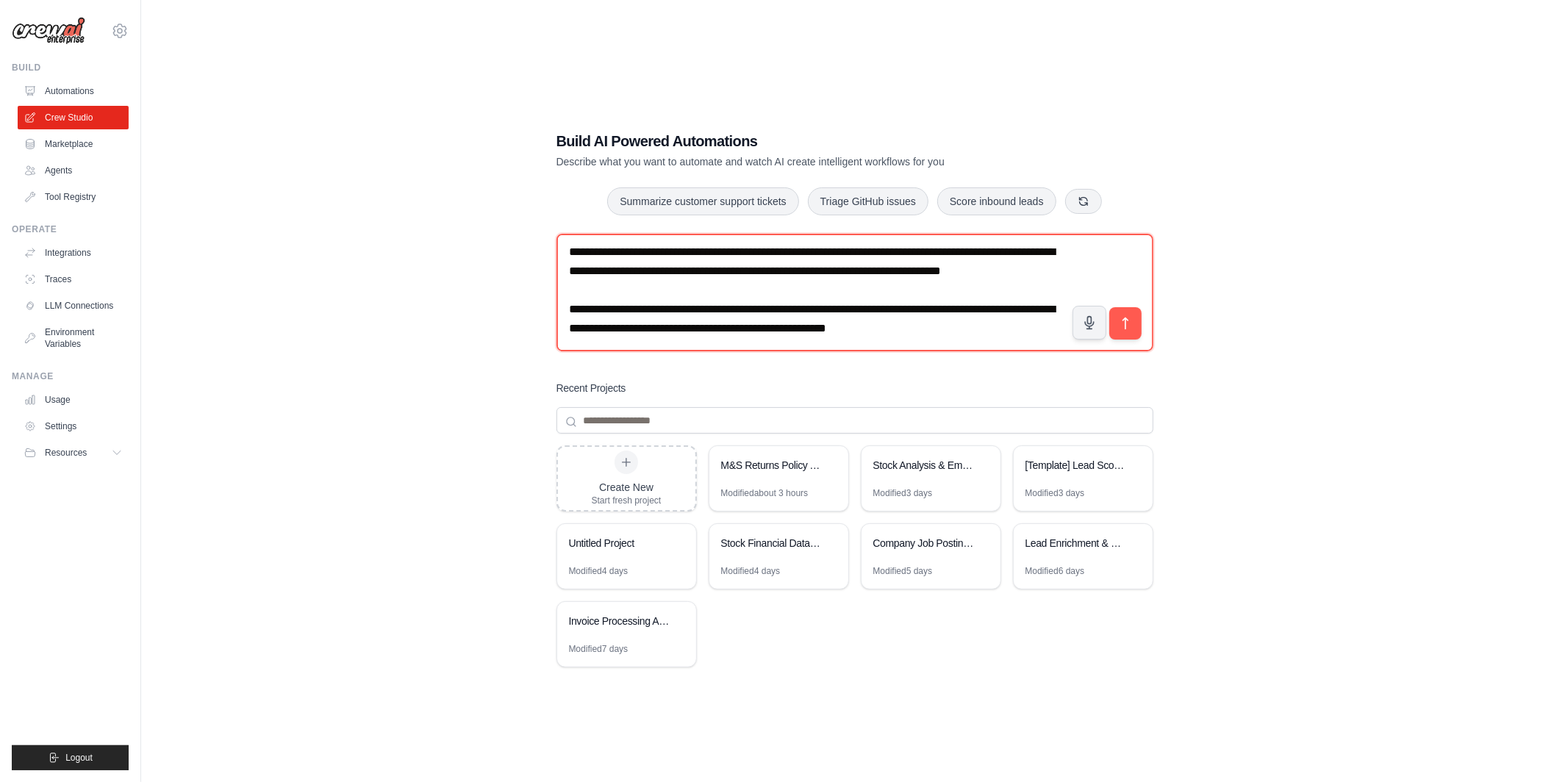
type textarea "**********"
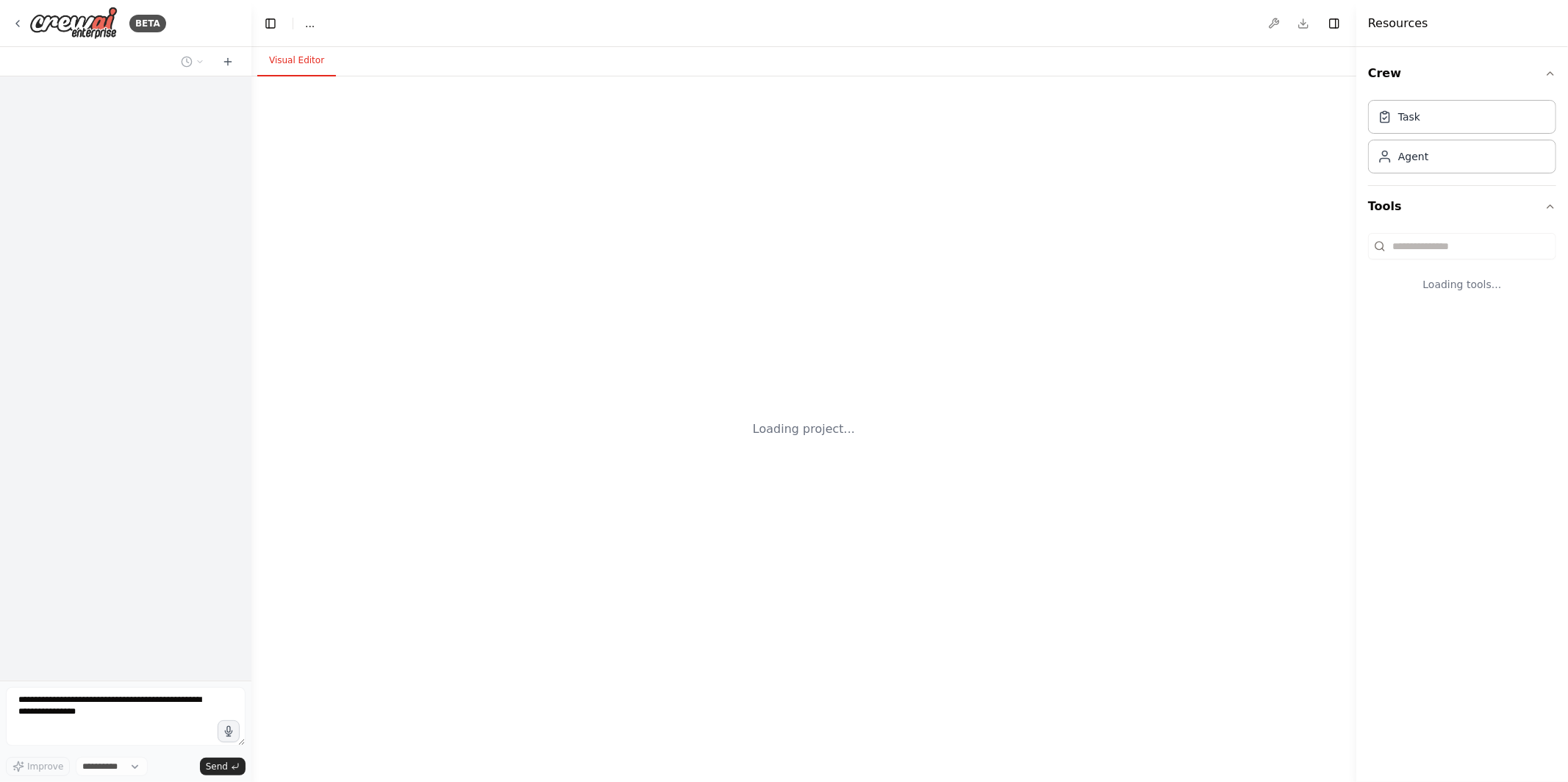
select select "****"
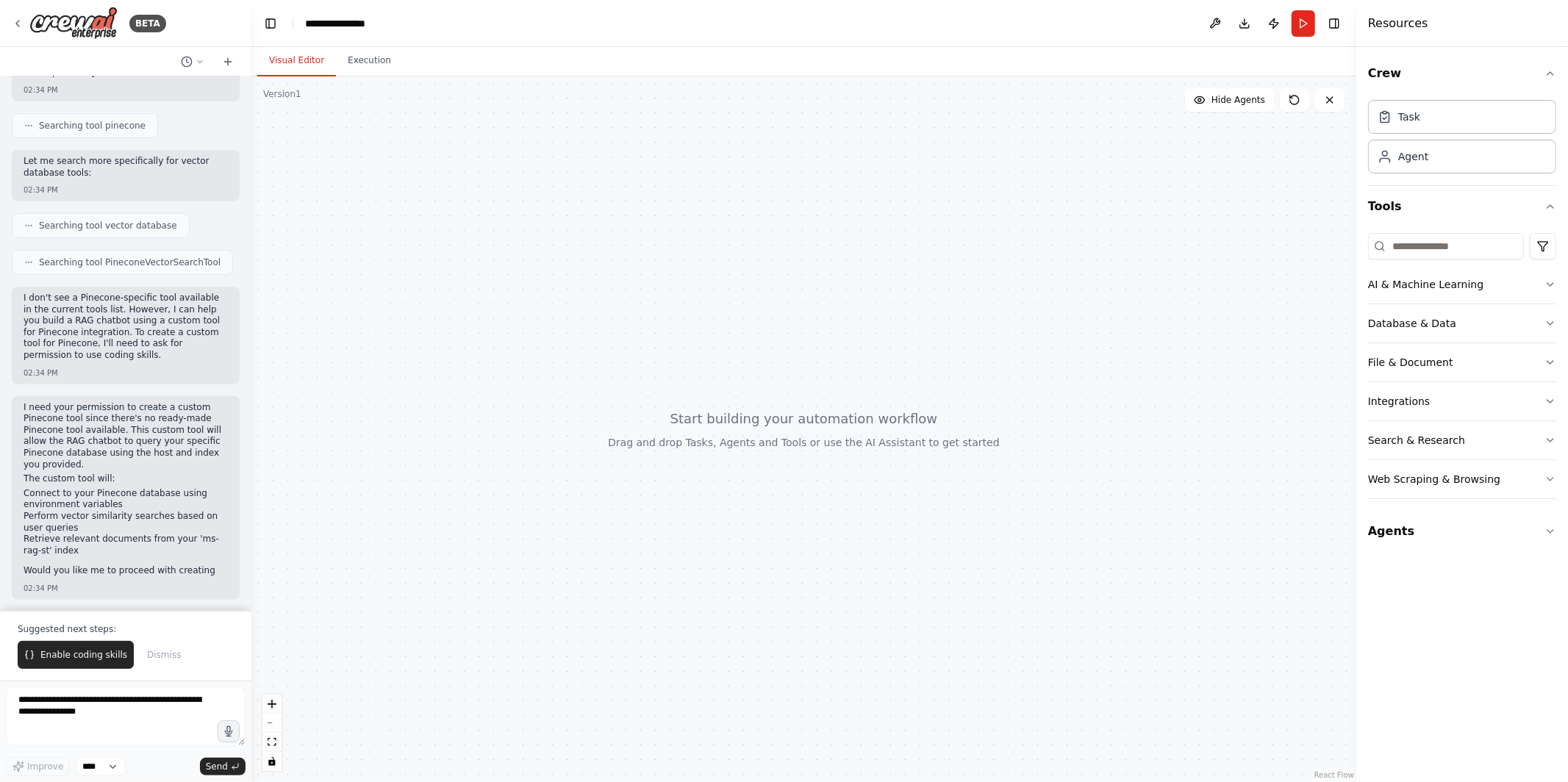
scroll to position [346, 0]
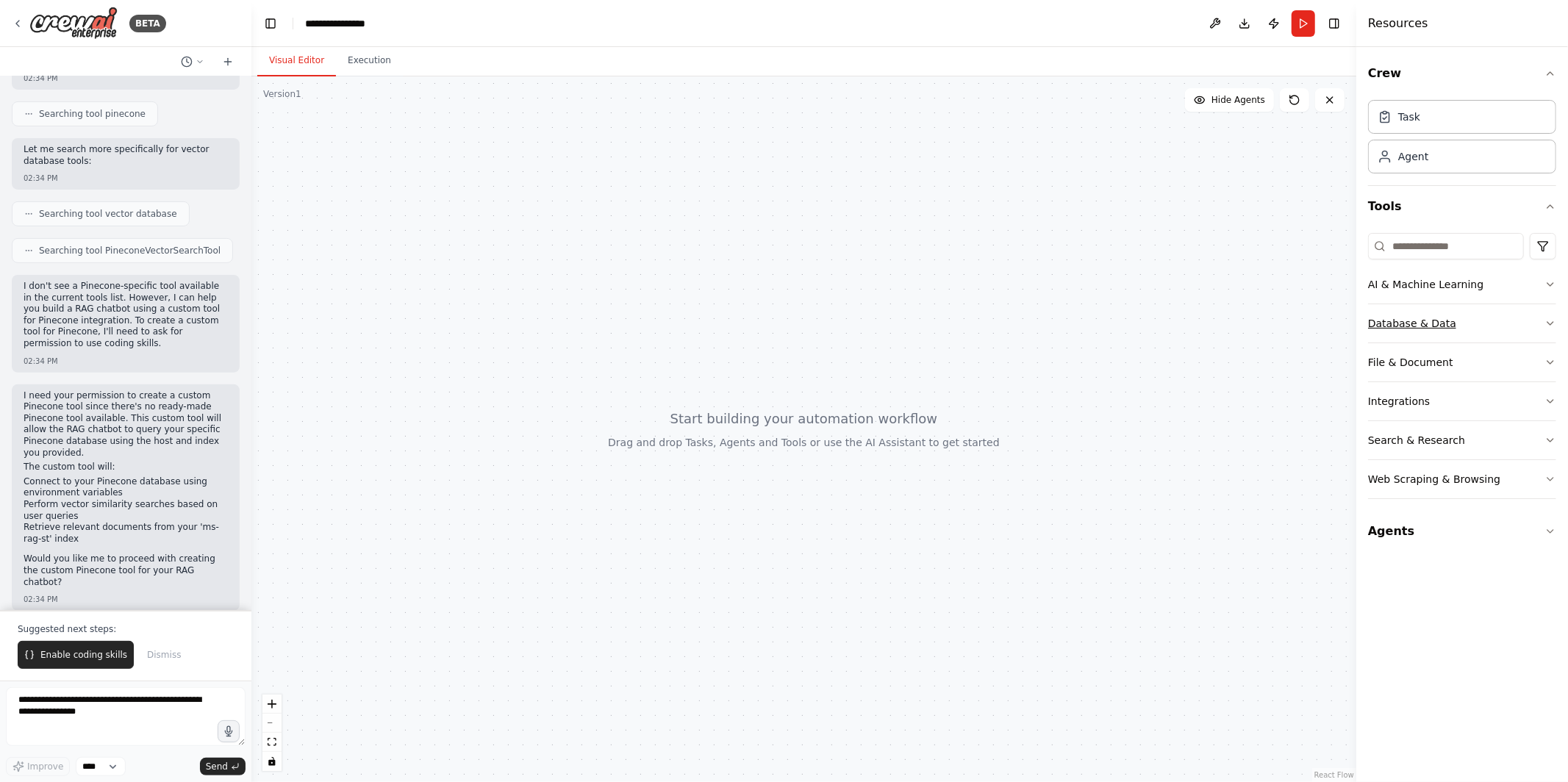
click at [1474, 324] on button "Database & Data" at bounding box center [1462, 324] width 188 height 38
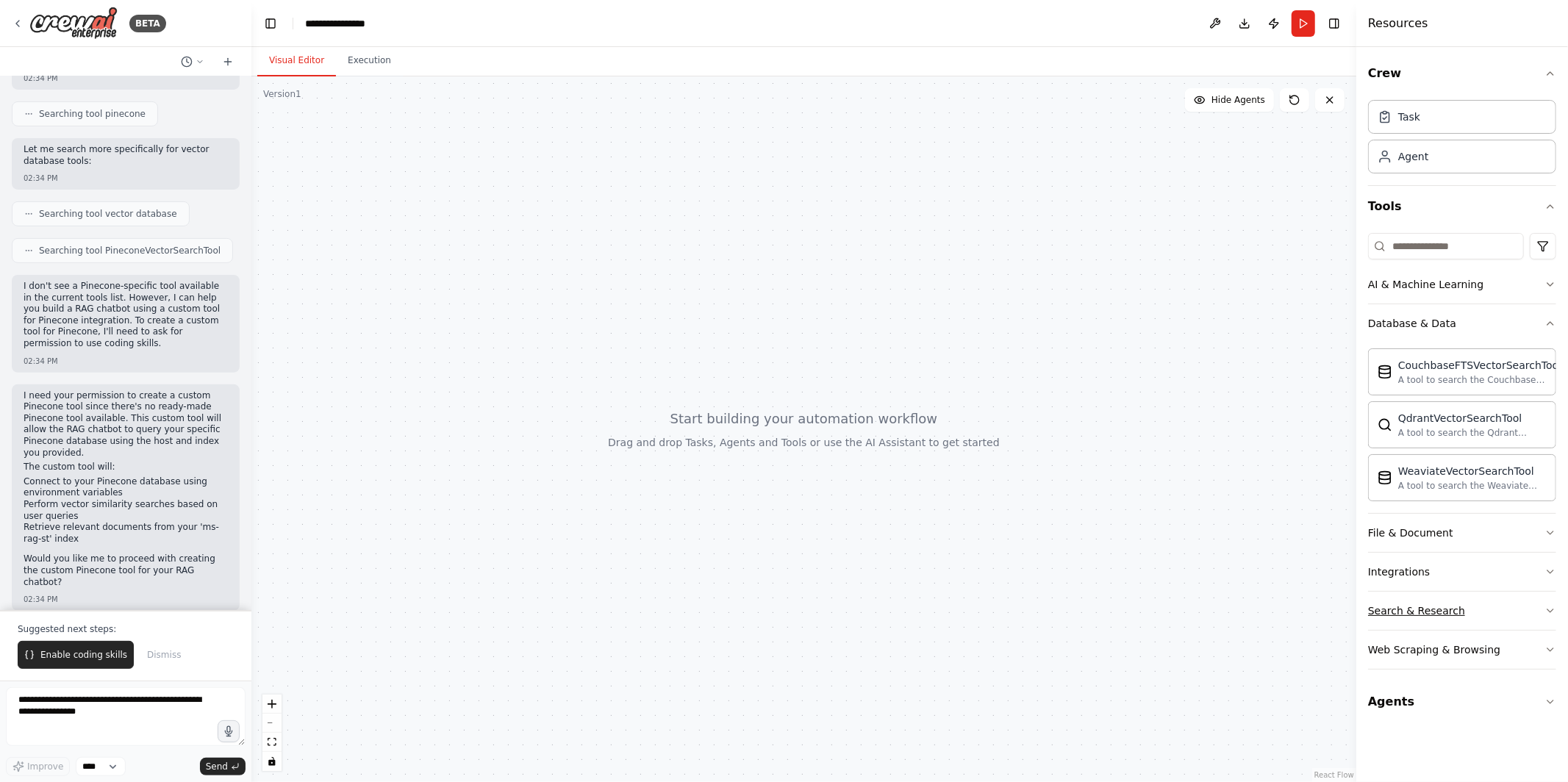
click at [1469, 595] on button "Search & Research" at bounding box center [1462, 611] width 188 height 38
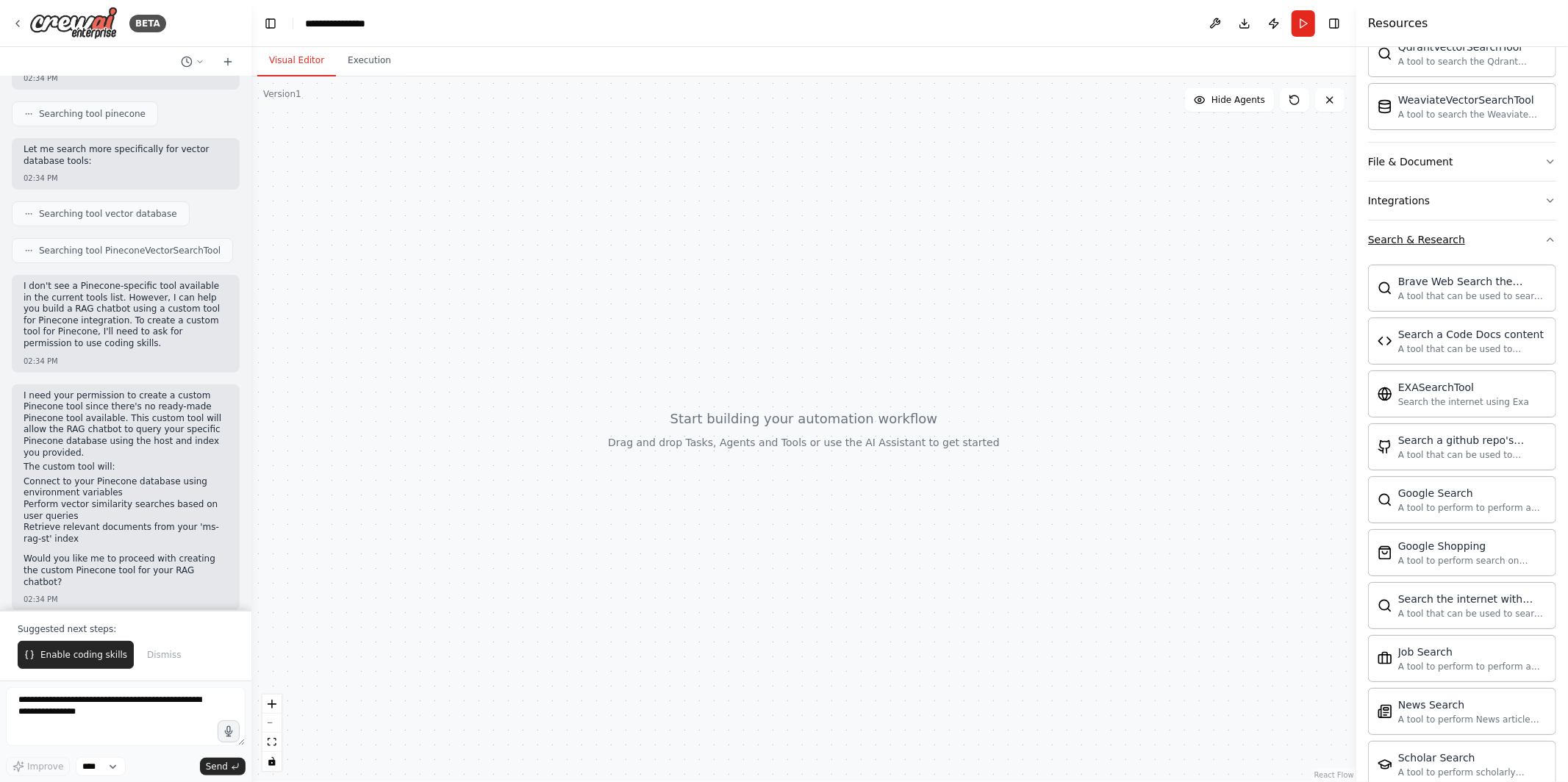
scroll to position [0, 0]
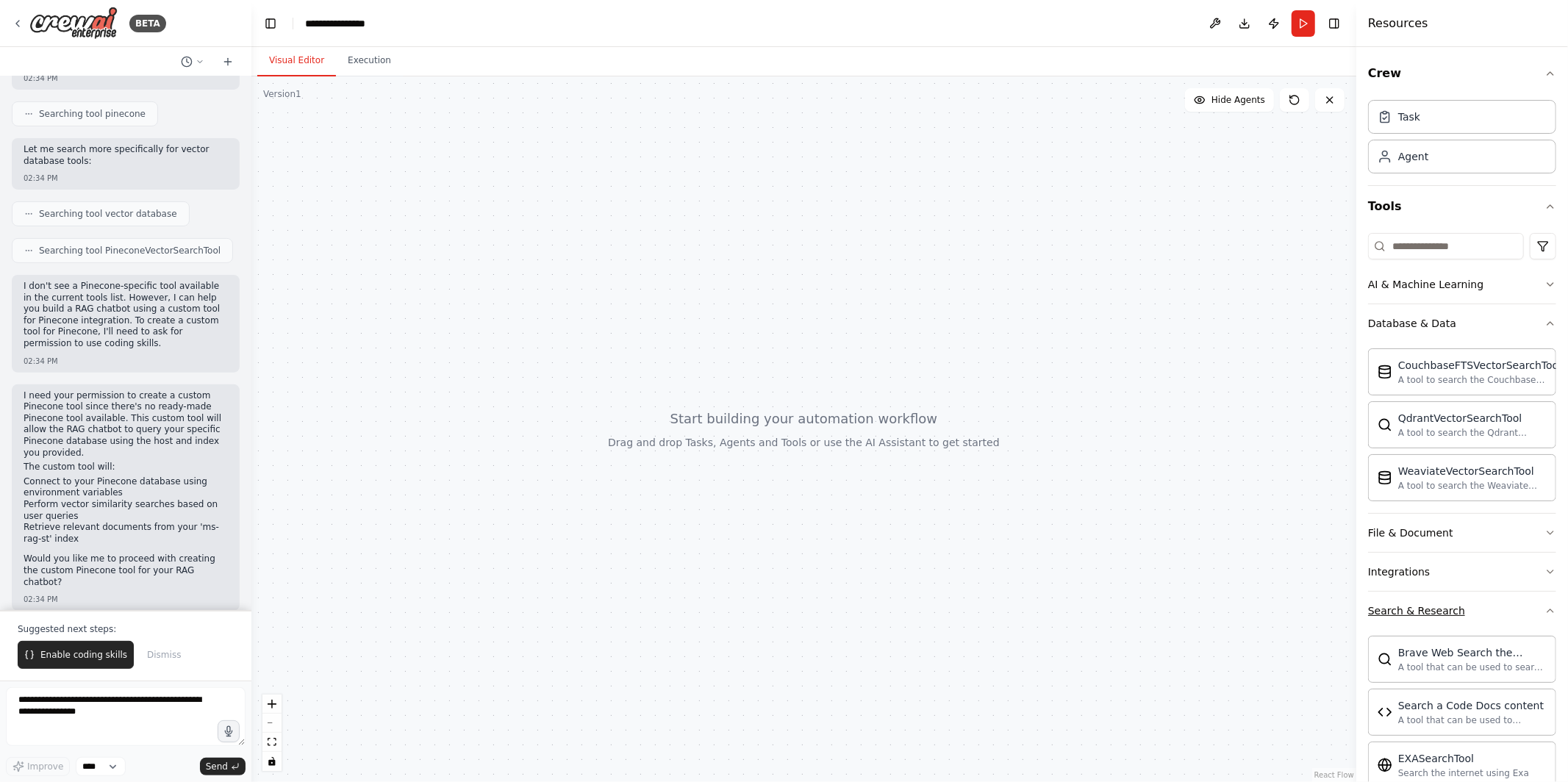
click at [1463, 610] on button "Search & Research" at bounding box center [1462, 611] width 188 height 38
click at [1480, 549] on button "File & Document" at bounding box center [1462, 533] width 188 height 38
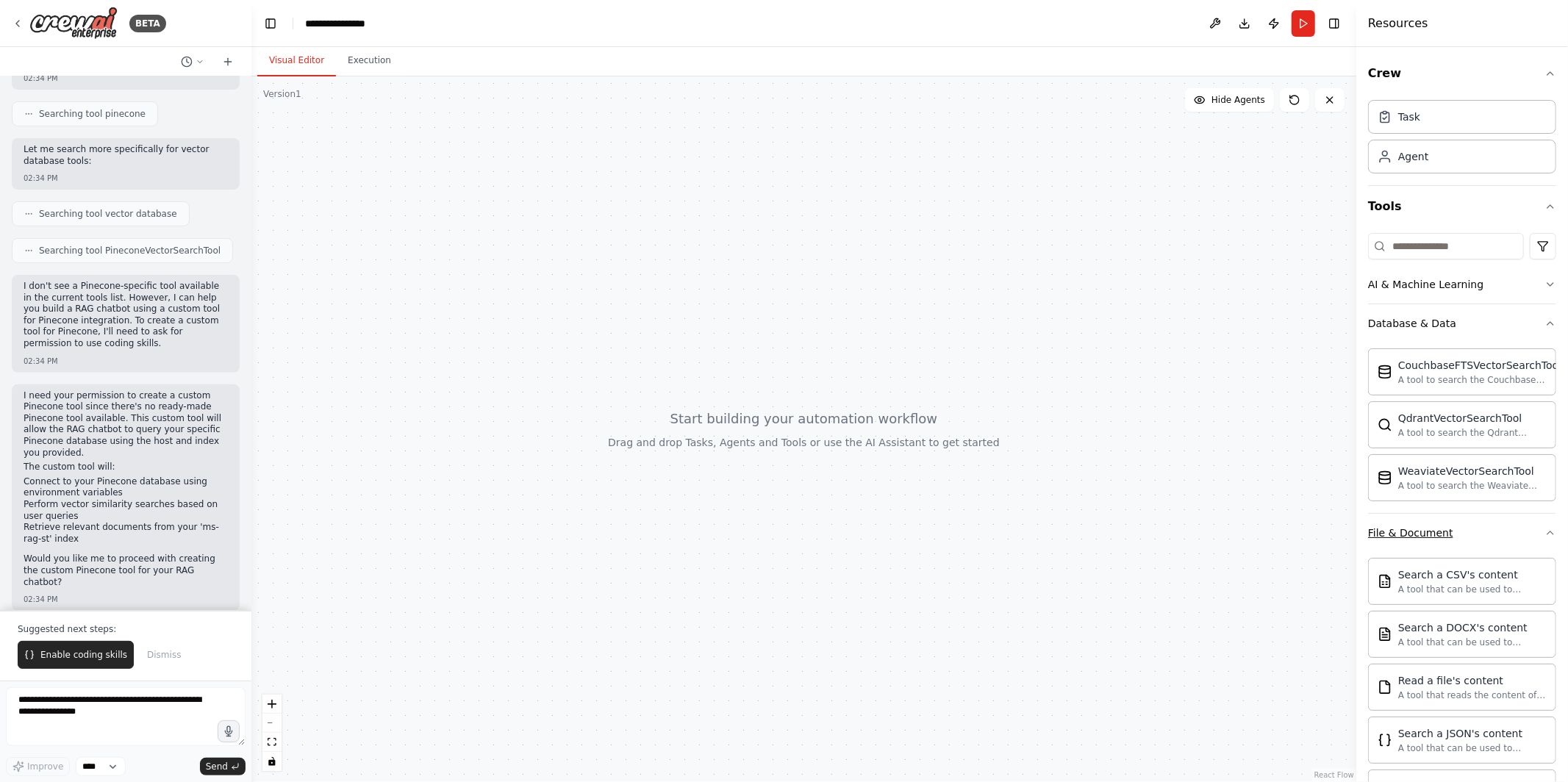
click at [1473, 529] on button "File & Document" at bounding box center [1462, 533] width 188 height 38
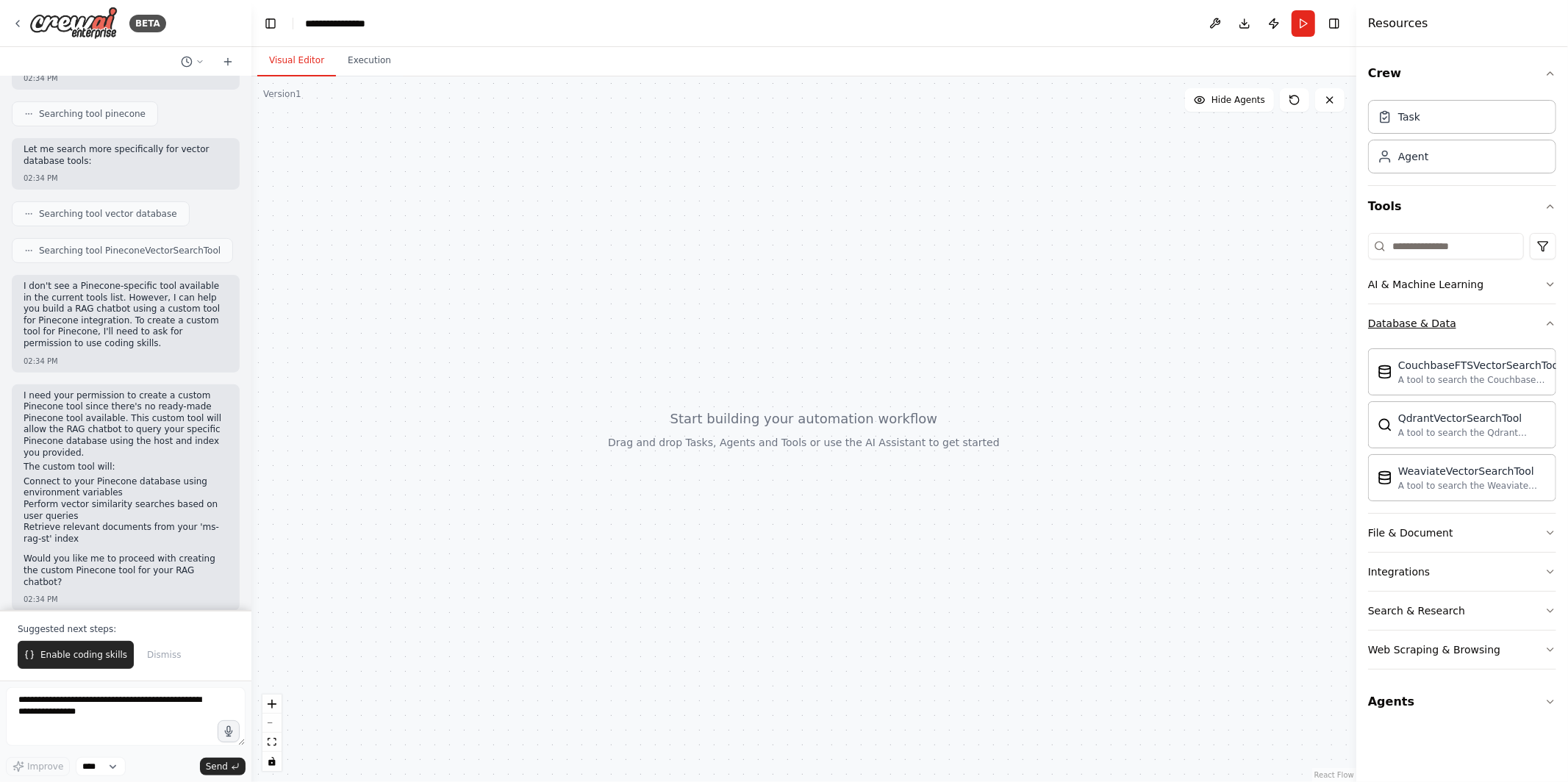
click at [1489, 316] on button "Database & Data" at bounding box center [1462, 324] width 188 height 38
click at [1490, 297] on button "AI & Machine Learning" at bounding box center [1462, 284] width 188 height 38
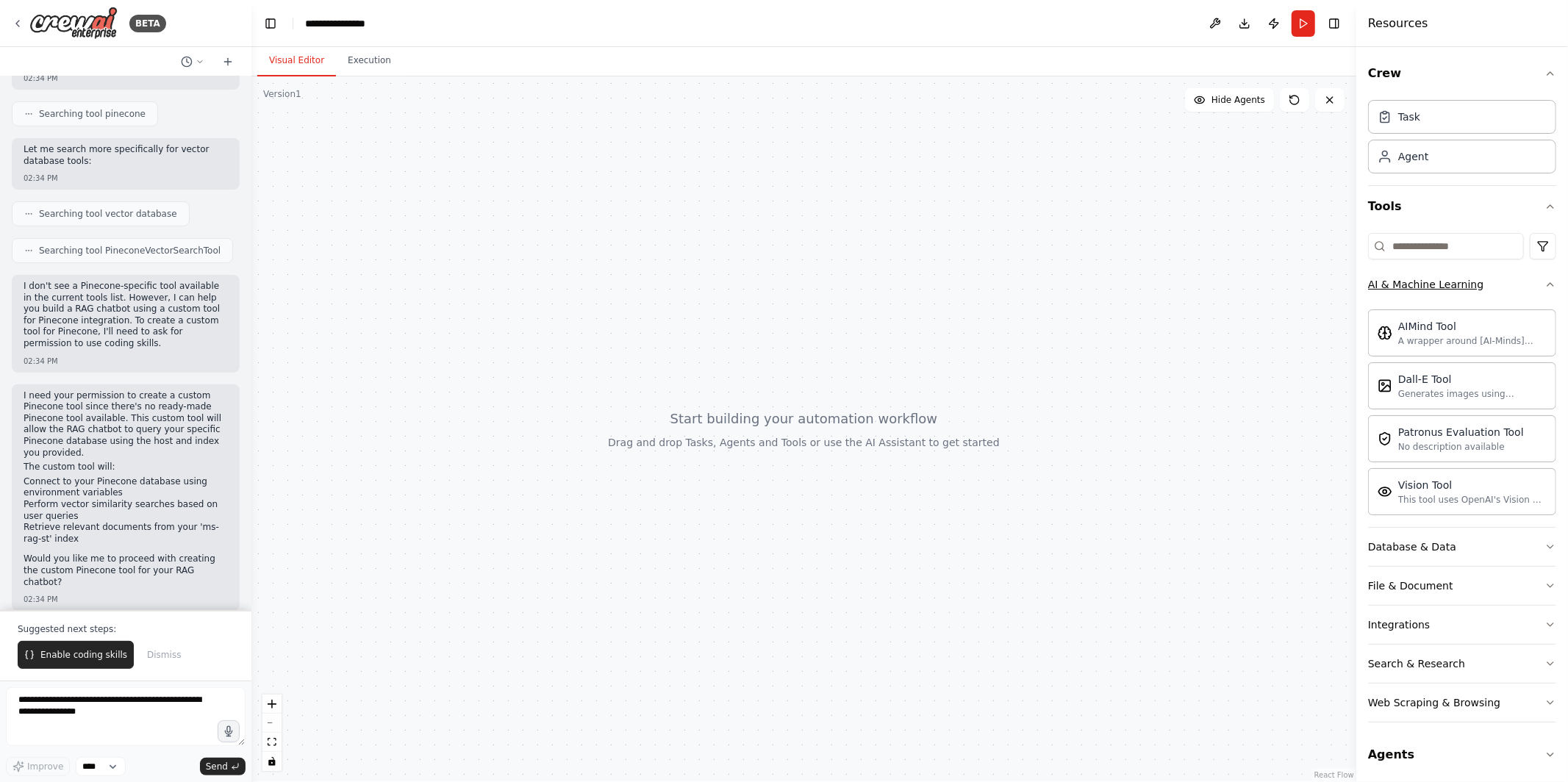
click at [1490, 297] on button "AI & Machine Learning" at bounding box center [1462, 284] width 188 height 38
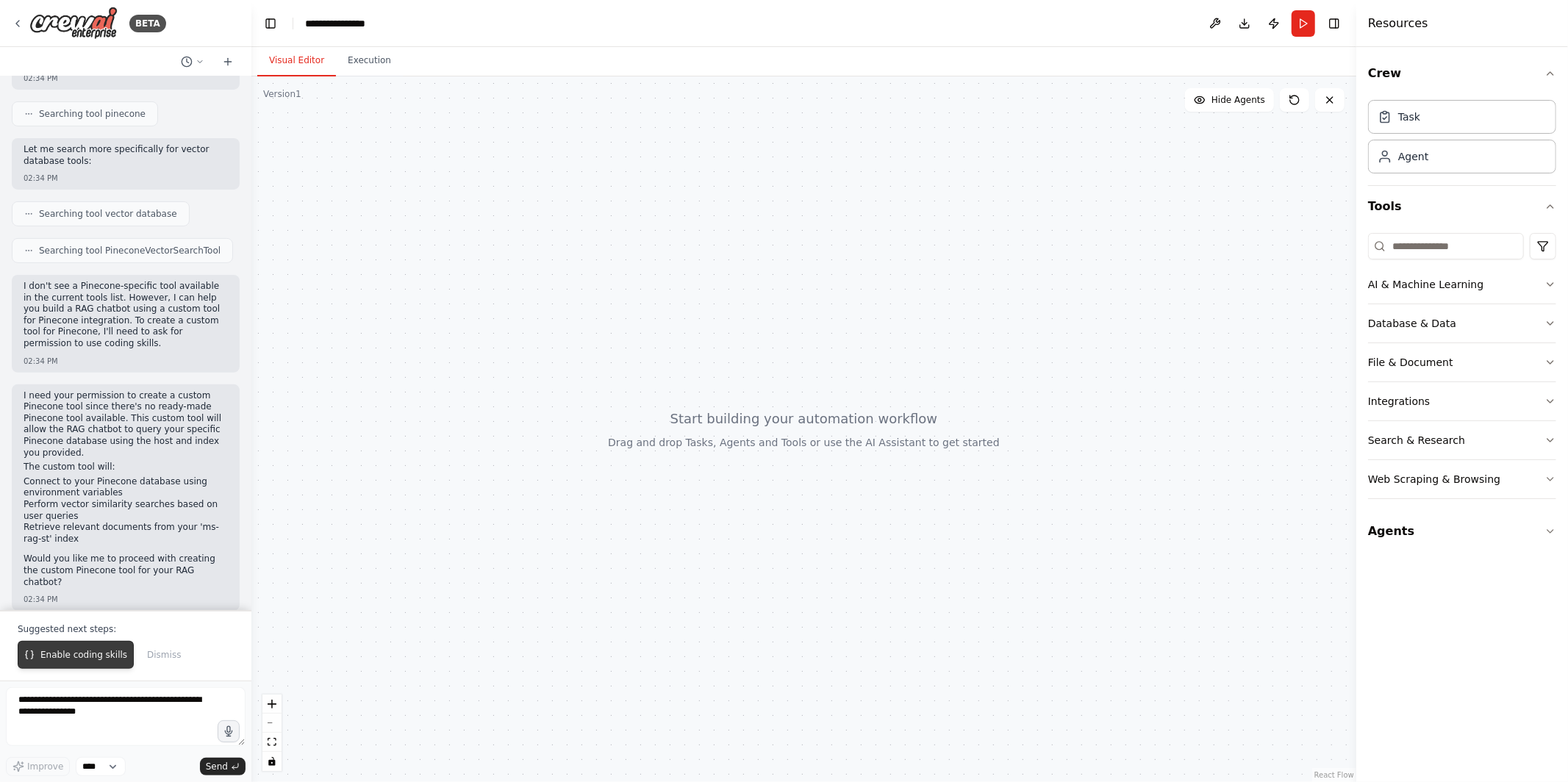
click at [85, 647] on button "Enable coding skills" at bounding box center [75, 655] width 116 height 28
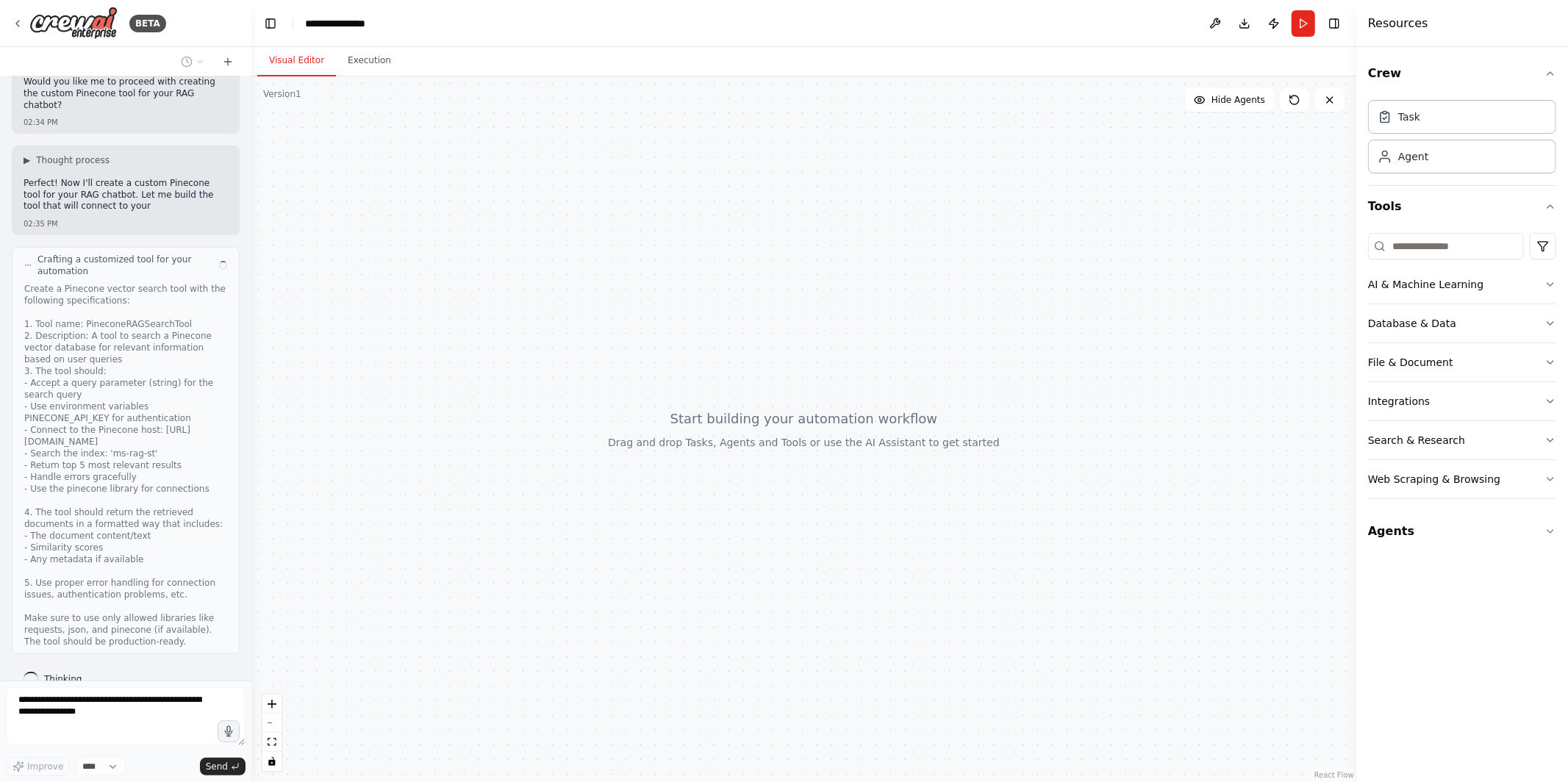
scroll to position [834, 0]
click at [183, 520] on div "Create a Pinecone vector search tool with the following specifications: 1. Tool…" at bounding box center [126, 465] width 203 height 365
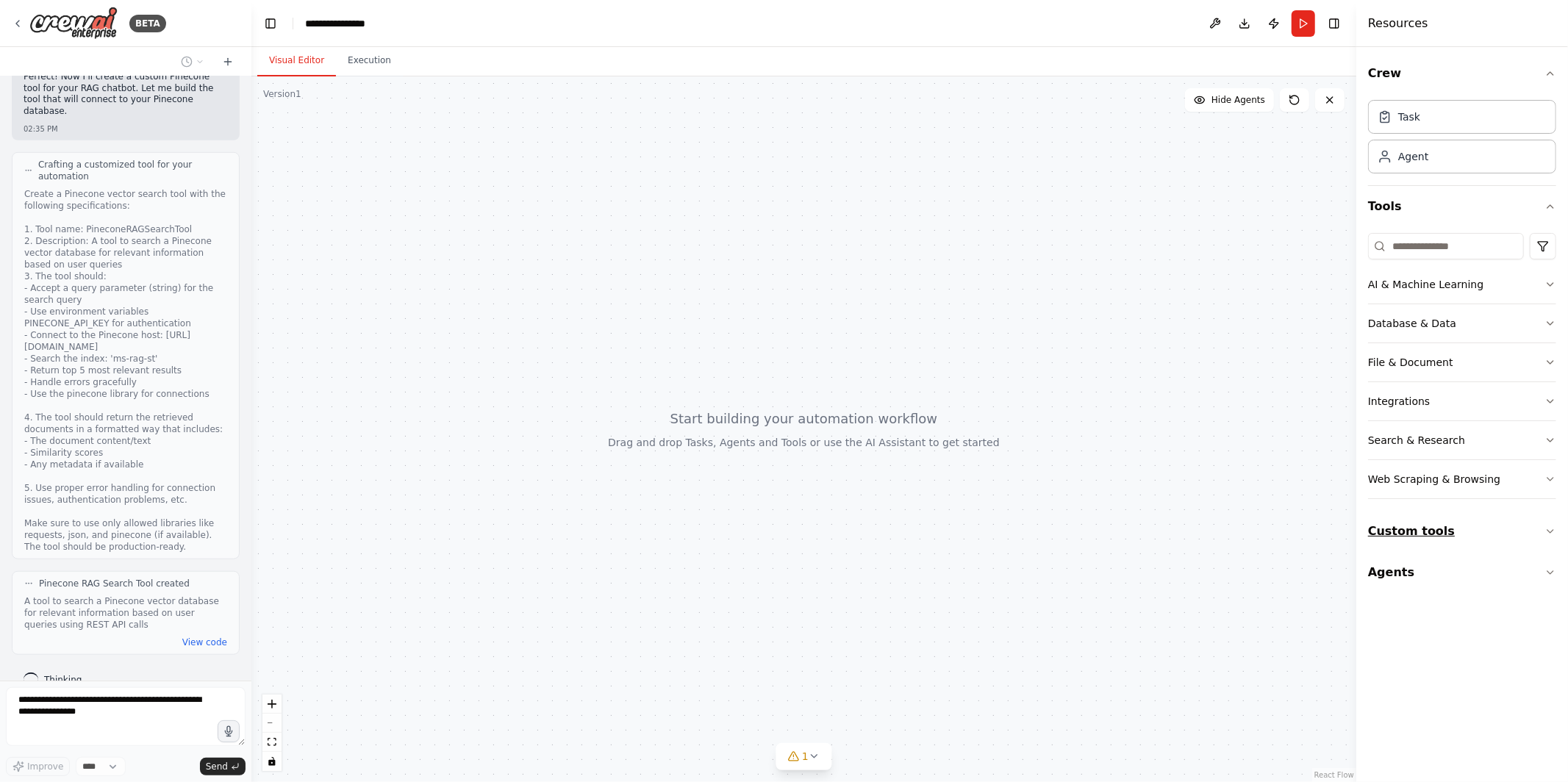
click at [1471, 527] on button "Custom tools" at bounding box center [1462, 531] width 188 height 41
click at [1451, 572] on div "Pinecone RAG Search Tool" at bounding box center [1459, 574] width 122 height 15
click at [1390, 588] on img at bounding box center [1384, 582] width 15 height 15
click at [195, 637] on button "View code" at bounding box center [204, 642] width 45 height 11
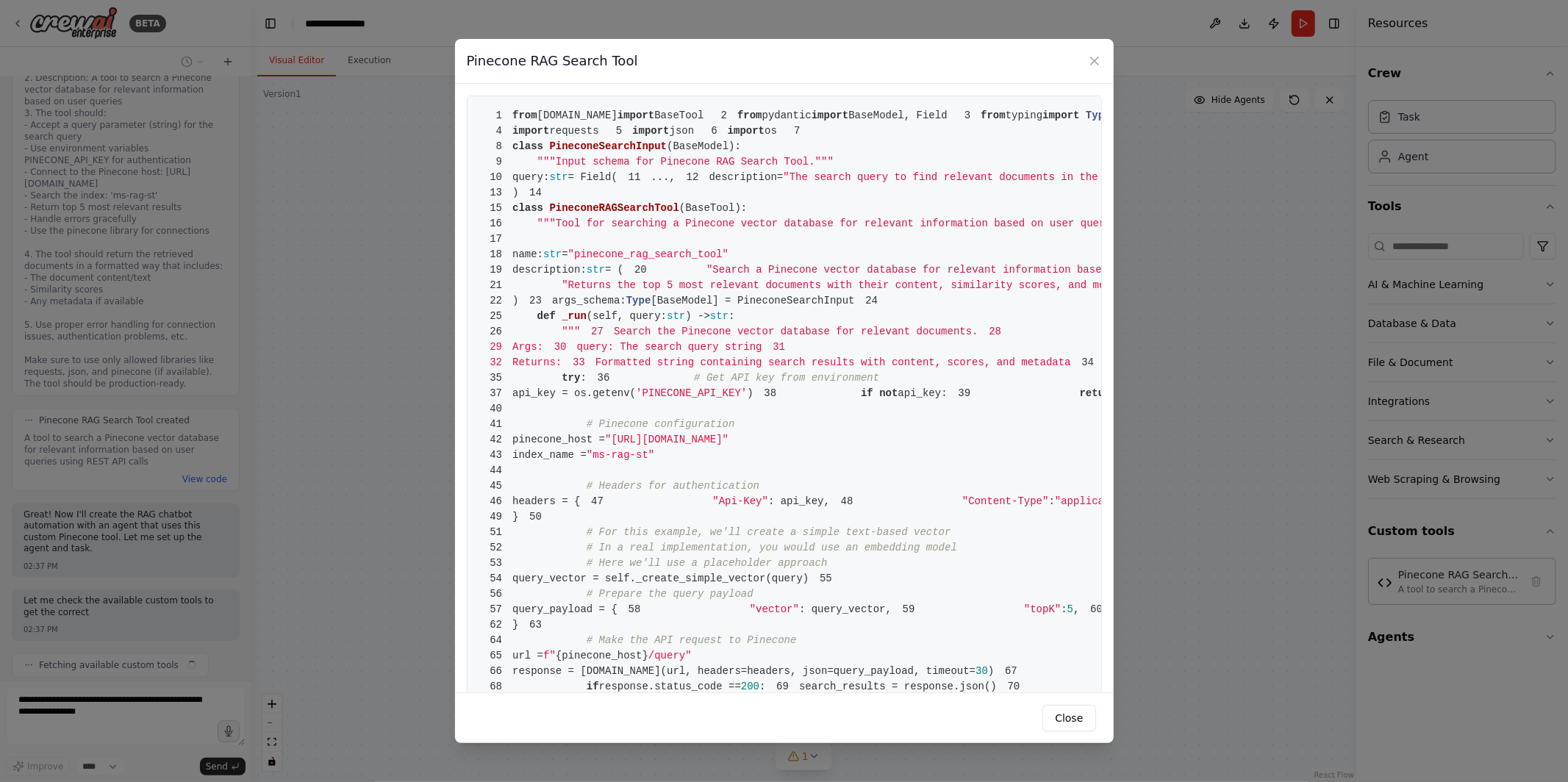
scroll to position [1105, 0]
click at [1095, 55] on icon at bounding box center [1095, 60] width 15 height 15
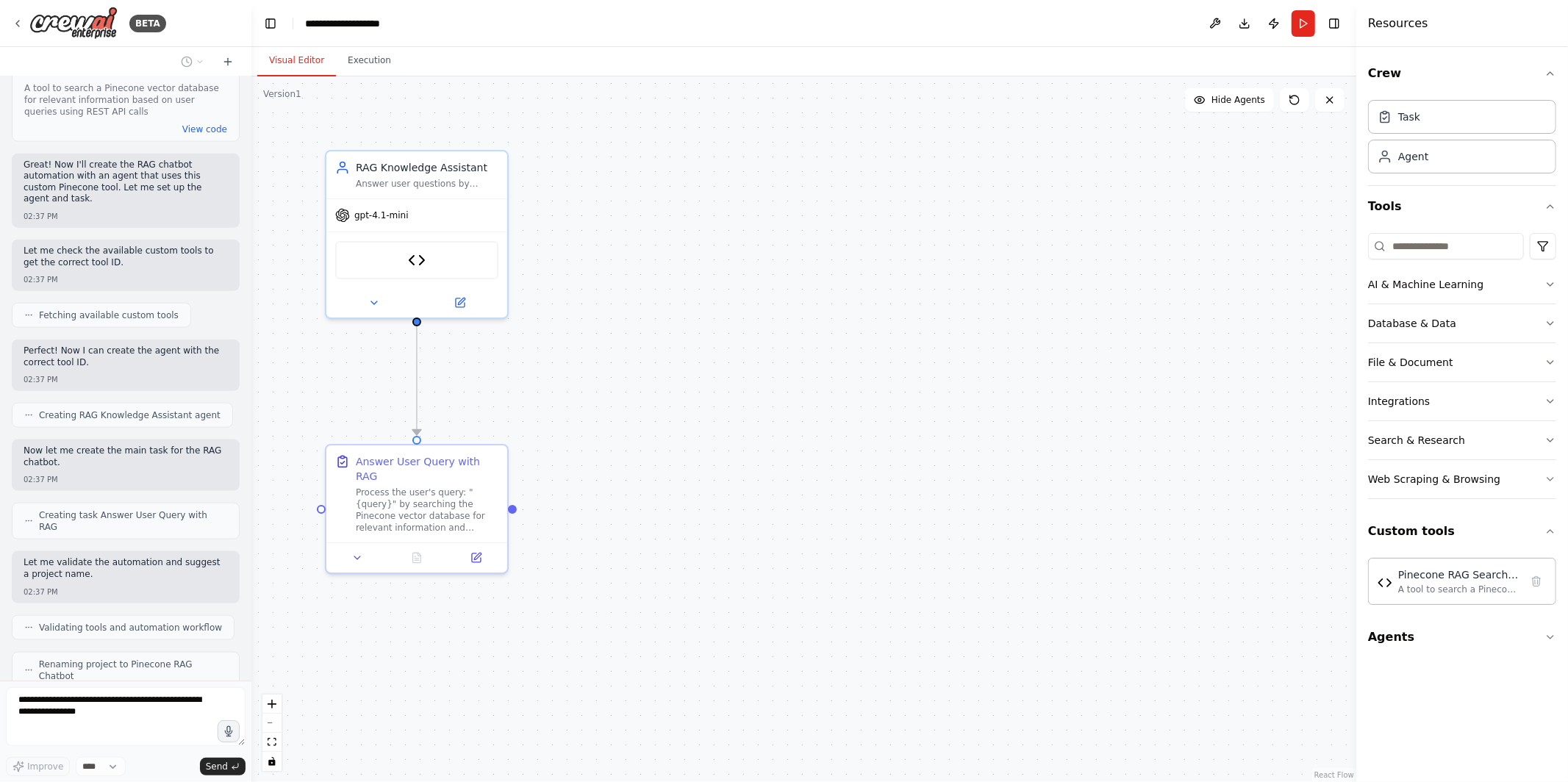
scroll to position [1454, 0]
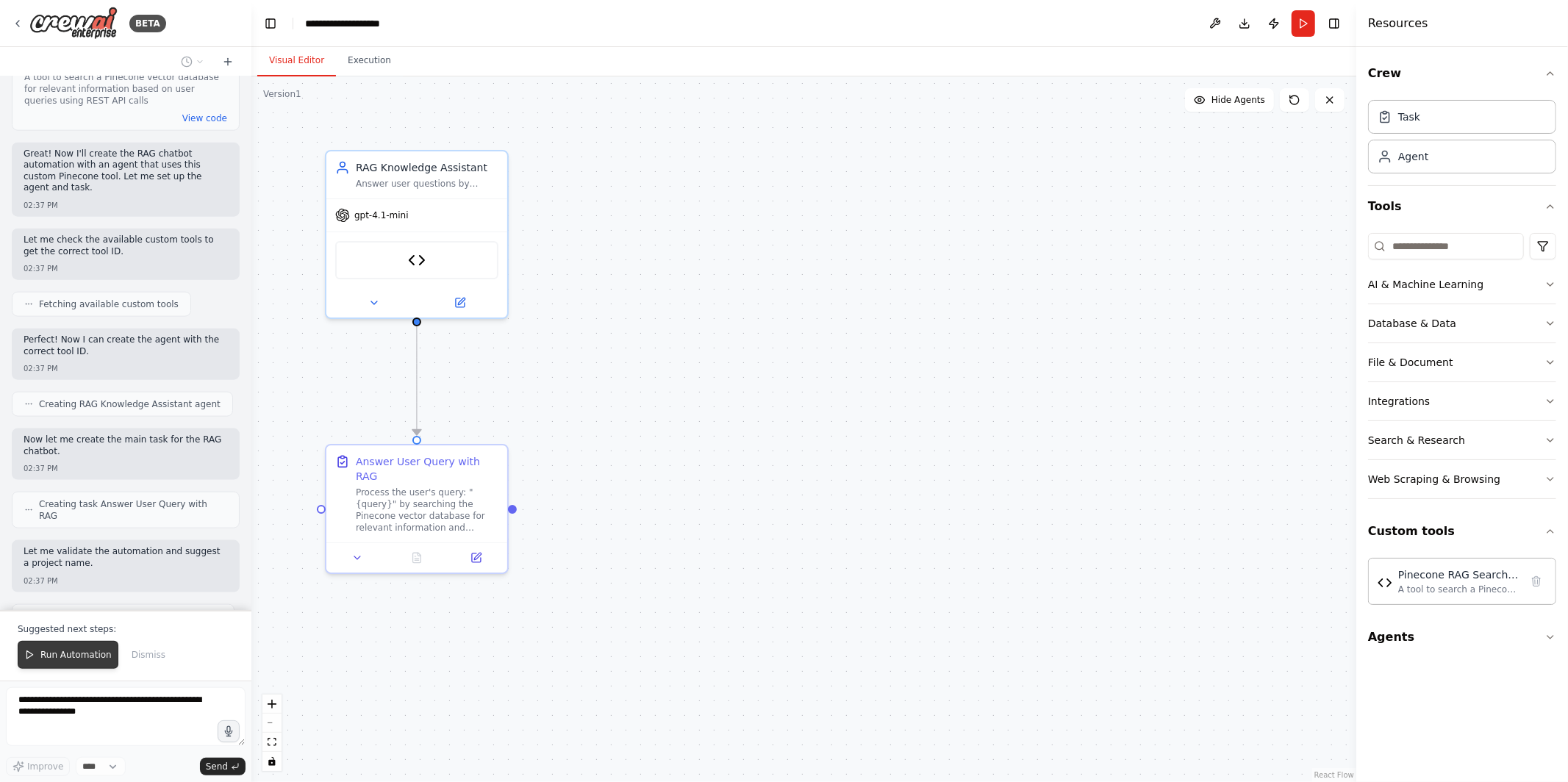
click at [71, 652] on span "Run Automation" at bounding box center [75, 654] width 71 height 11
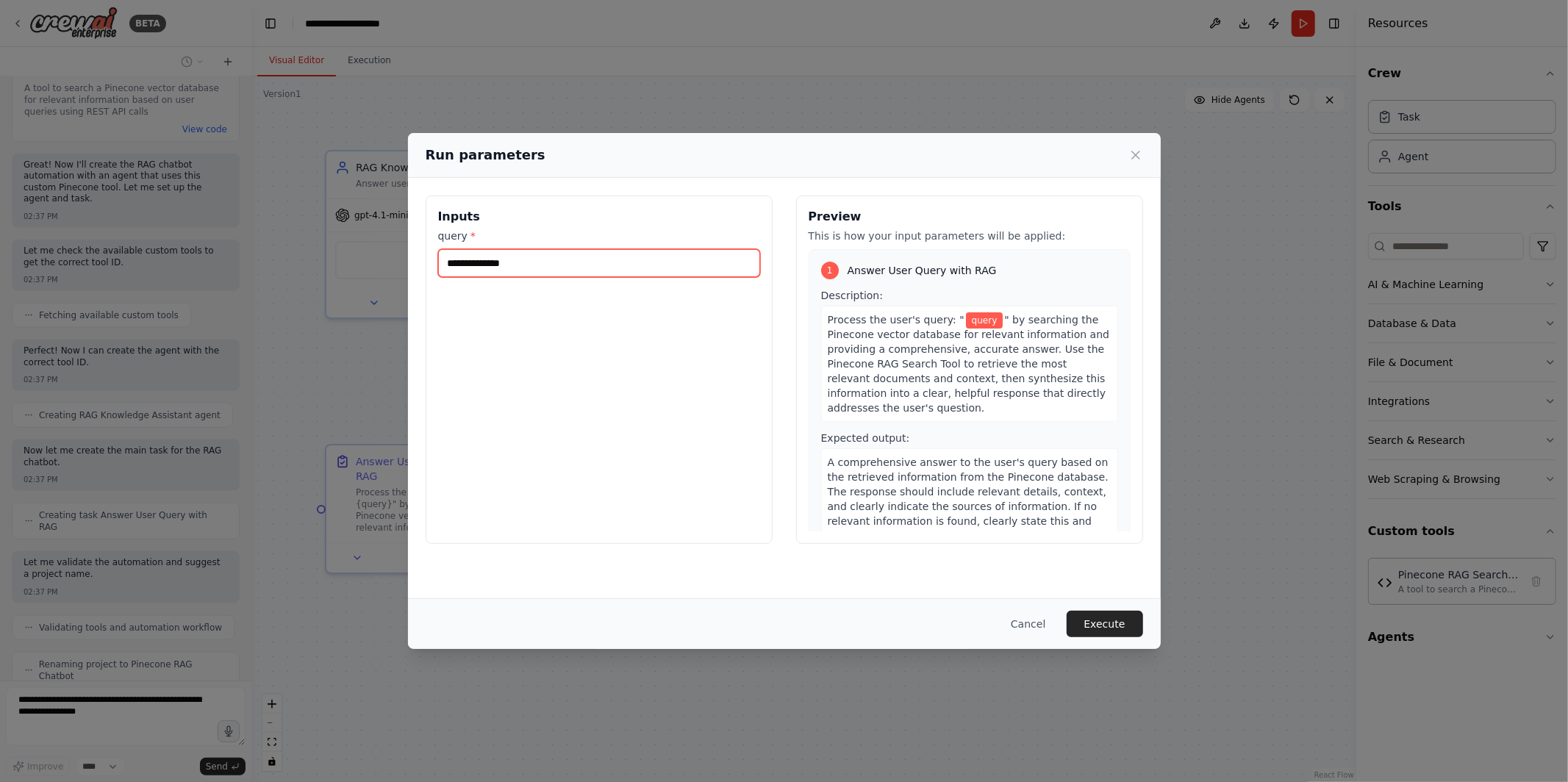
click at [510, 269] on input "query *" at bounding box center [599, 263] width 322 height 28
type input "*****"
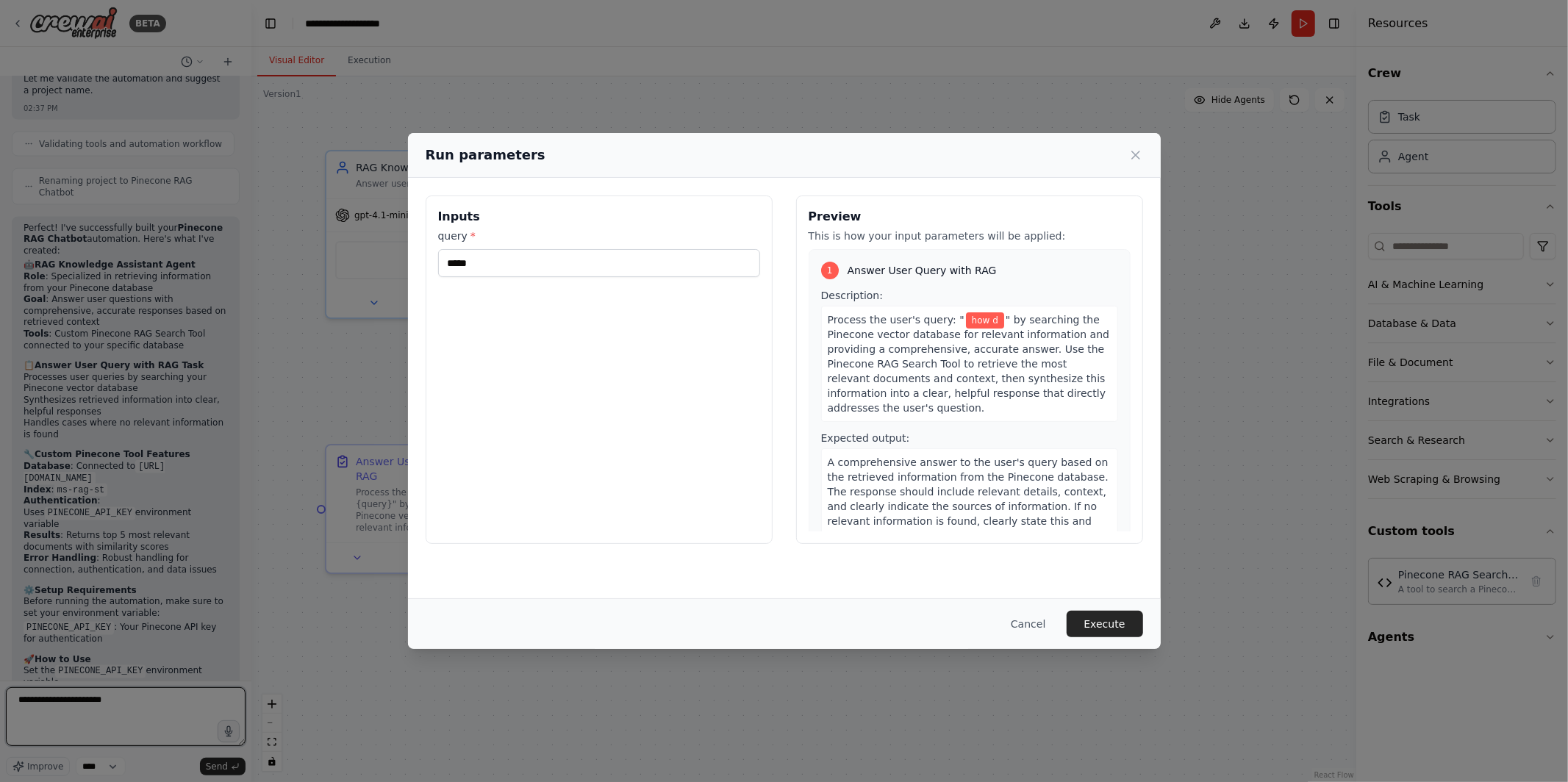
type textarea "**********"
click at [560, 267] on input "*****" at bounding box center [599, 263] width 322 height 28
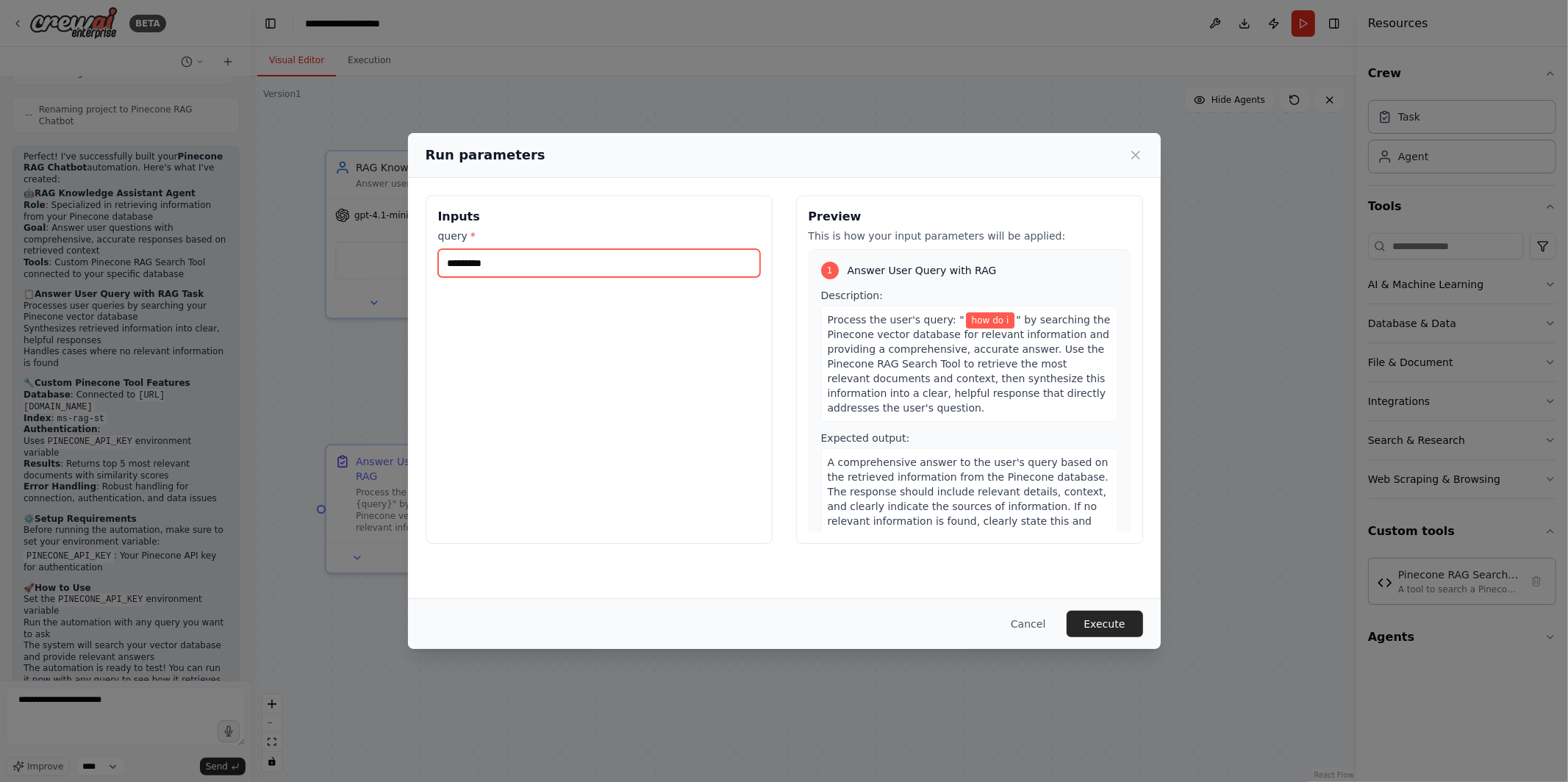
scroll to position [2009, 0]
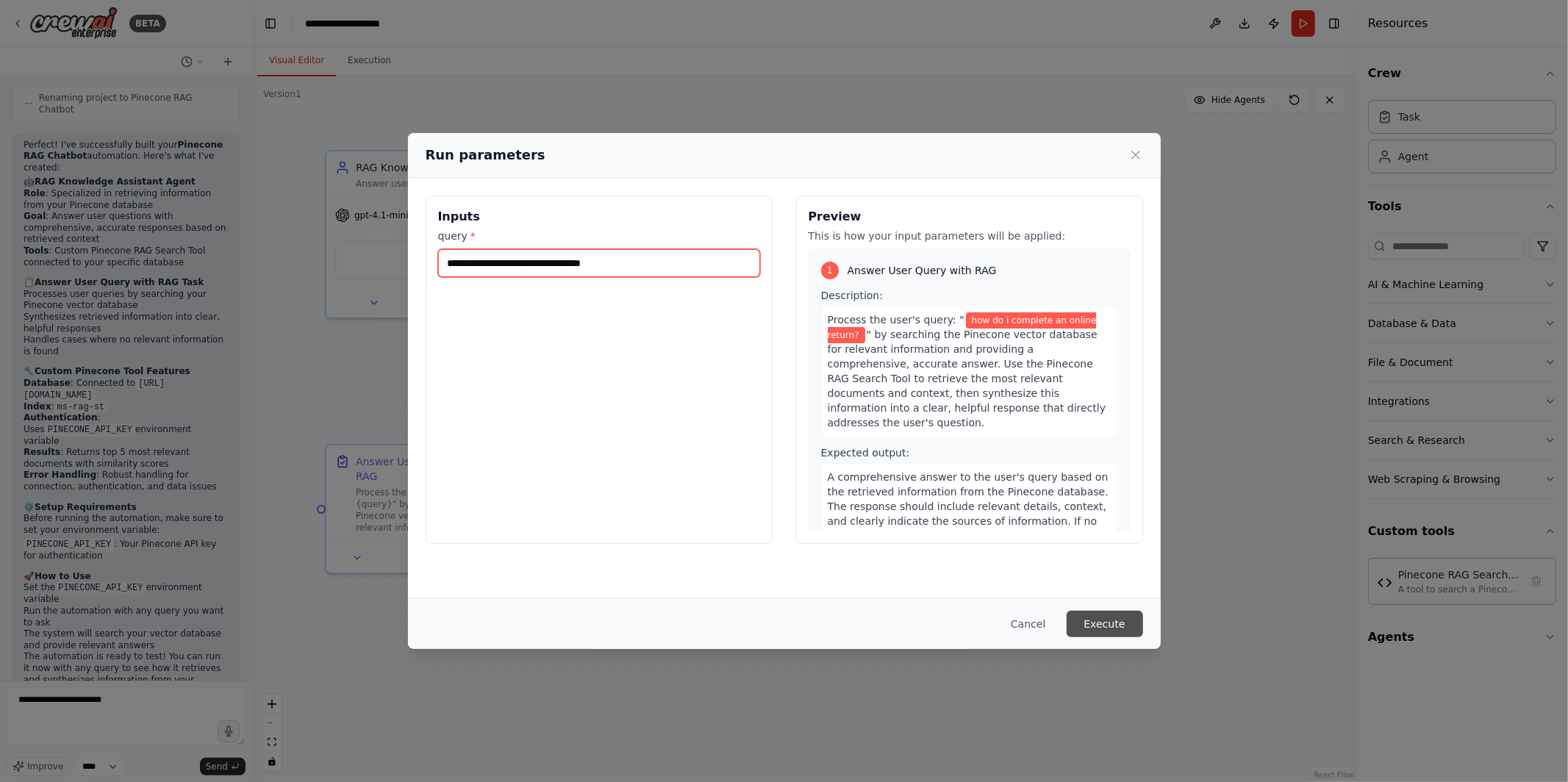
type input "**********"
click at [1113, 628] on button "Execute" at bounding box center [1104, 624] width 76 height 26
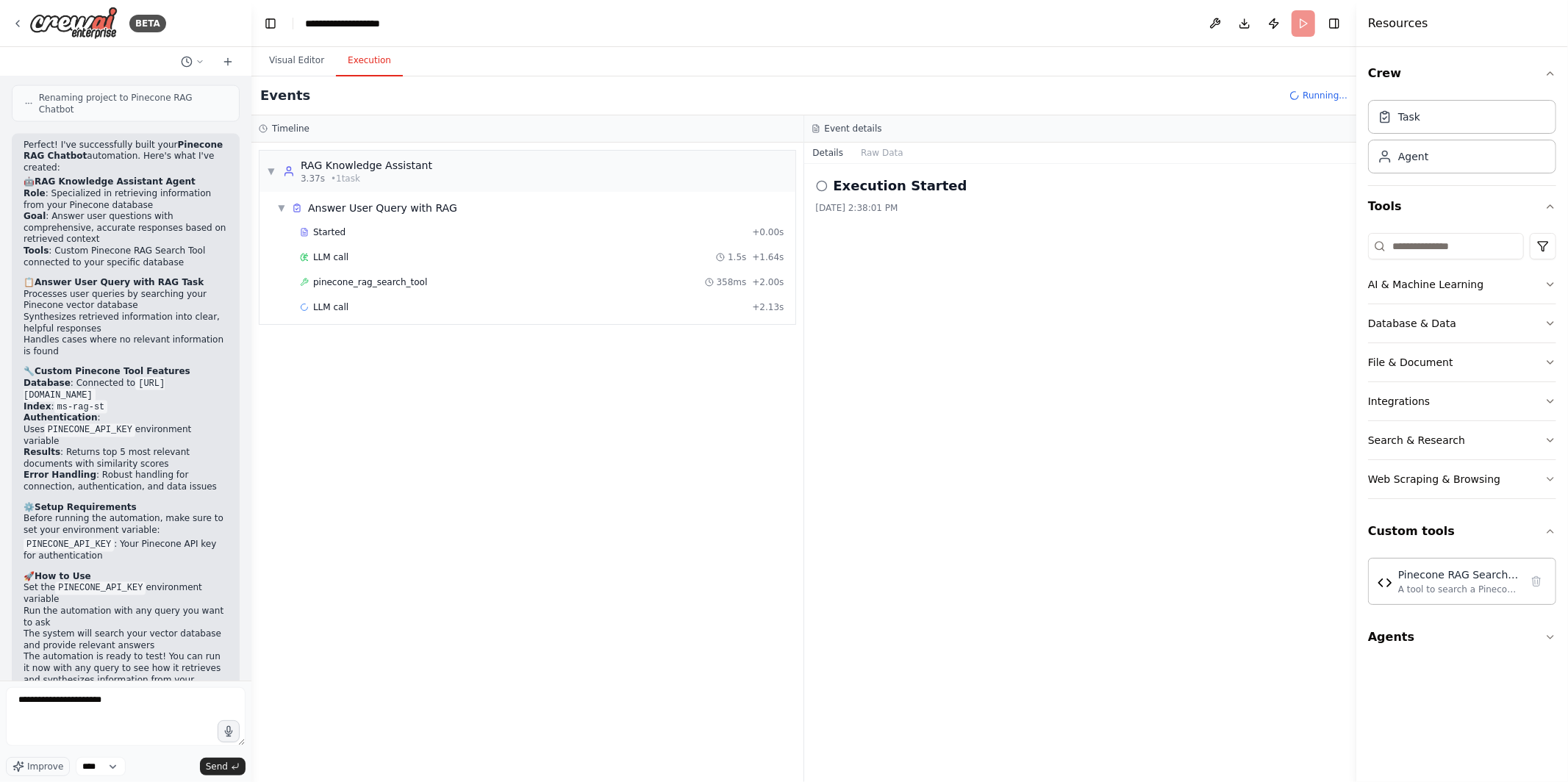
click at [374, 60] on button "Execution" at bounding box center [369, 60] width 66 height 31
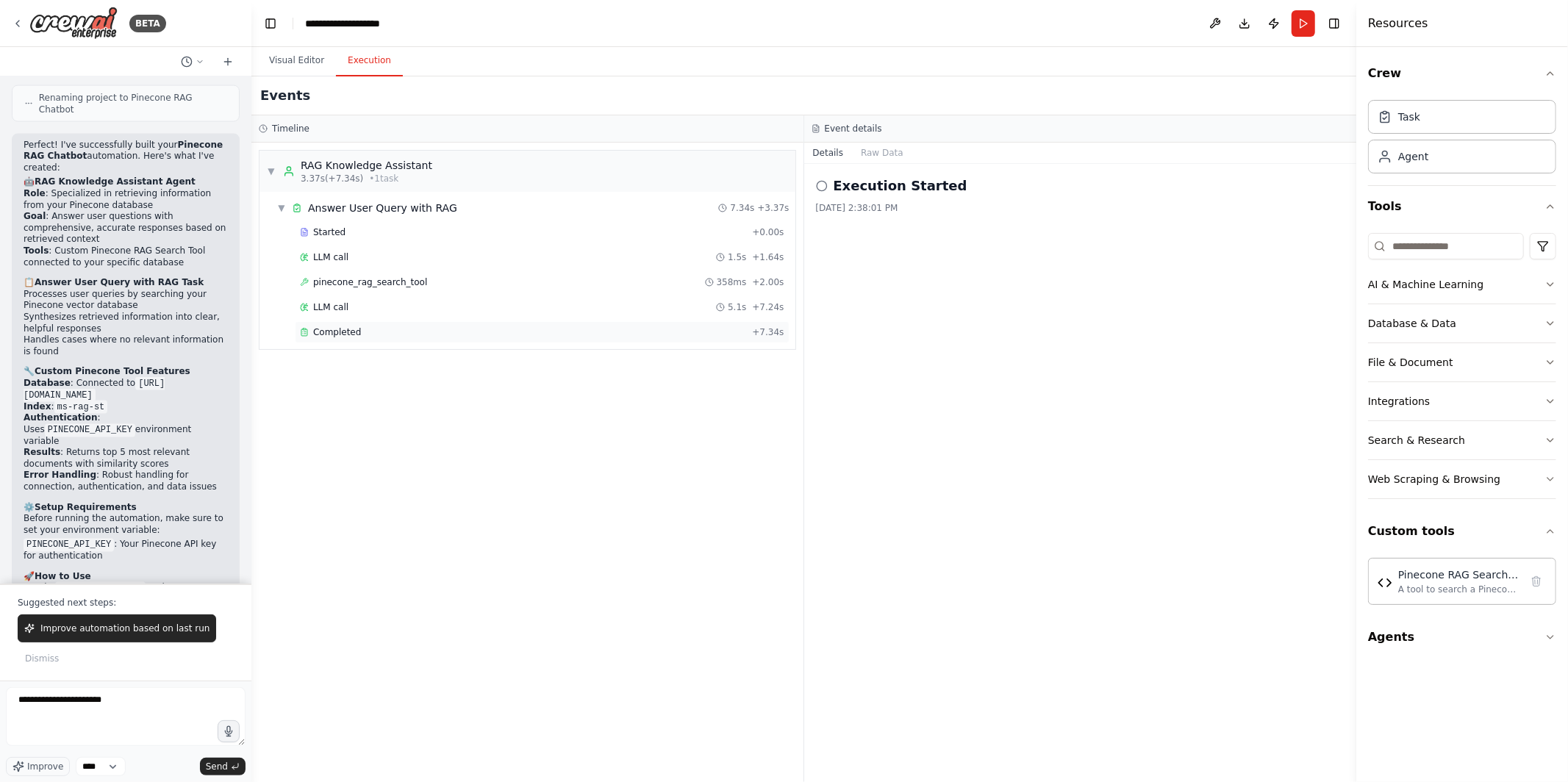
click at [420, 336] on div "Completed" at bounding box center [523, 332] width 446 height 11
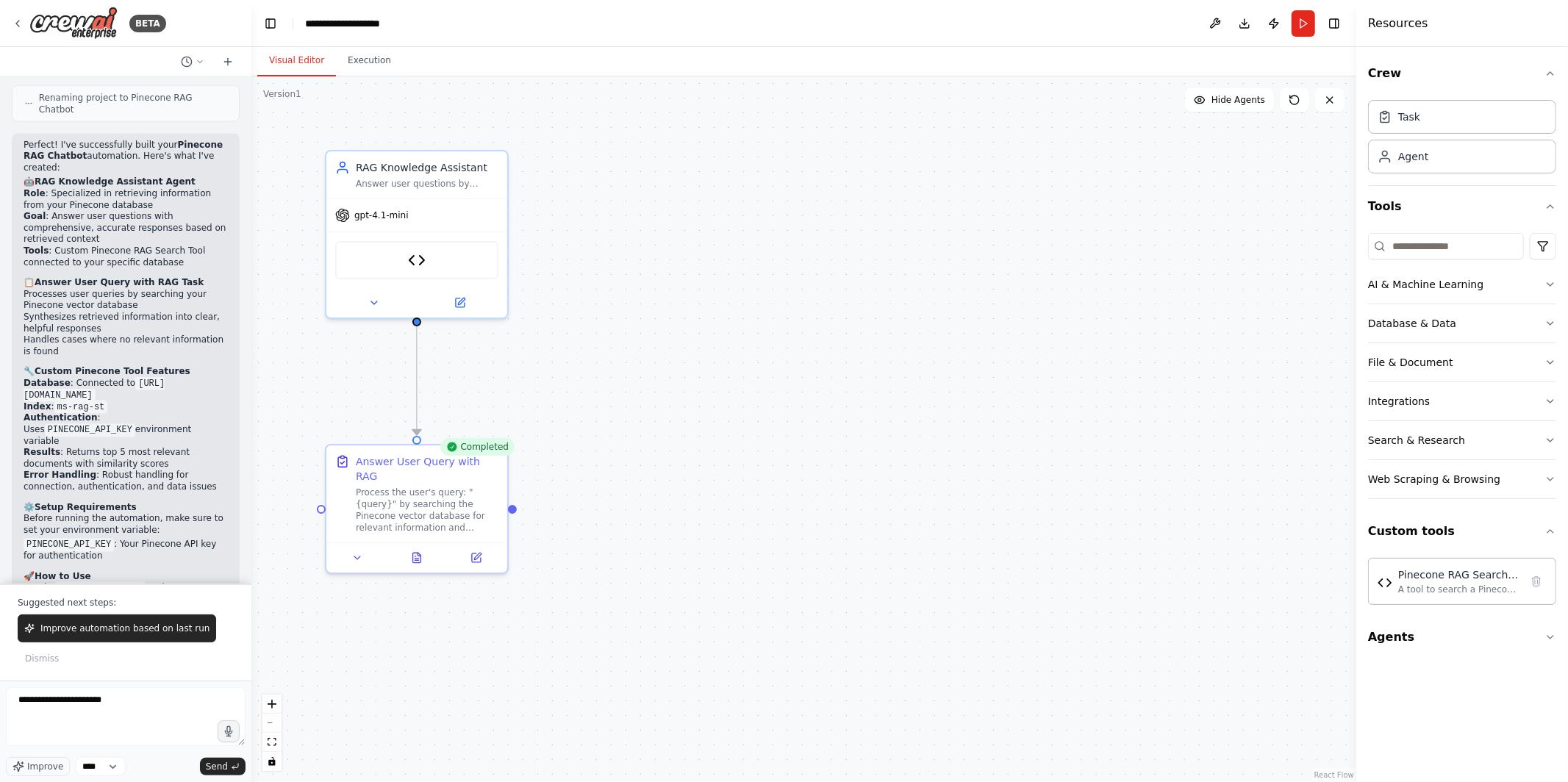
click at [315, 63] on button "Visual Editor" at bounding box center [297, 60] width 79 height 31
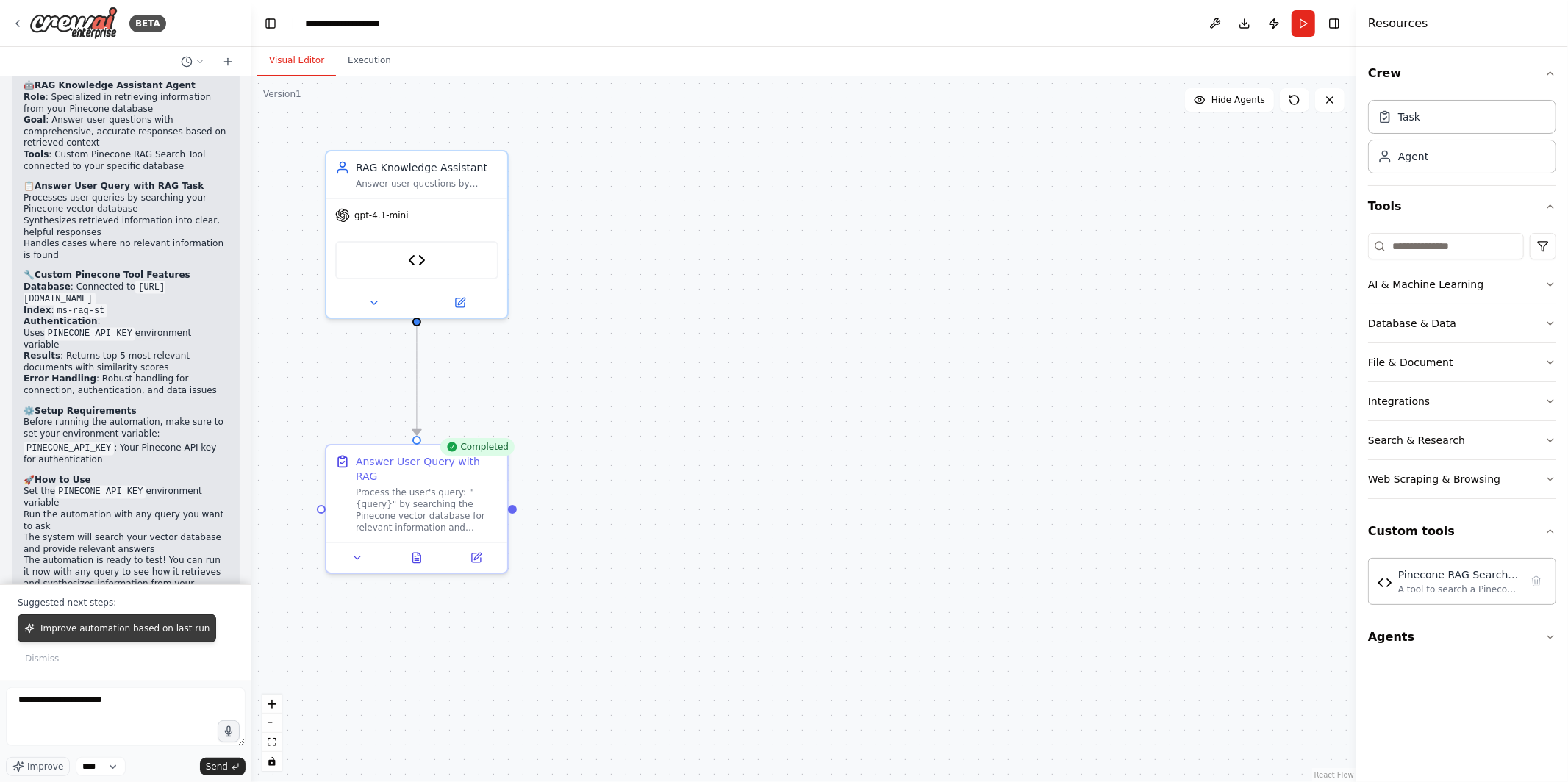
click at [152, 627] on span "Improve automation based on last run" at bounding box center [124, 628] width 169 height 11
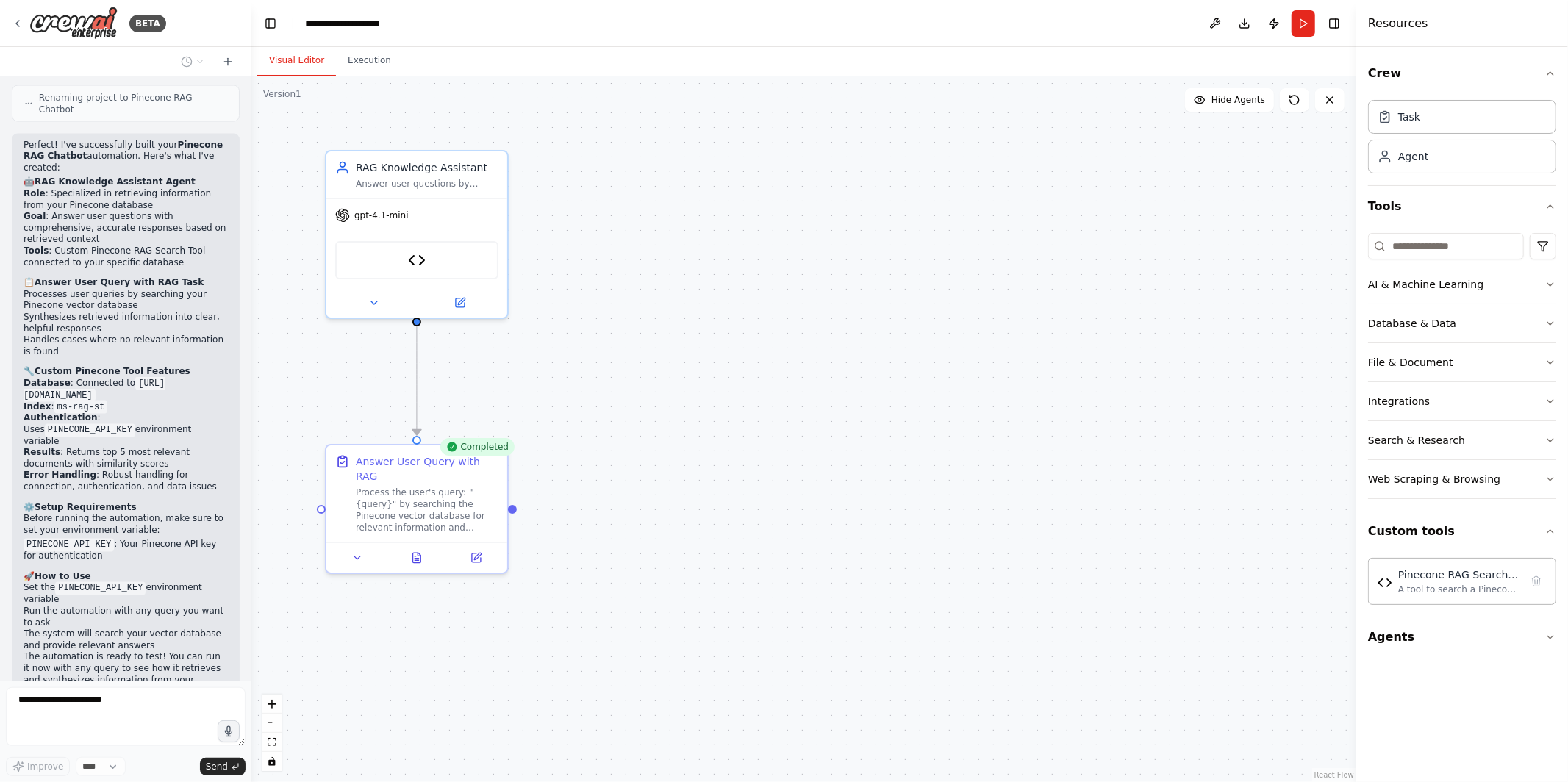
scroll to position [2048, 0]
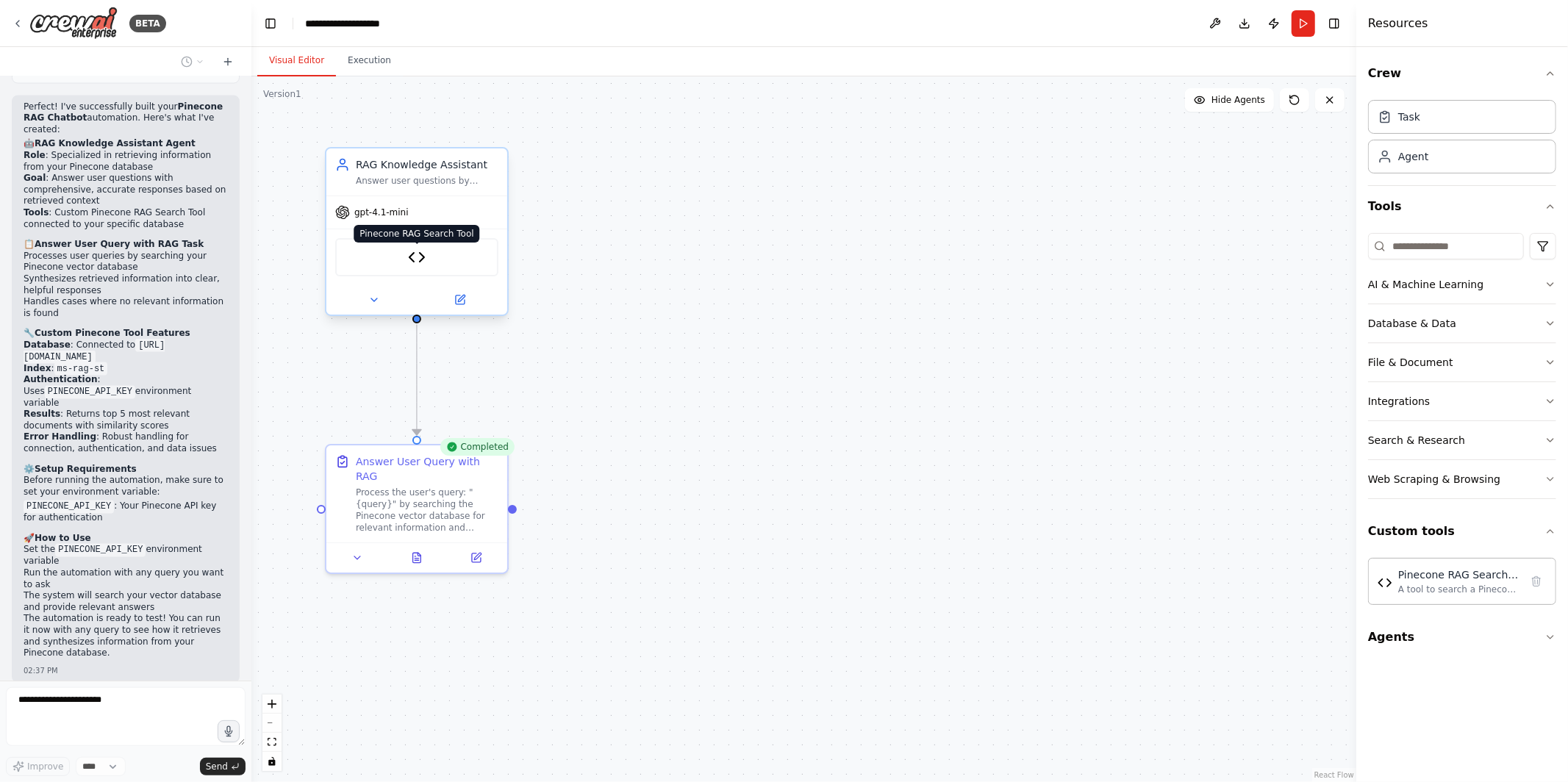
click at [423, 250] on img at bounding box center [416, 257] width 18 height 17
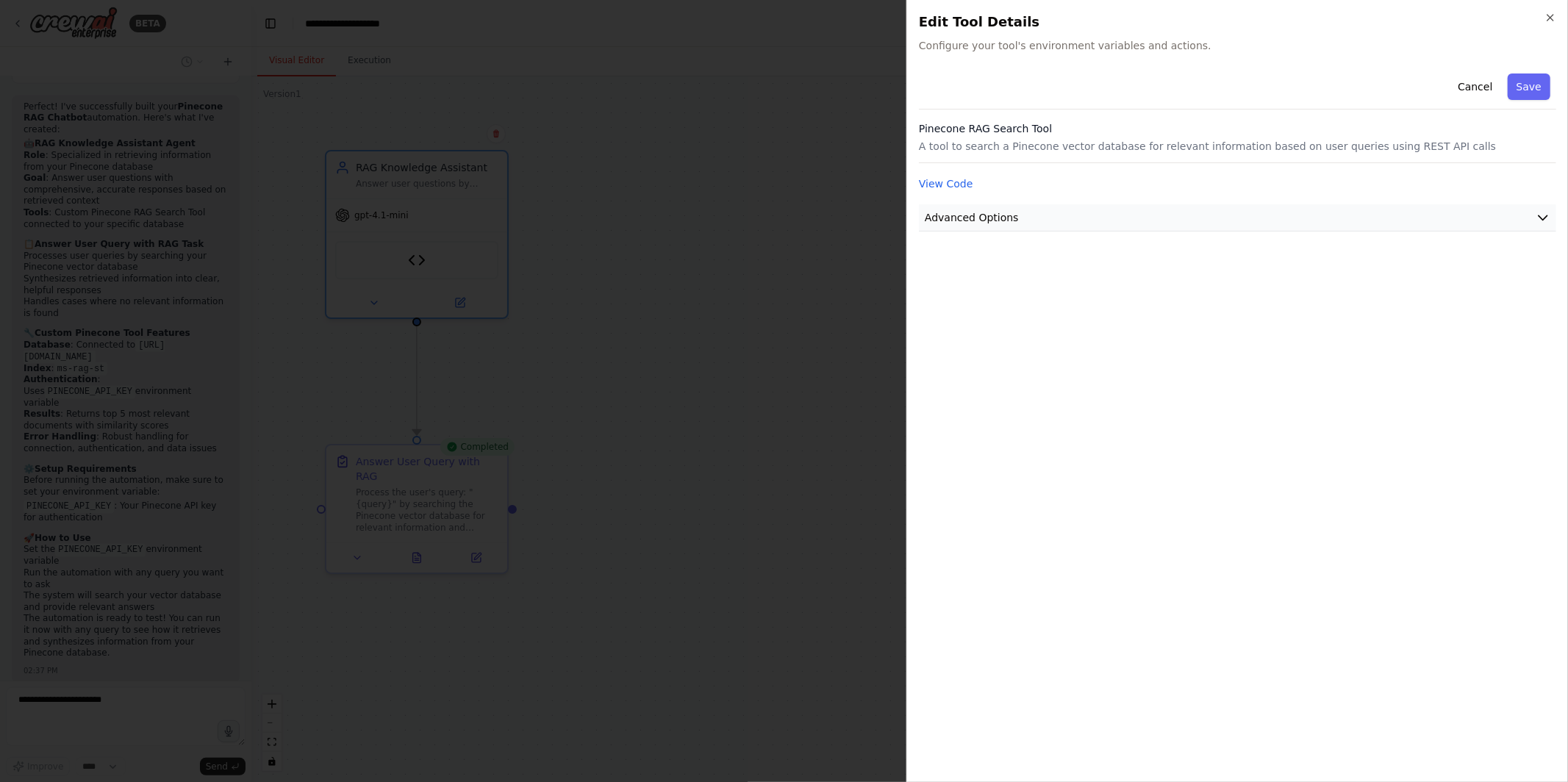
click at [1017, 227] on button "Advanced Options" at bounding box center [1237, 218] width 637 height 27
click at [1483, 89] on button "Cancel" at bounding box center [1475, 87] width 52 height 26
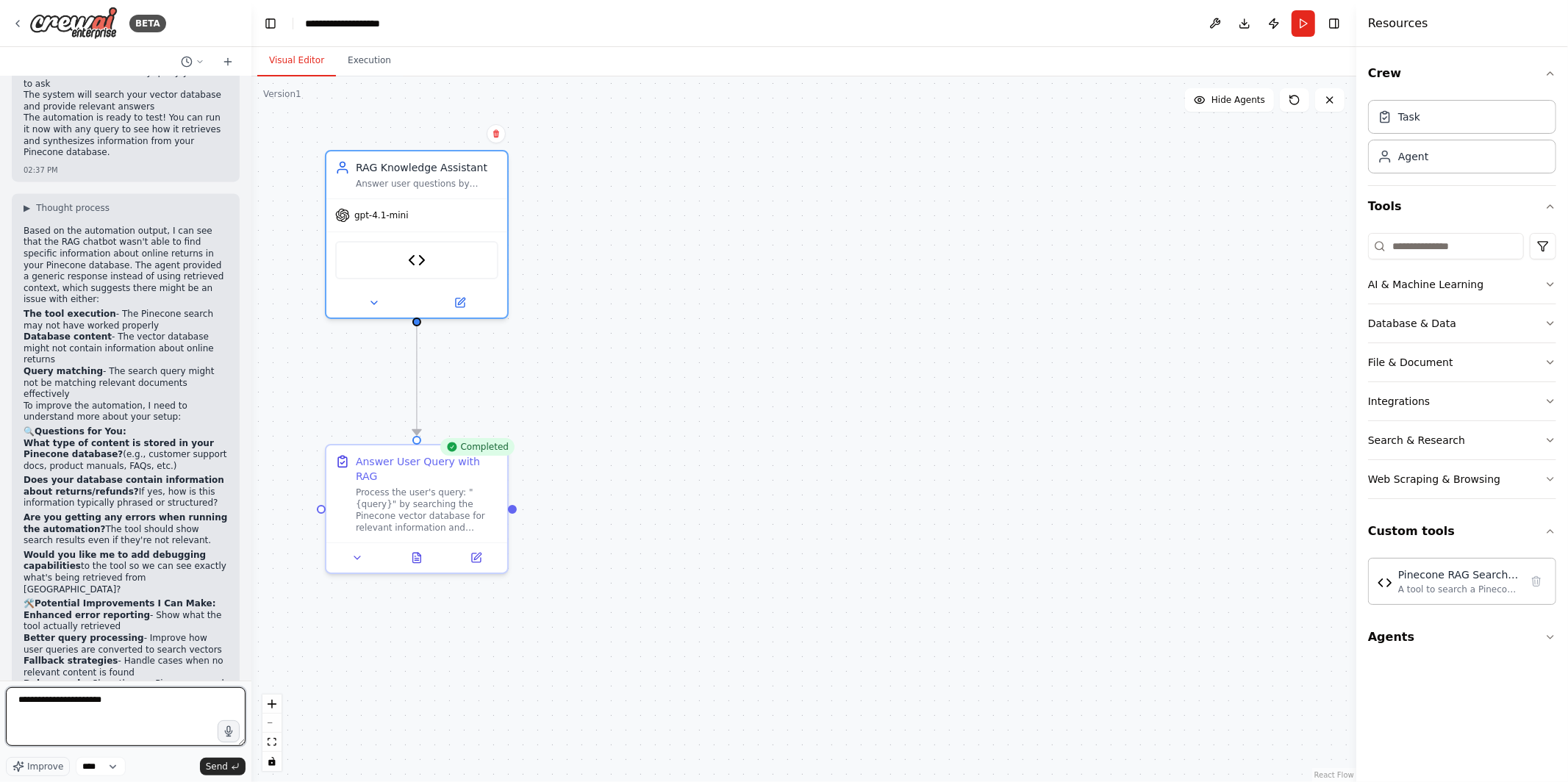
scroll to position [2560, 0]
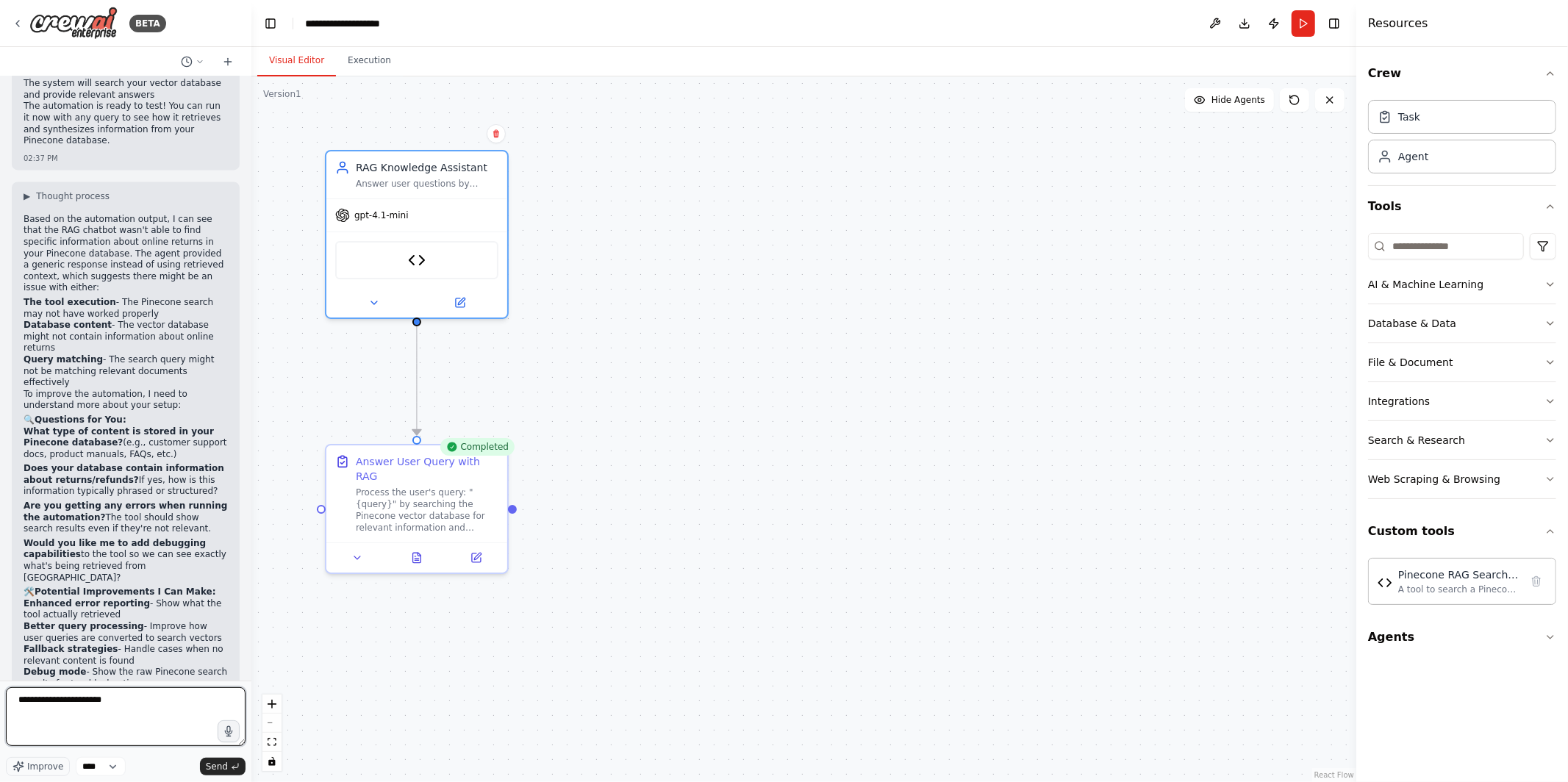
click at [152, 703] on textarea "**********" at bounding box center [126, 716] width 240 height 59
click at [116, 607] on div "Based on the automation output, I can see that the RAG chatbot wasn't able to f…" at bounding box center [126, 474] width 205 height 522
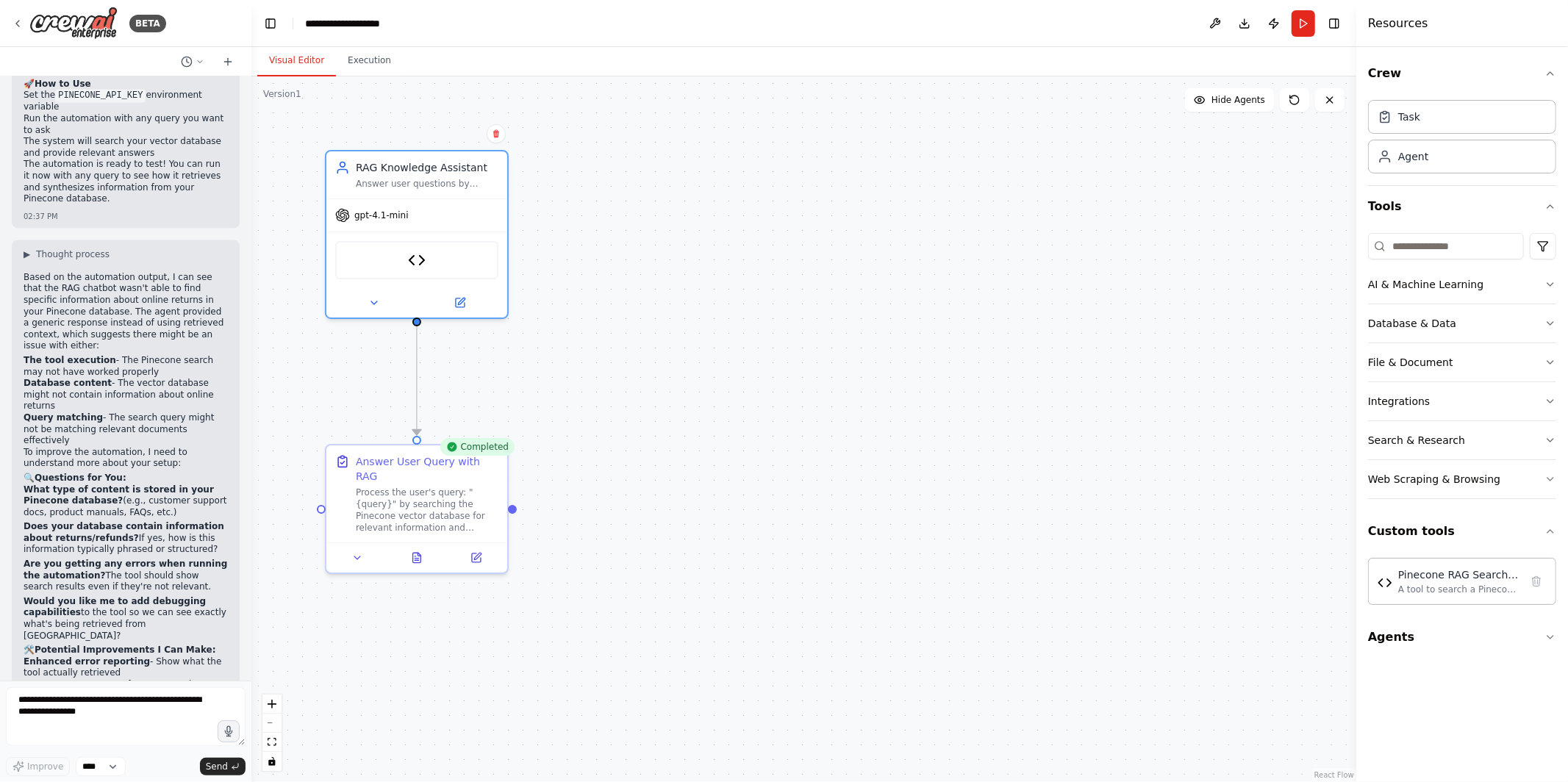
scroll to position [2510, 0]
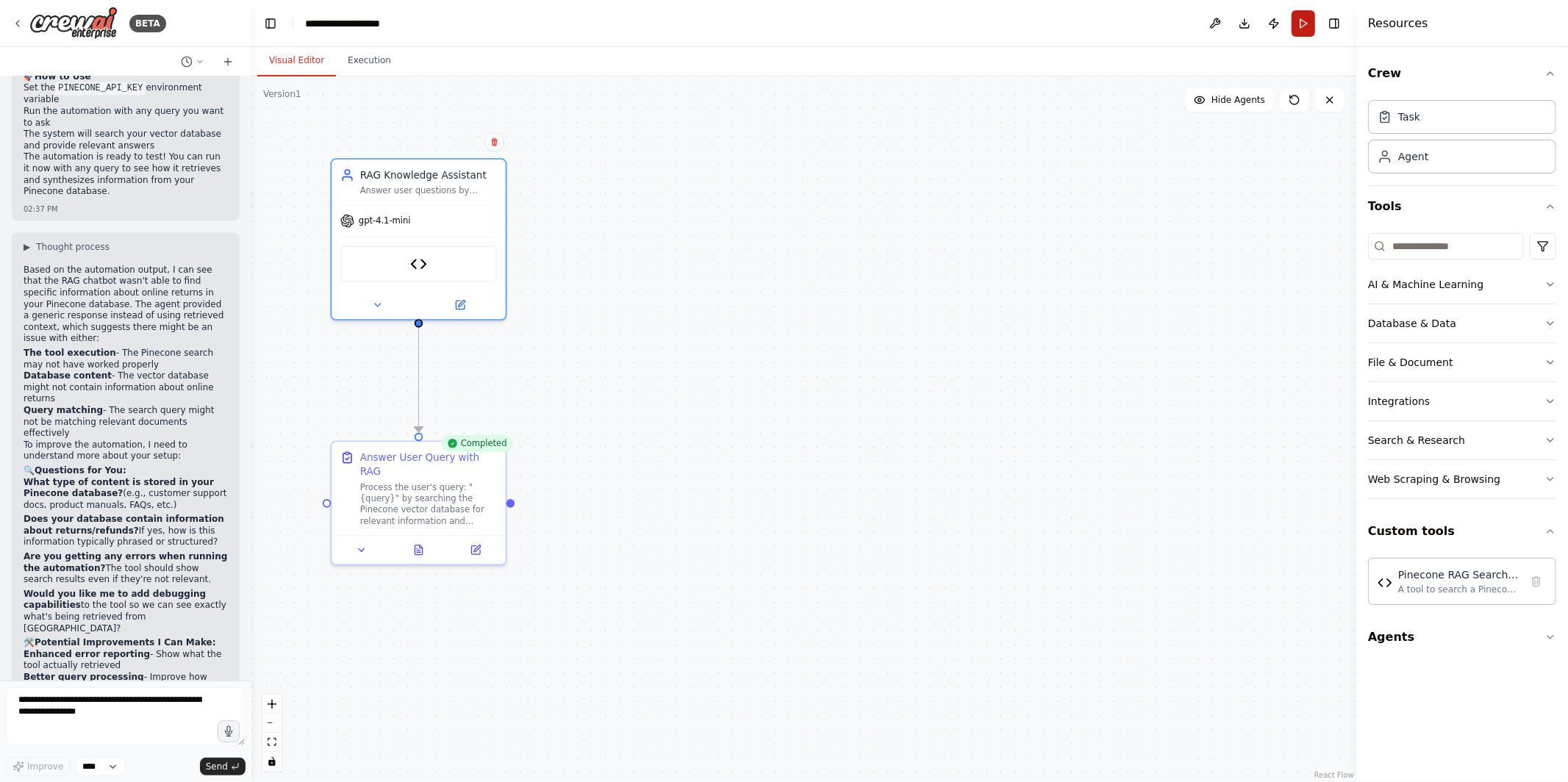
click at [1301, 16] on button "Run" at bounding box center [1303, 24] width 24 height 26
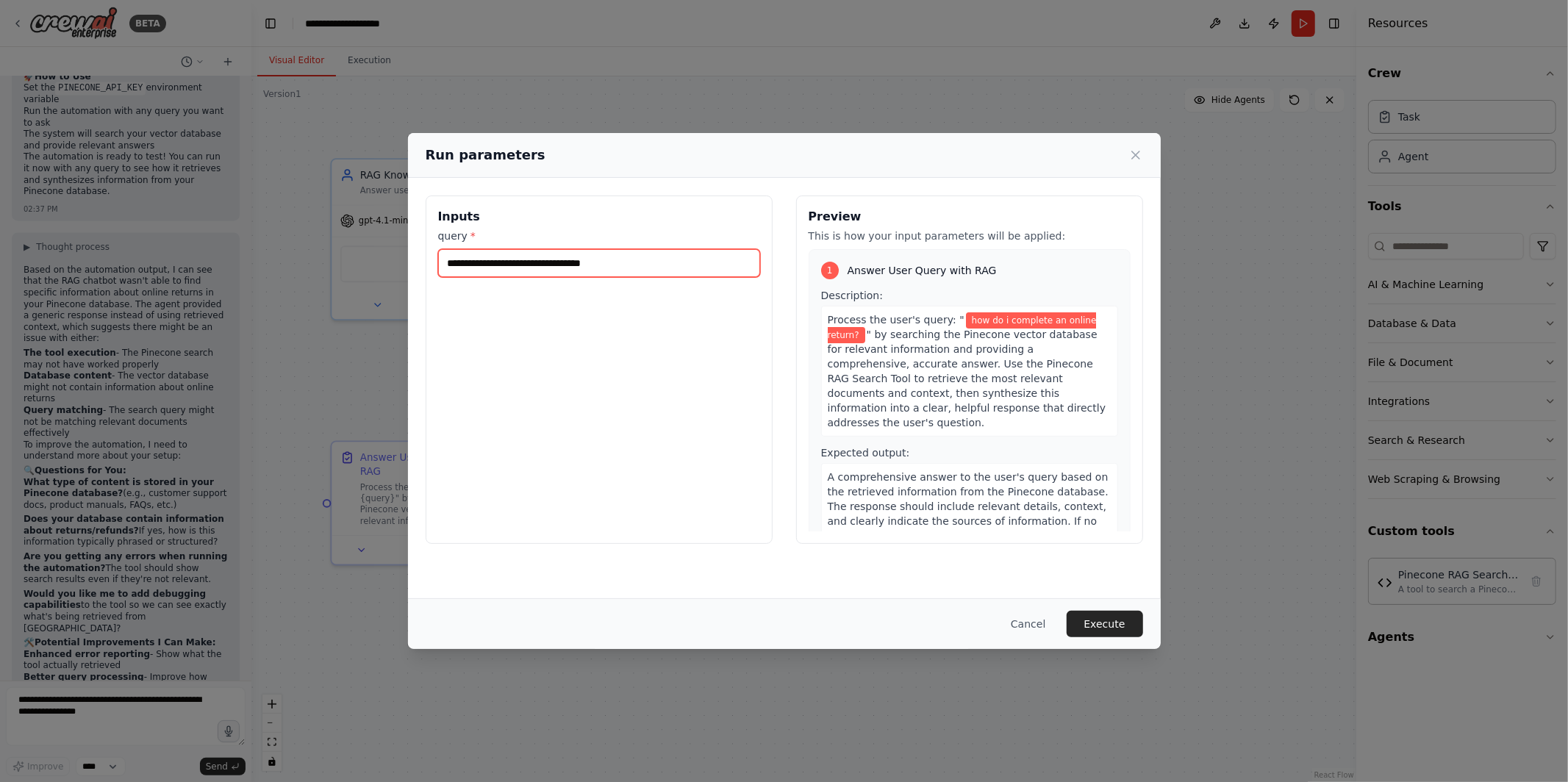
click at [658, 264] on input "**********" at bounding box center [599, 263] width 322 height 28
click at [1092, 616] on button "Execute" at bounding box center [1104, 624] width 76 height 26
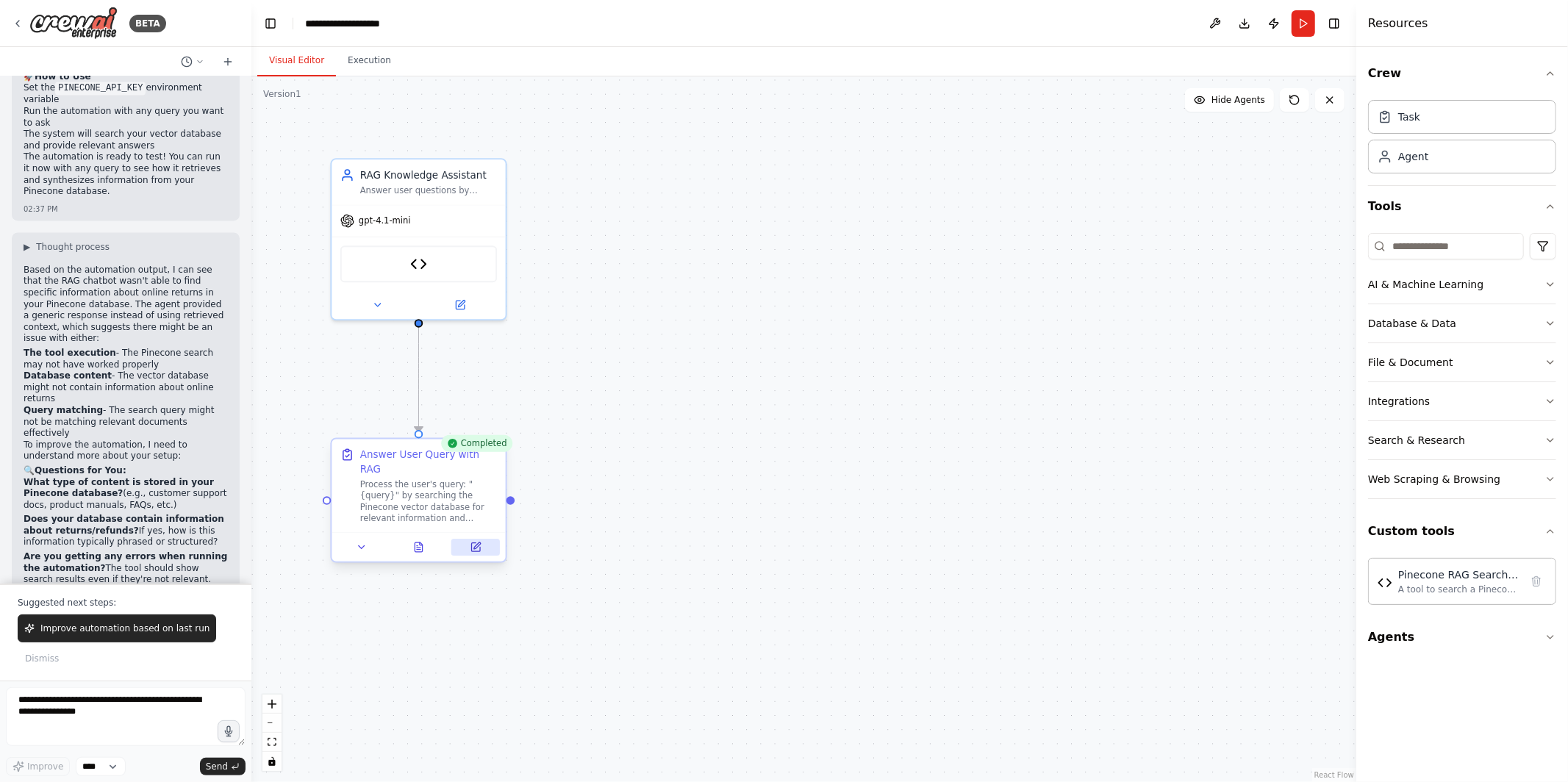
click at [476, 542] on icon at bounding box center [477, 546] width 7 height 7
click at [420, 542] on icon at bounding box center [418, 547] width 7 height 10
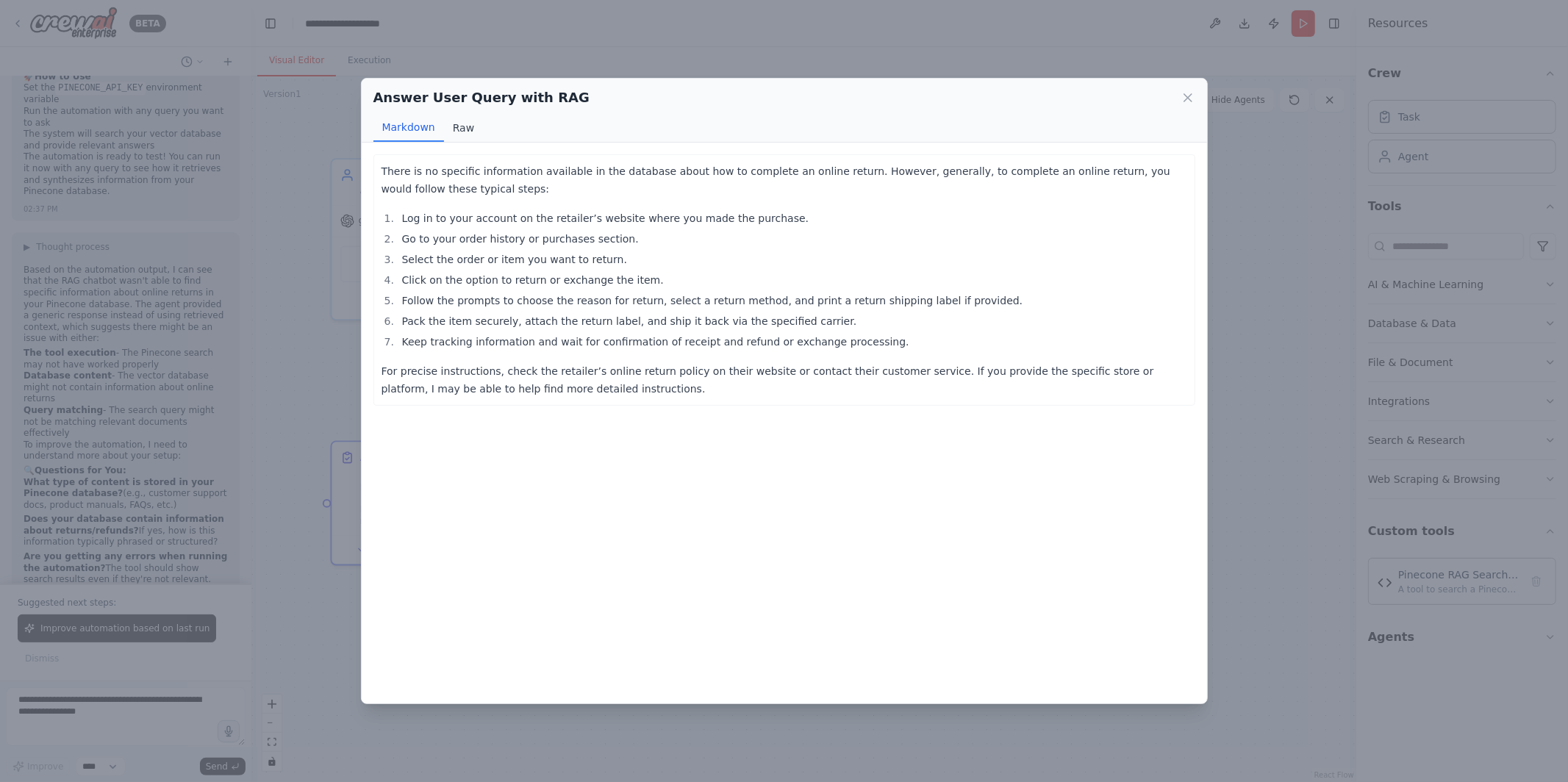
click at [459, 126] on button "Raw" at bounding box center [463, 128] width 39 height 28
